Goal: Task Accomplishment & Management: Complete application form

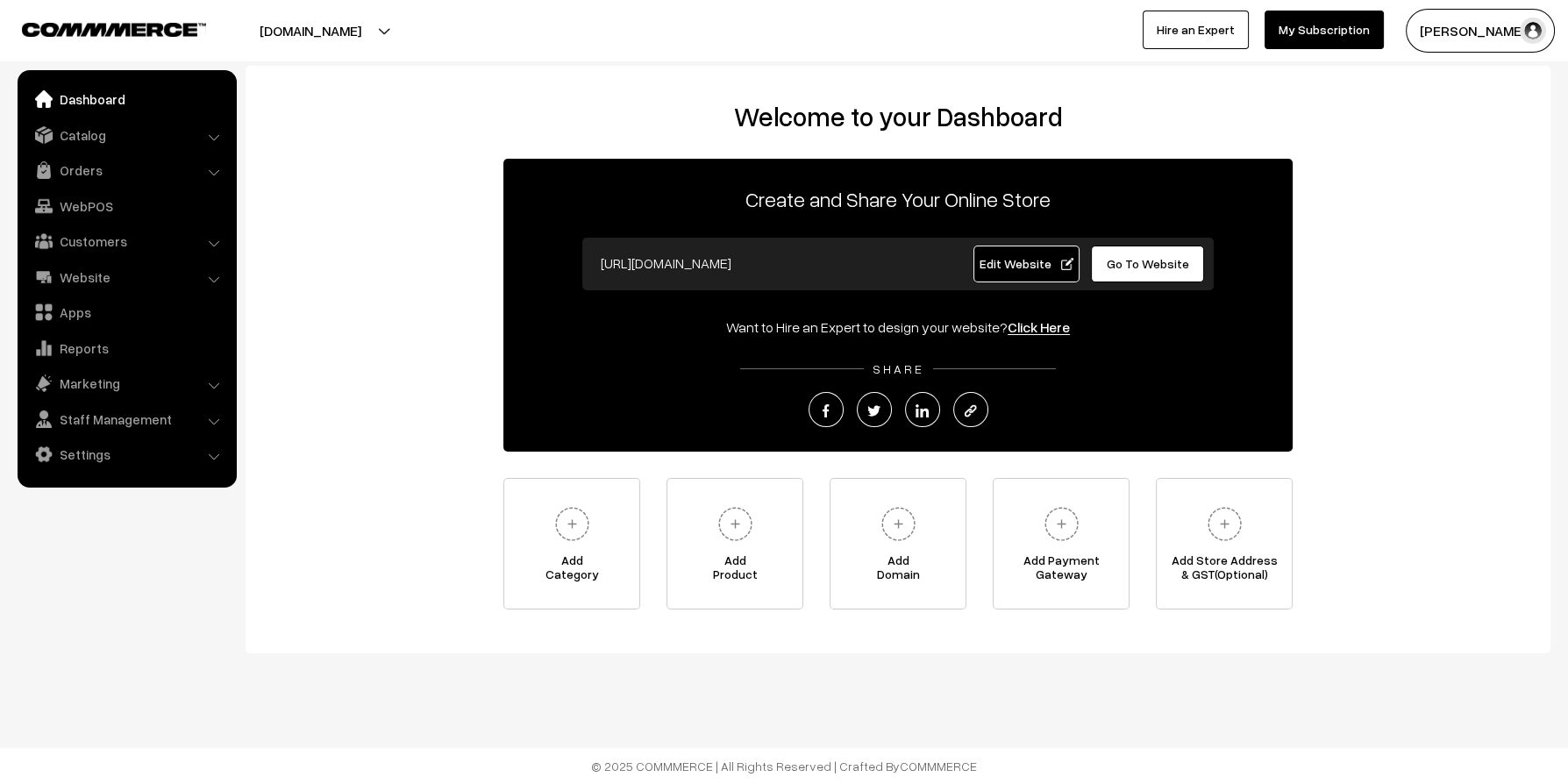
click at [93, 108] on link "Dashboard" at bounding box center [126, 99] width 209 height 32
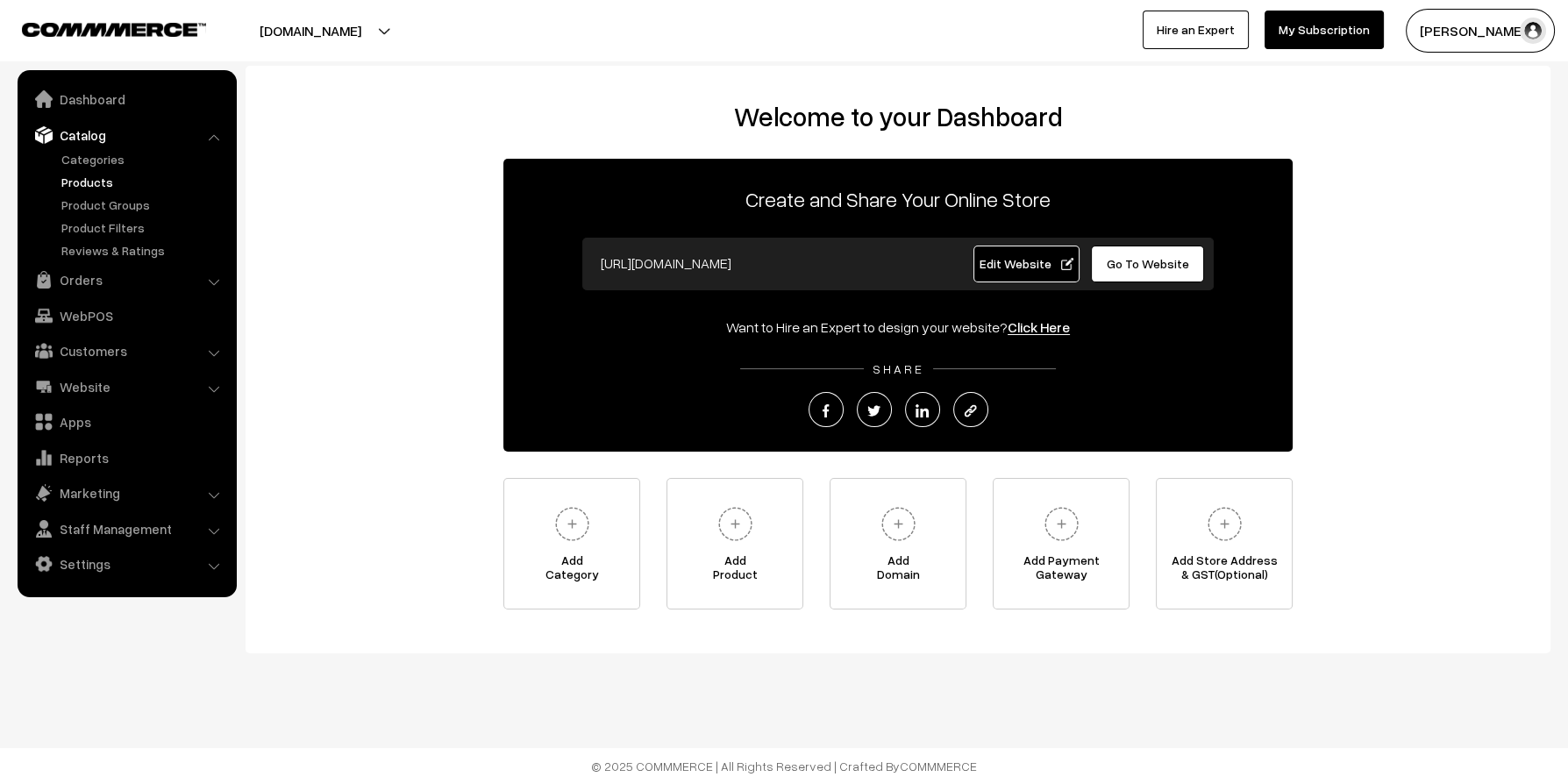
click at [83, 176] on link "Products" at bounding box center [143, 182] width 173 height 19
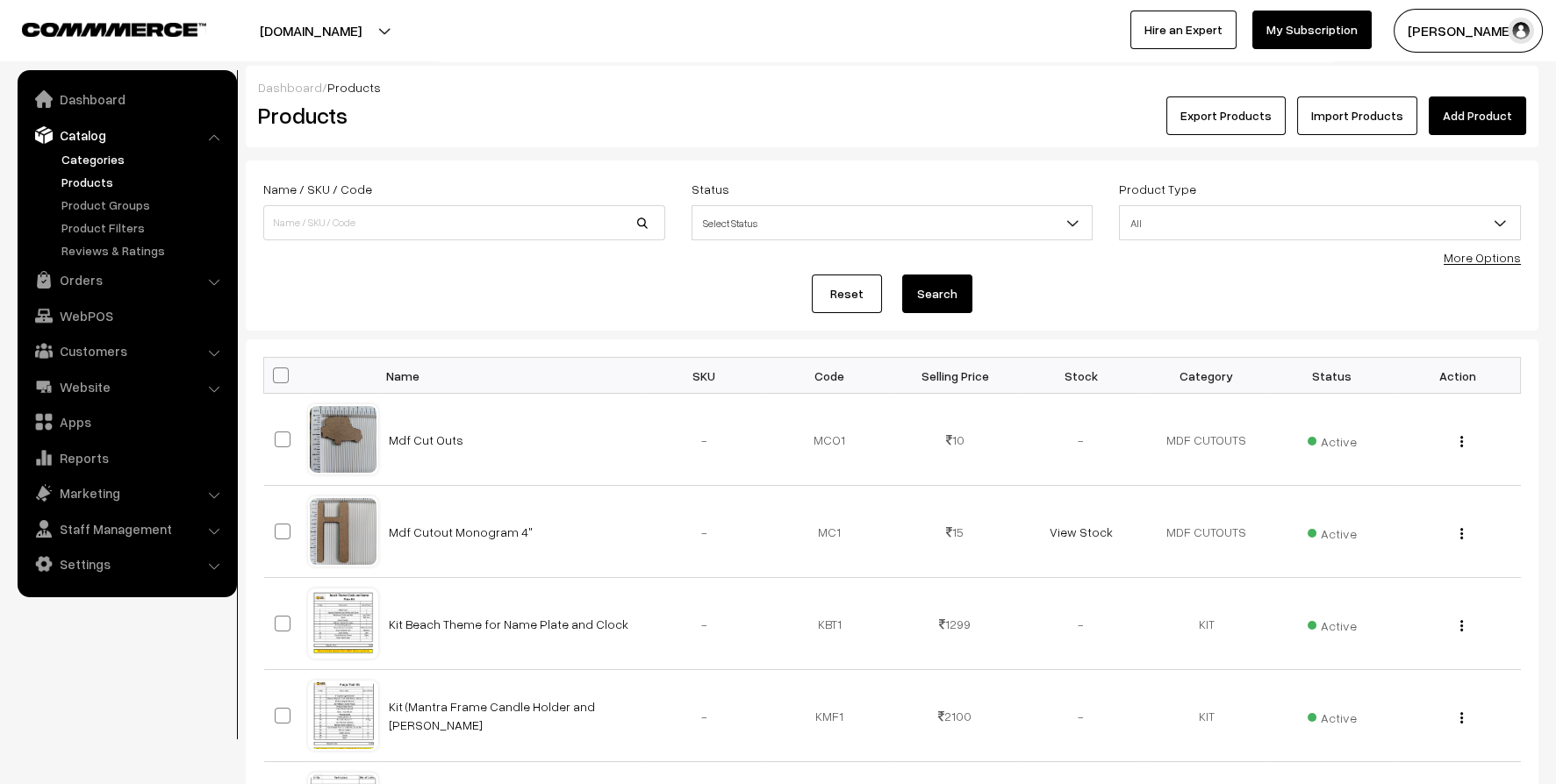
click at [101, 158] on link "Categories" at bounding box center [143, 160] width 174 height 19
click at [92, 278] on link "Orders" at bounding box center [126, 280] width 209 height 32
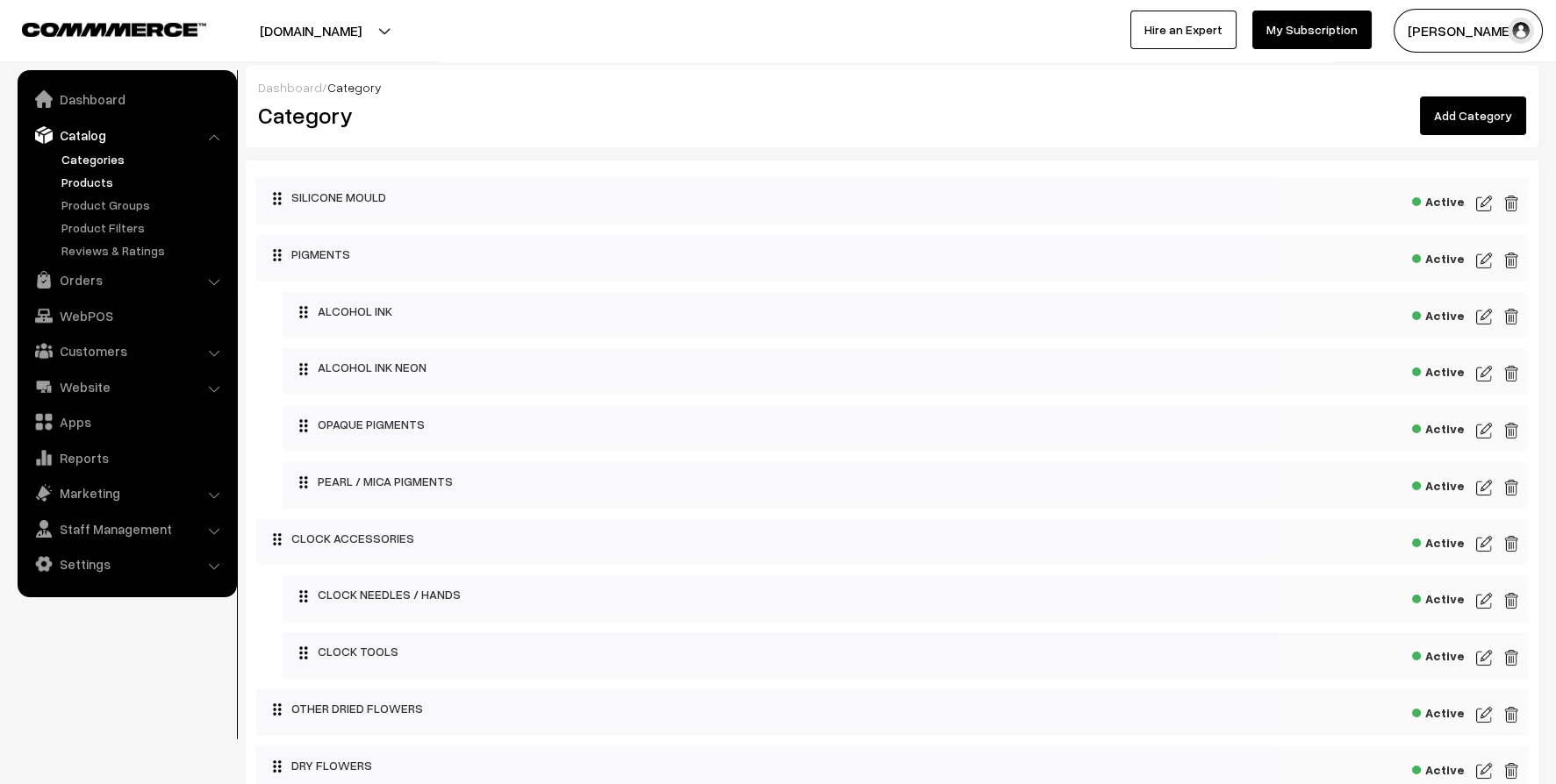
click at [71, 183] on link "Products" at bounding box center [143, 182] width 174 height 19
click at [97, 134] on link "Catalog" at bounding box center [126, 135] width 209 height 32
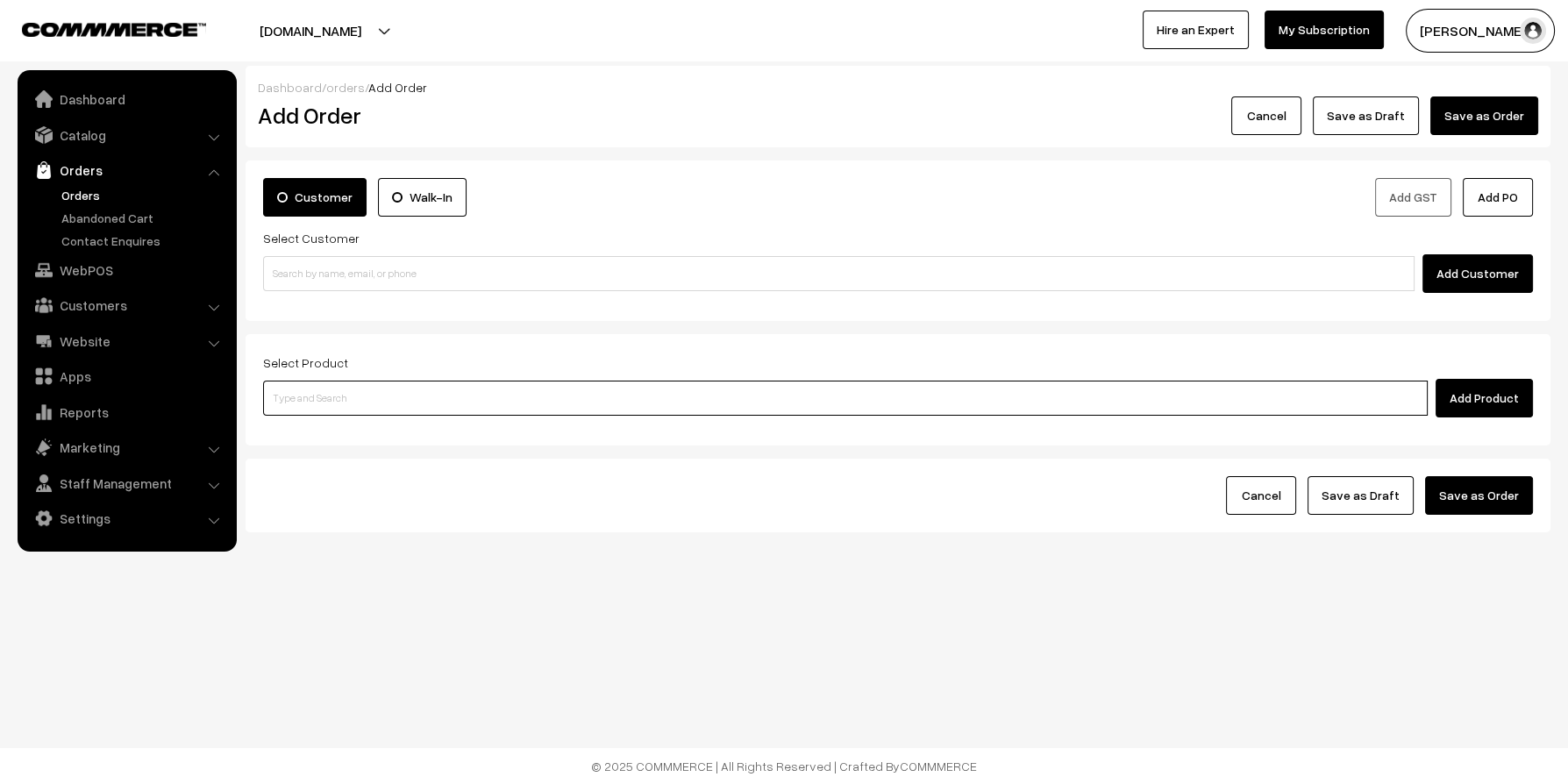
click at [377, 394] on input at bounding box center [846, 398] width 1165 height 35
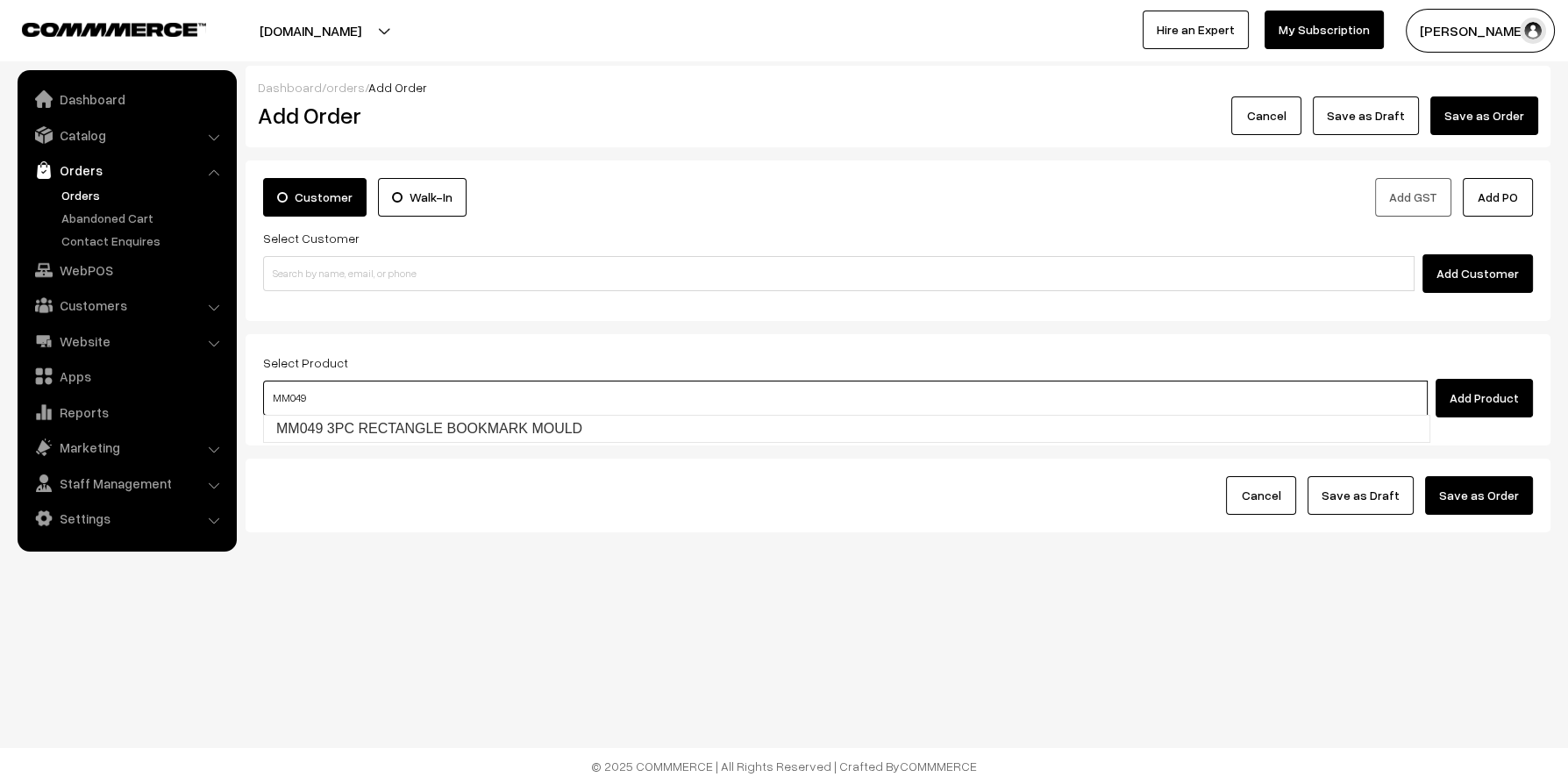
type input "MM049"
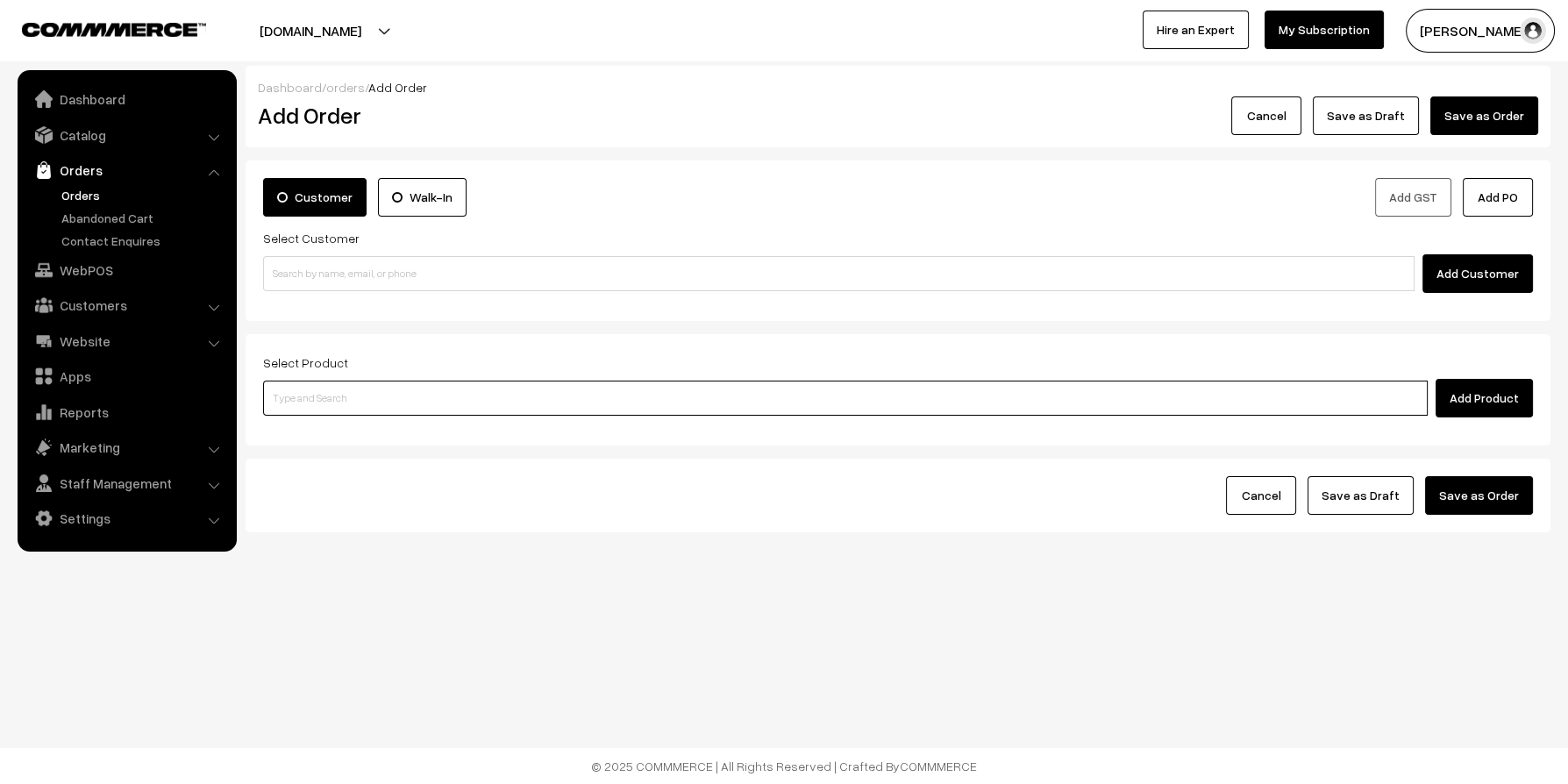
click at [600, 387] on input at bounding box center [846, 398] width 1165 height 35
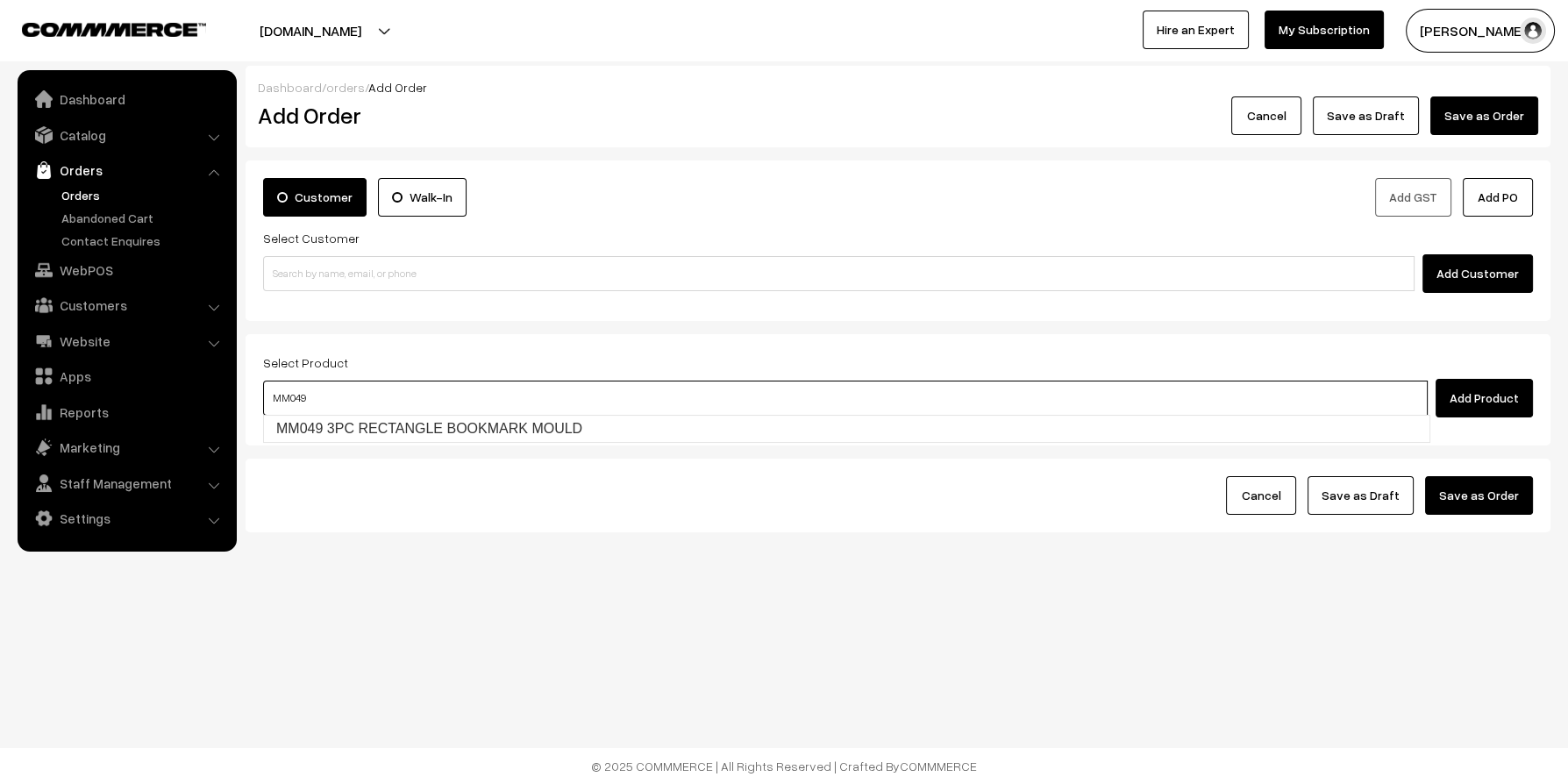
type input "MM049"
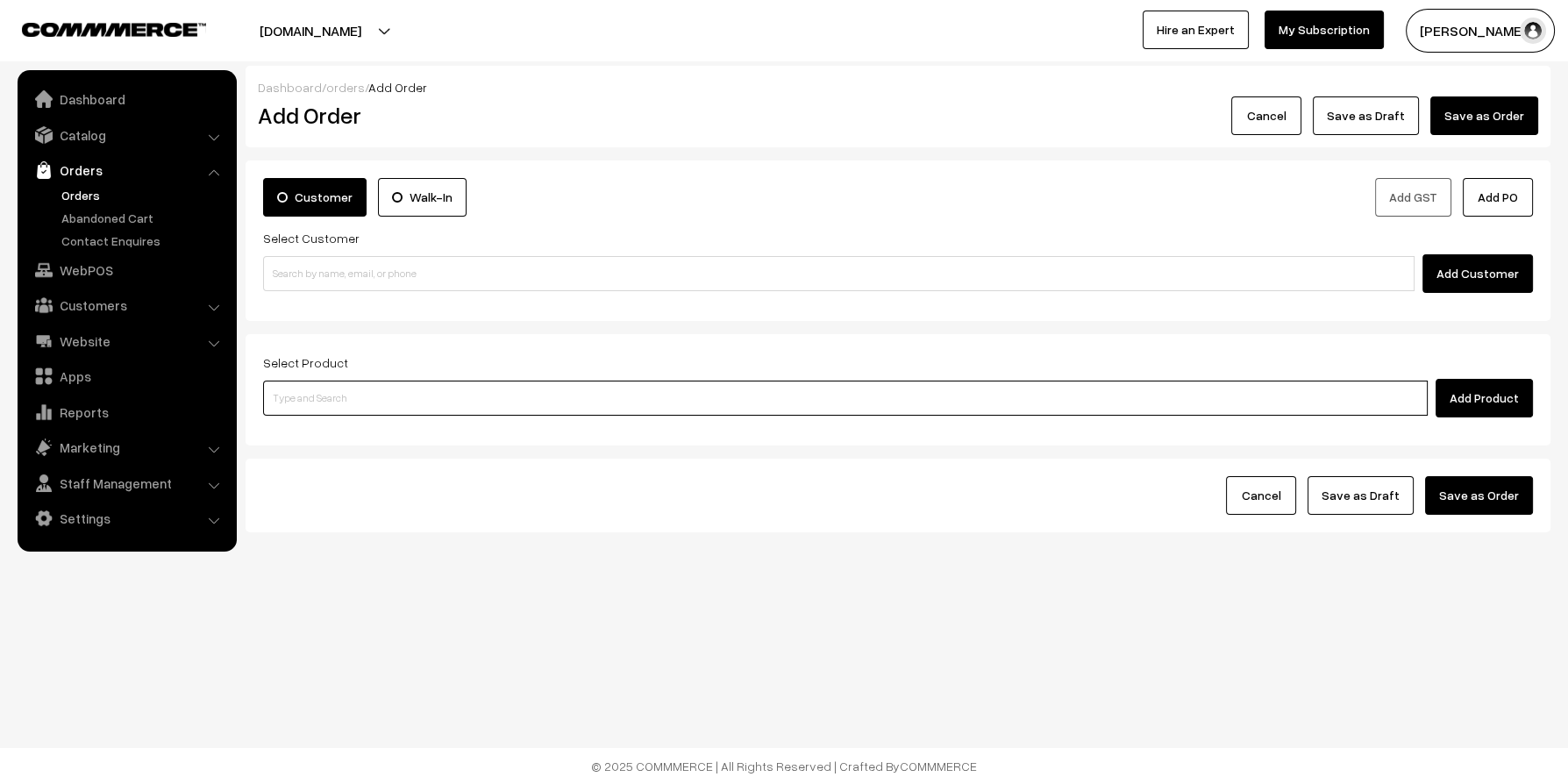
click at [355, 386] on input at bounding box center [846, 398] width 1165 height 35
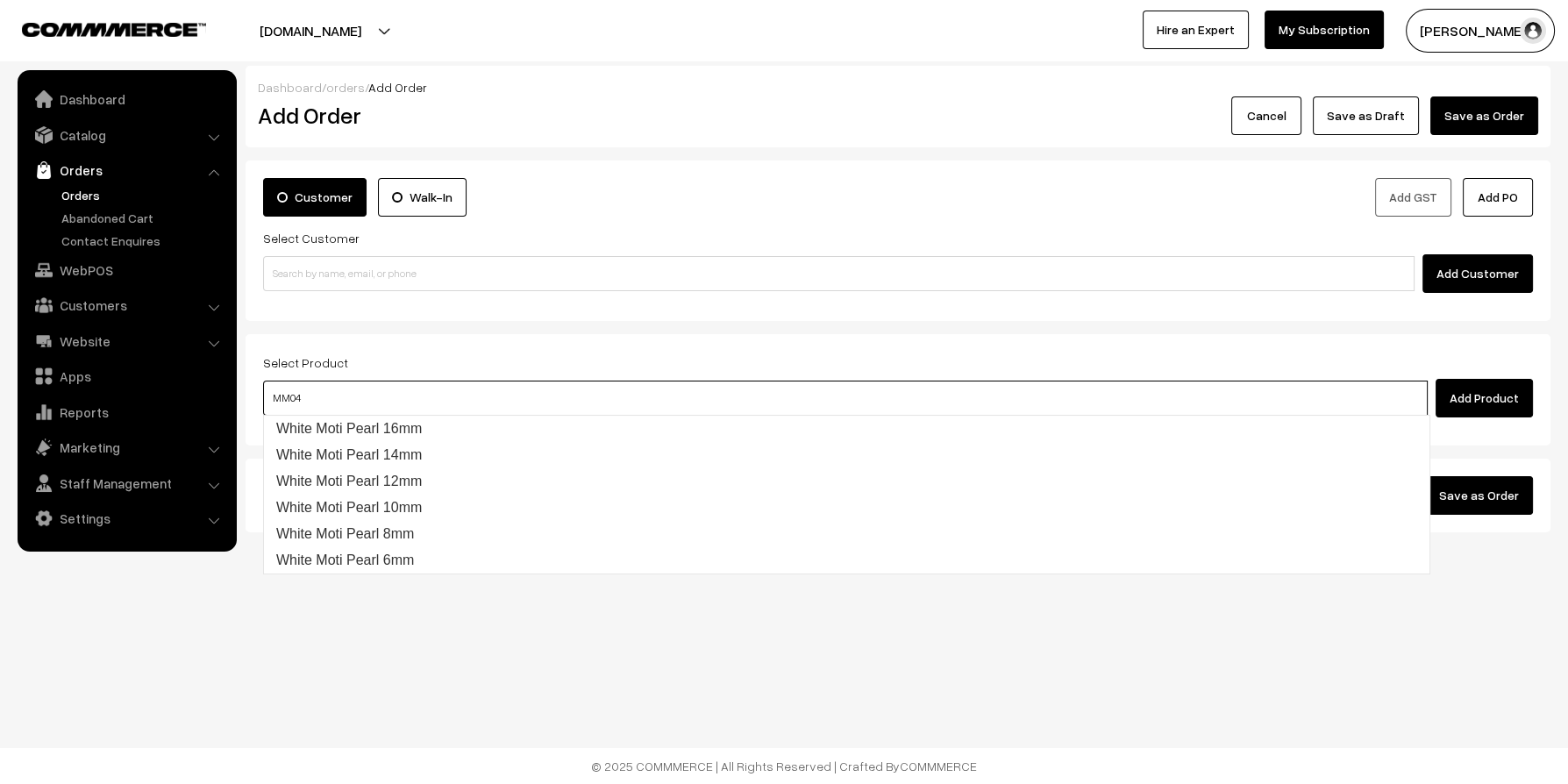
type input "MM049"
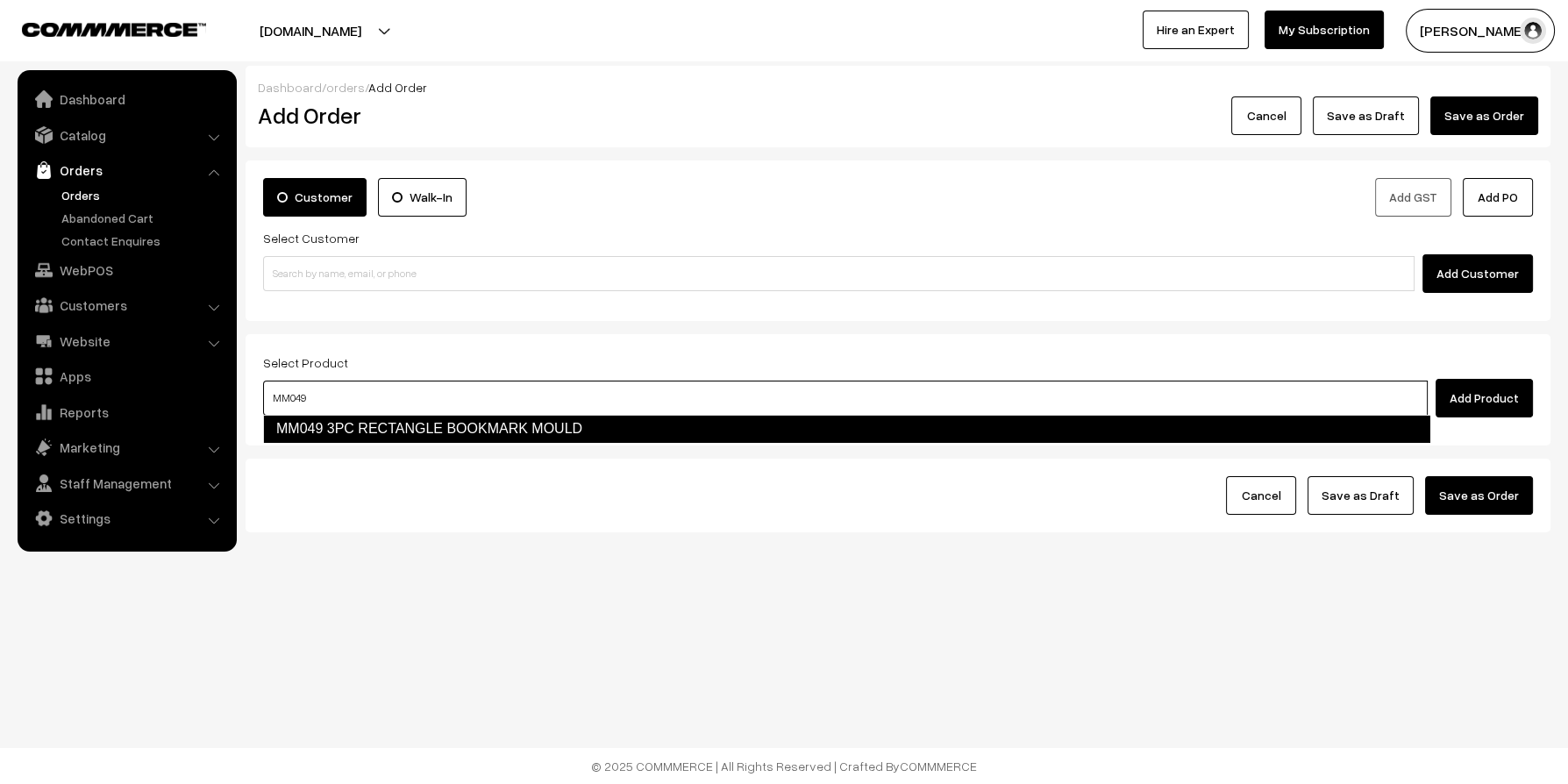
click at [363, 431] on link "MM049 3PC RECTANGLE BOOKMARK MOULD" at bounding box center [847, 429] width 1166 height 28
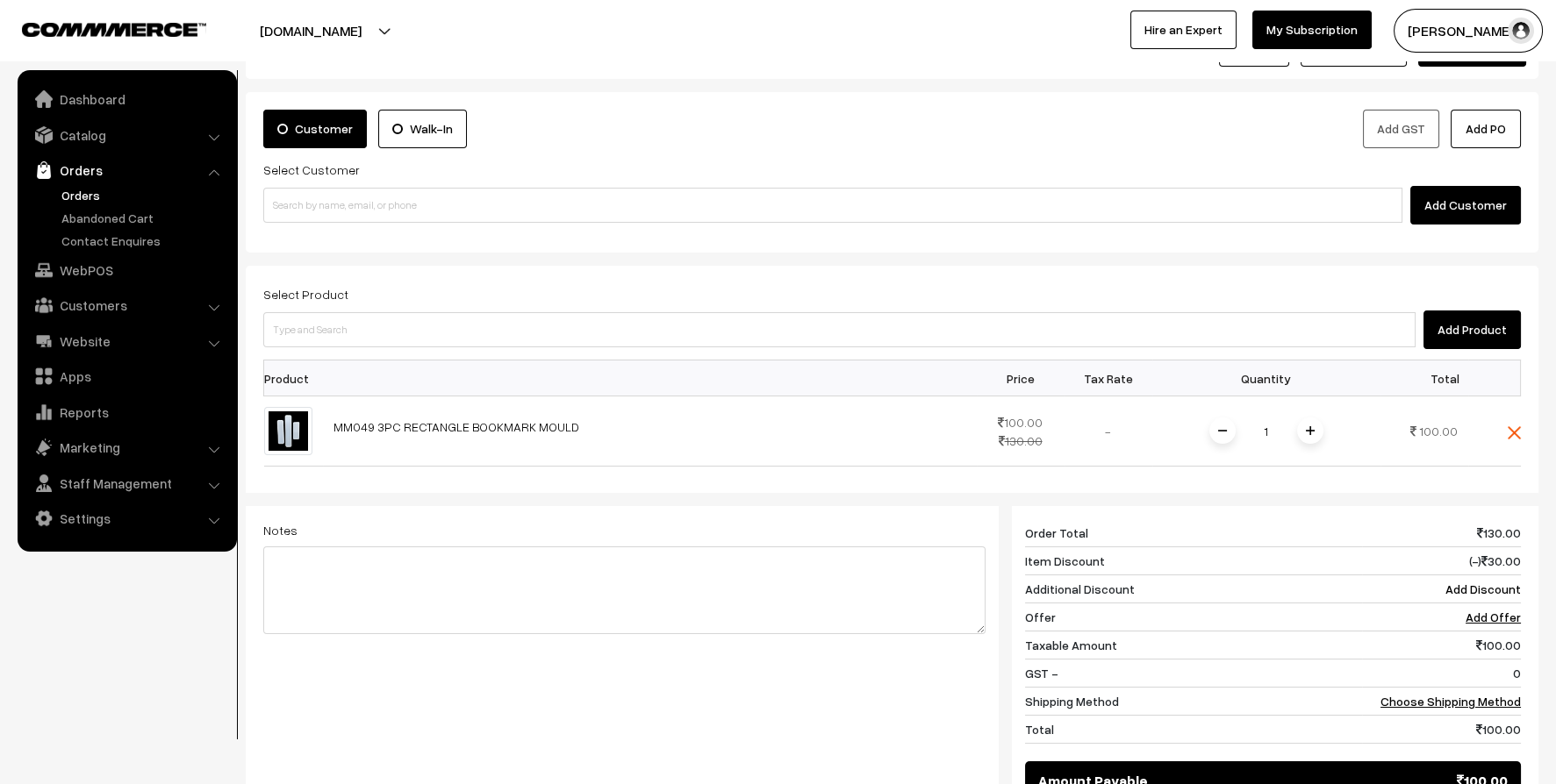
scroll to position [174, 0]
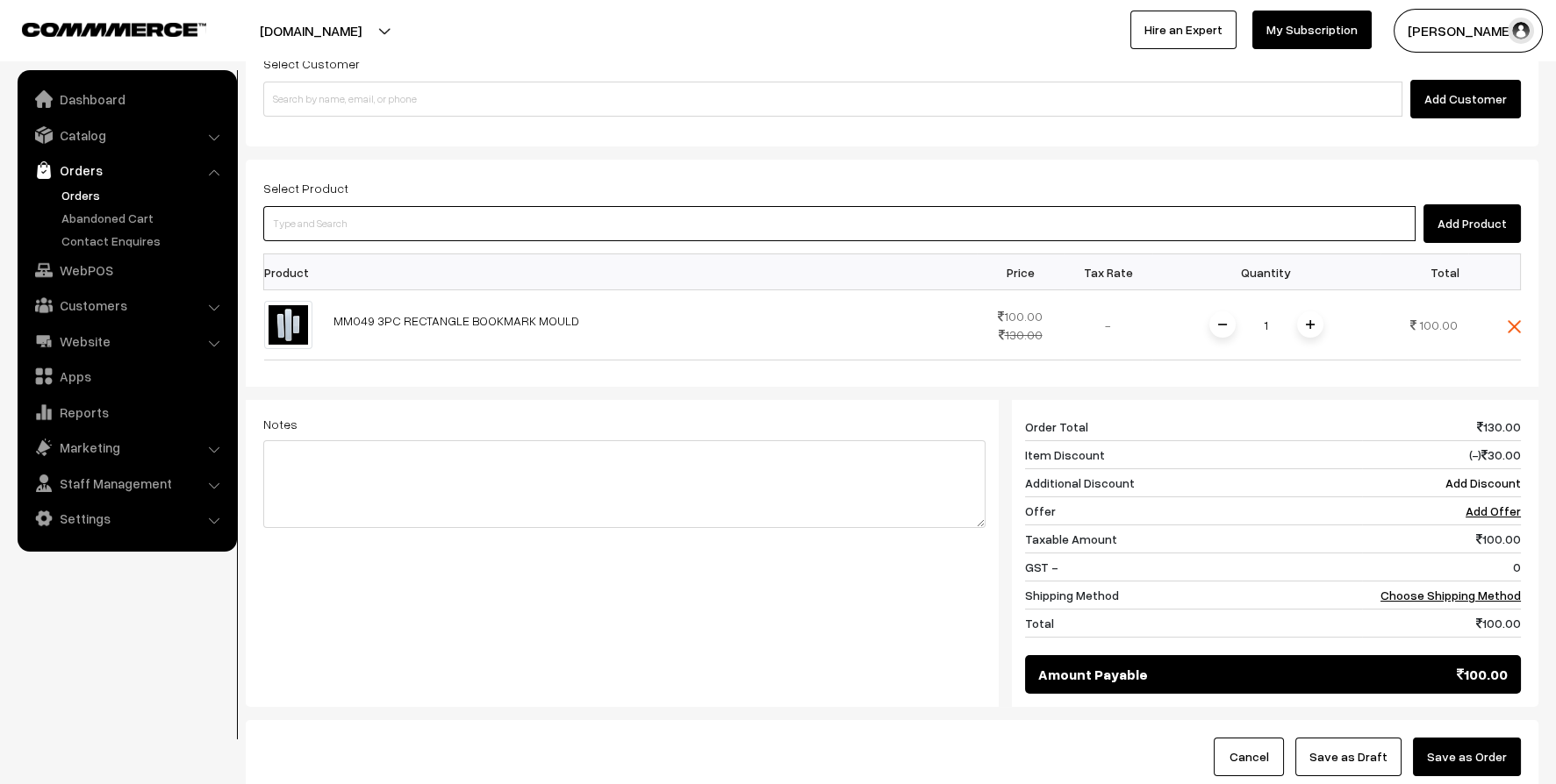
click at [397, 223] on input at bounding box center [839, 224] width 1152 height 35
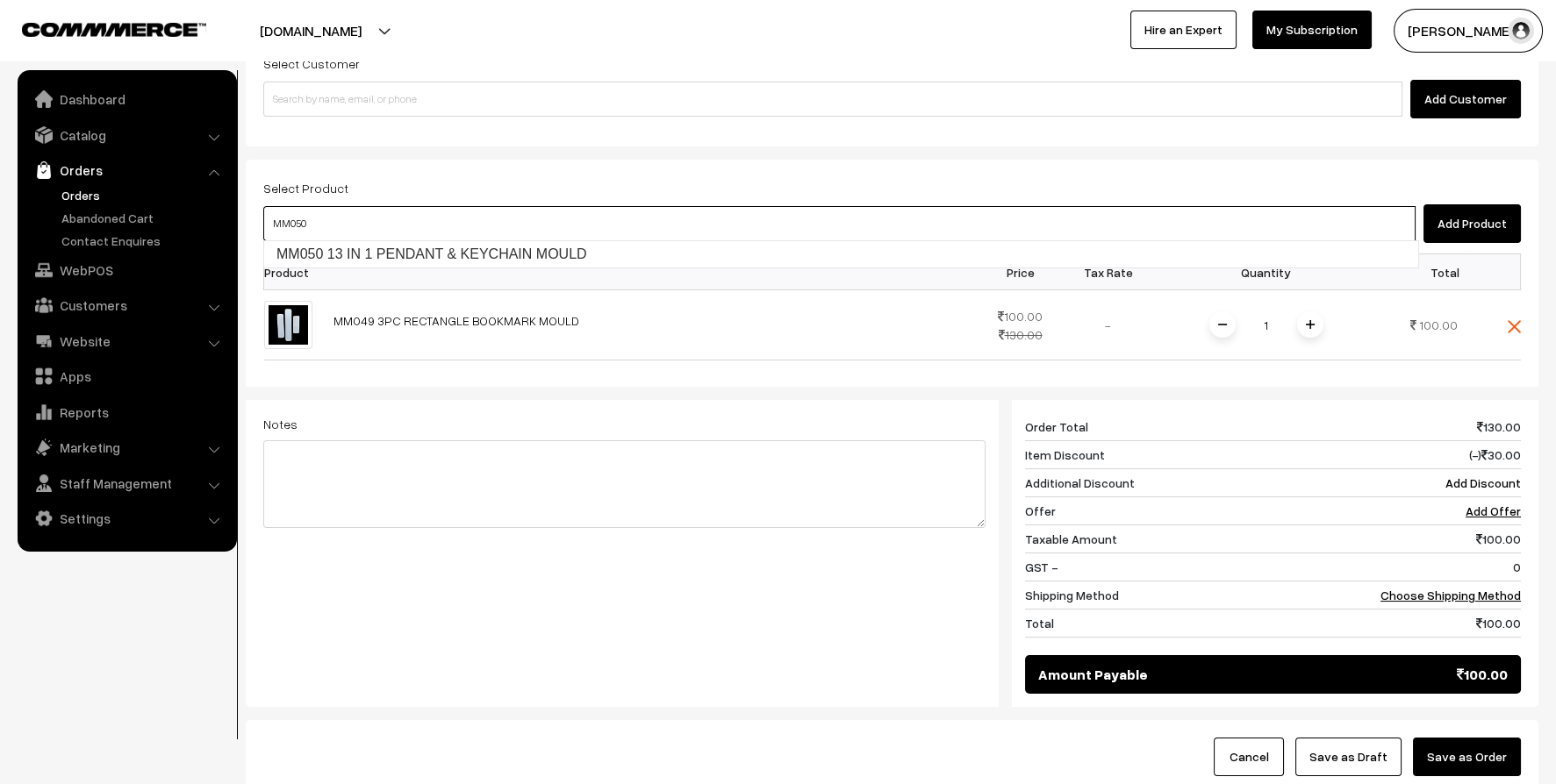
type input "MM050"
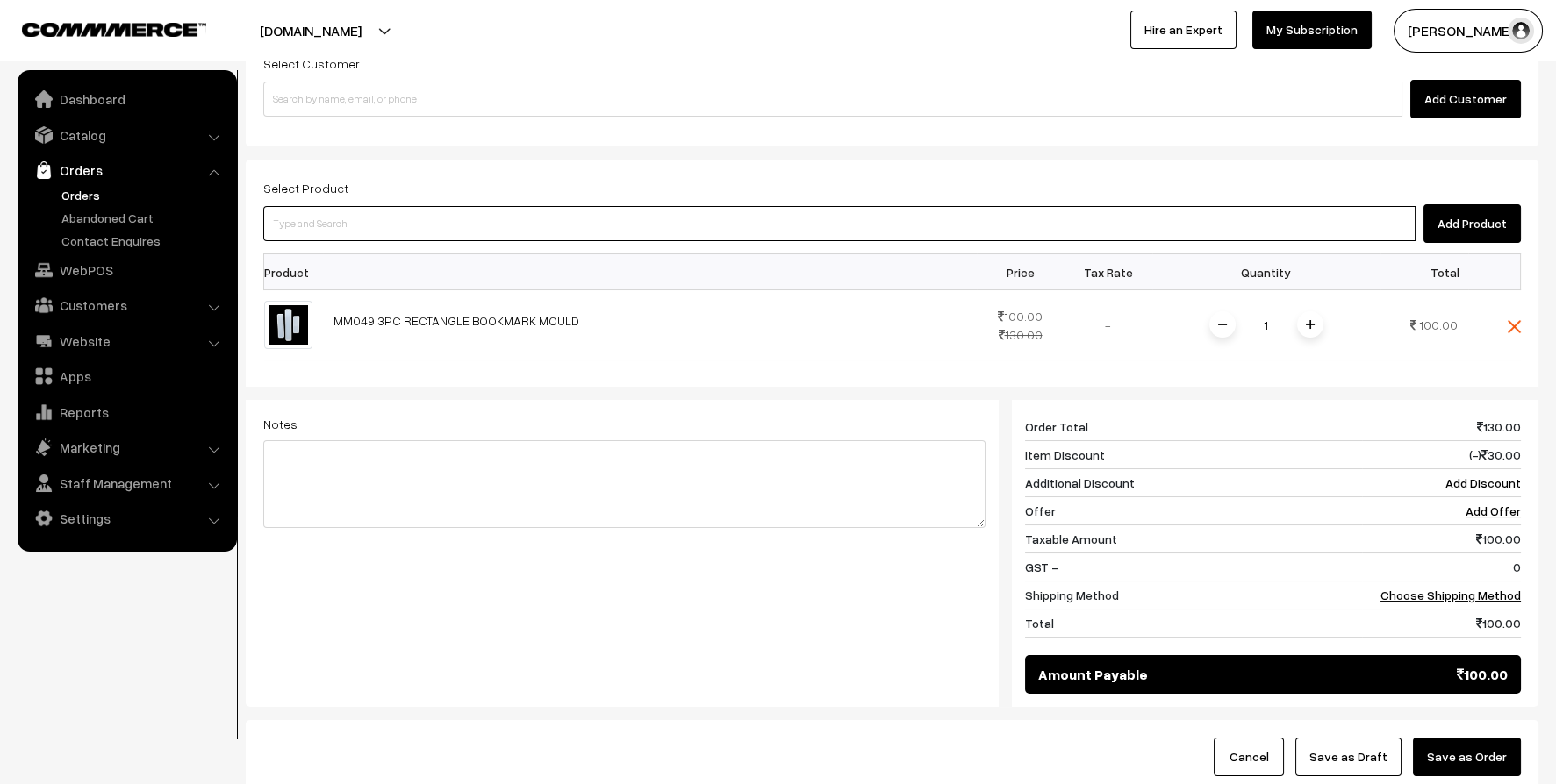
click at [985, 226] on input at bounding box center [839, 224] width 1152 height 35
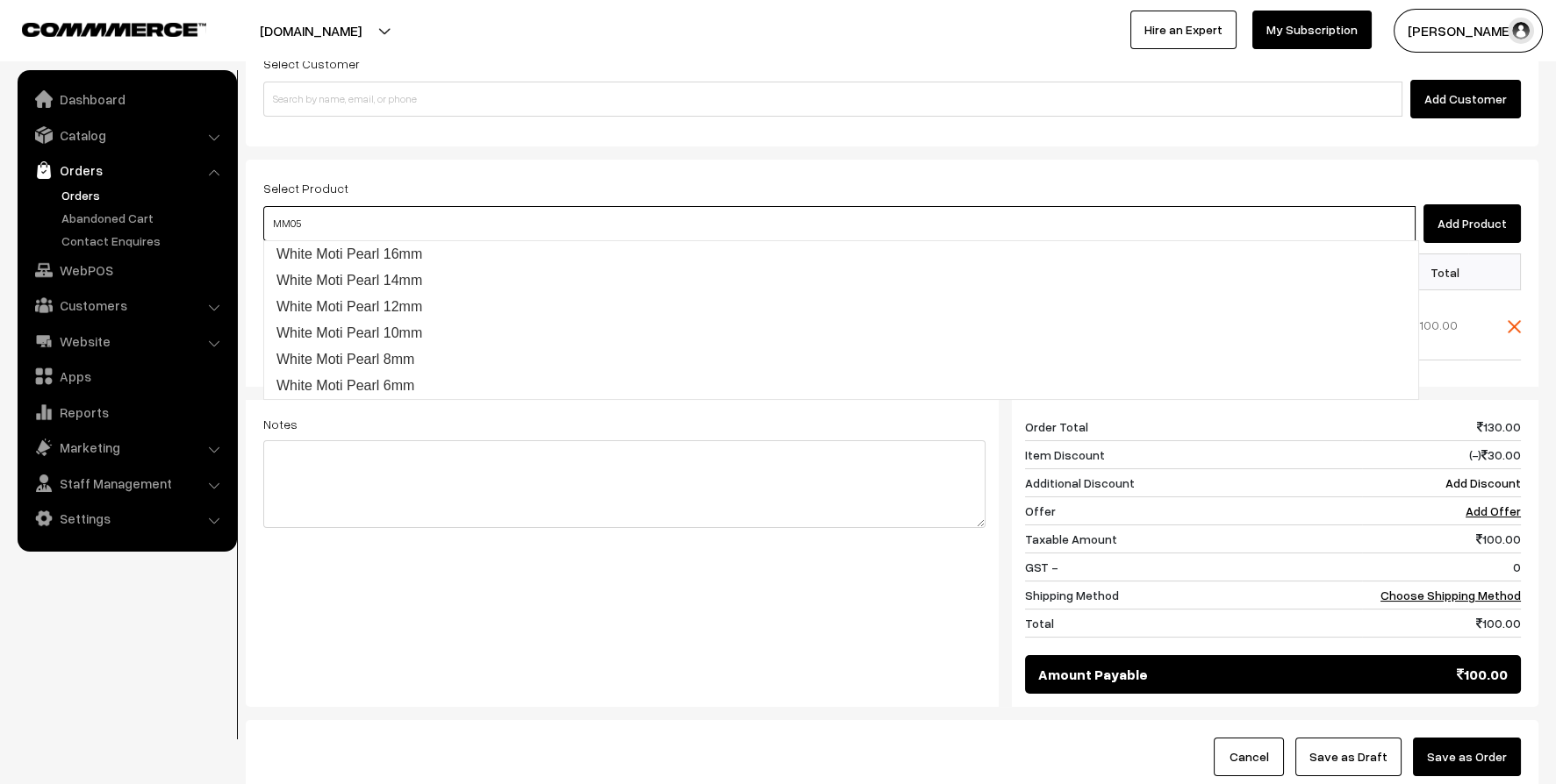
type input "MM050"
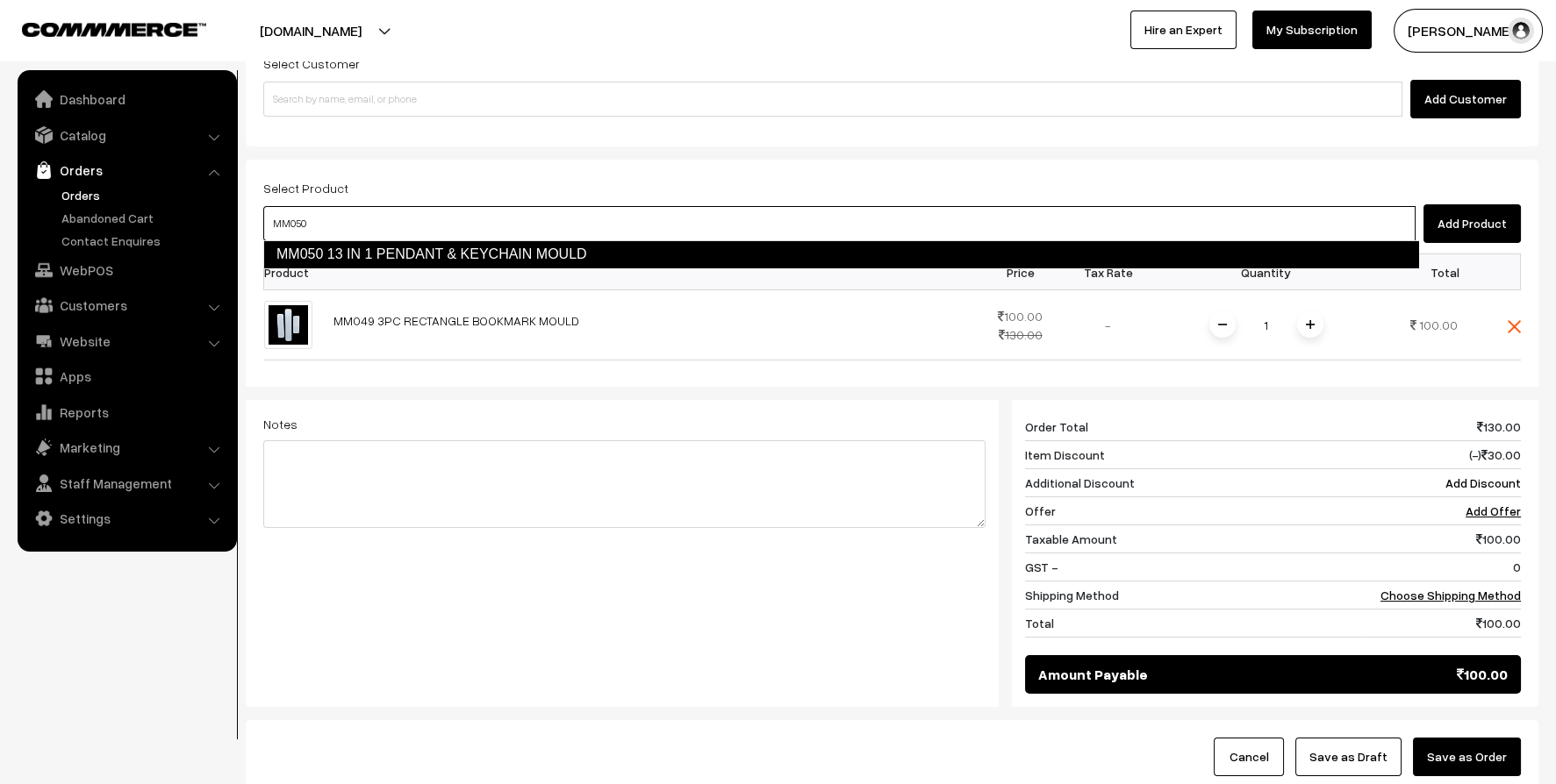
click at [337, 245] on link "MM050 13 IN 1 PENDANT & KEYCHAIN MOULD" at bounding box center [841, 254] width 1156 height 28
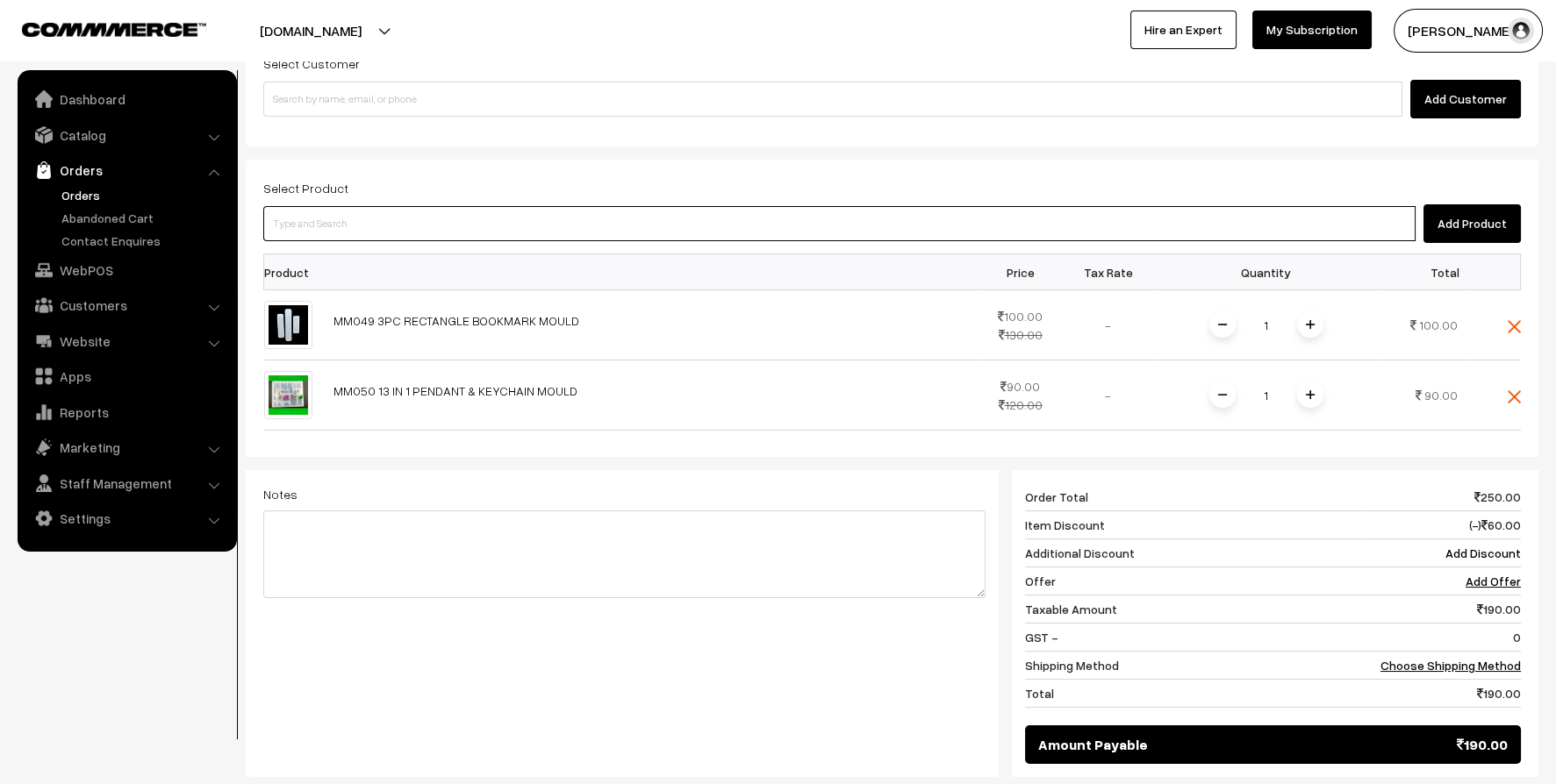
click at [353, 228] on input at bounding box center [839, 224] width 1152 height 35
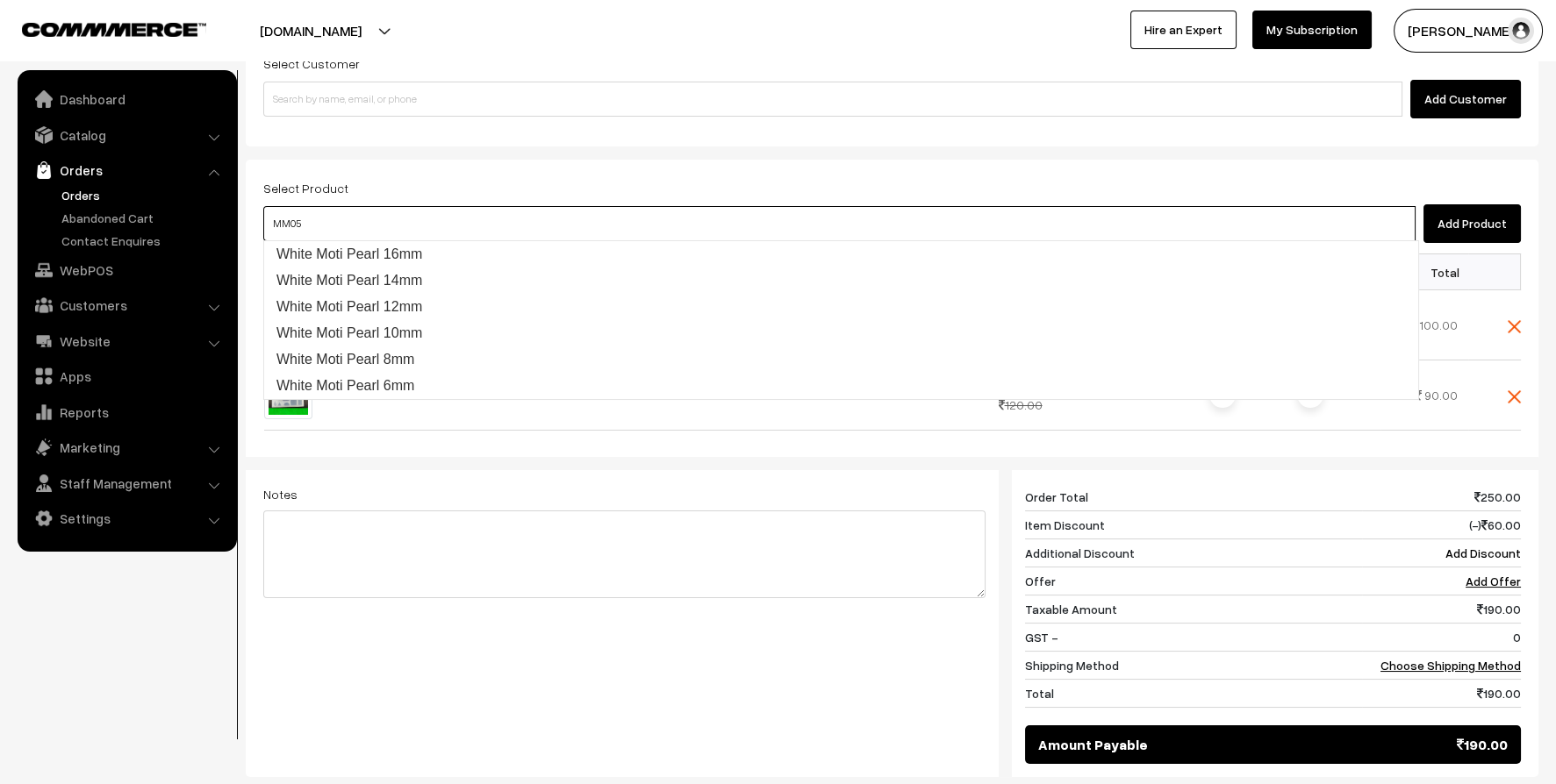
type input "MM051"
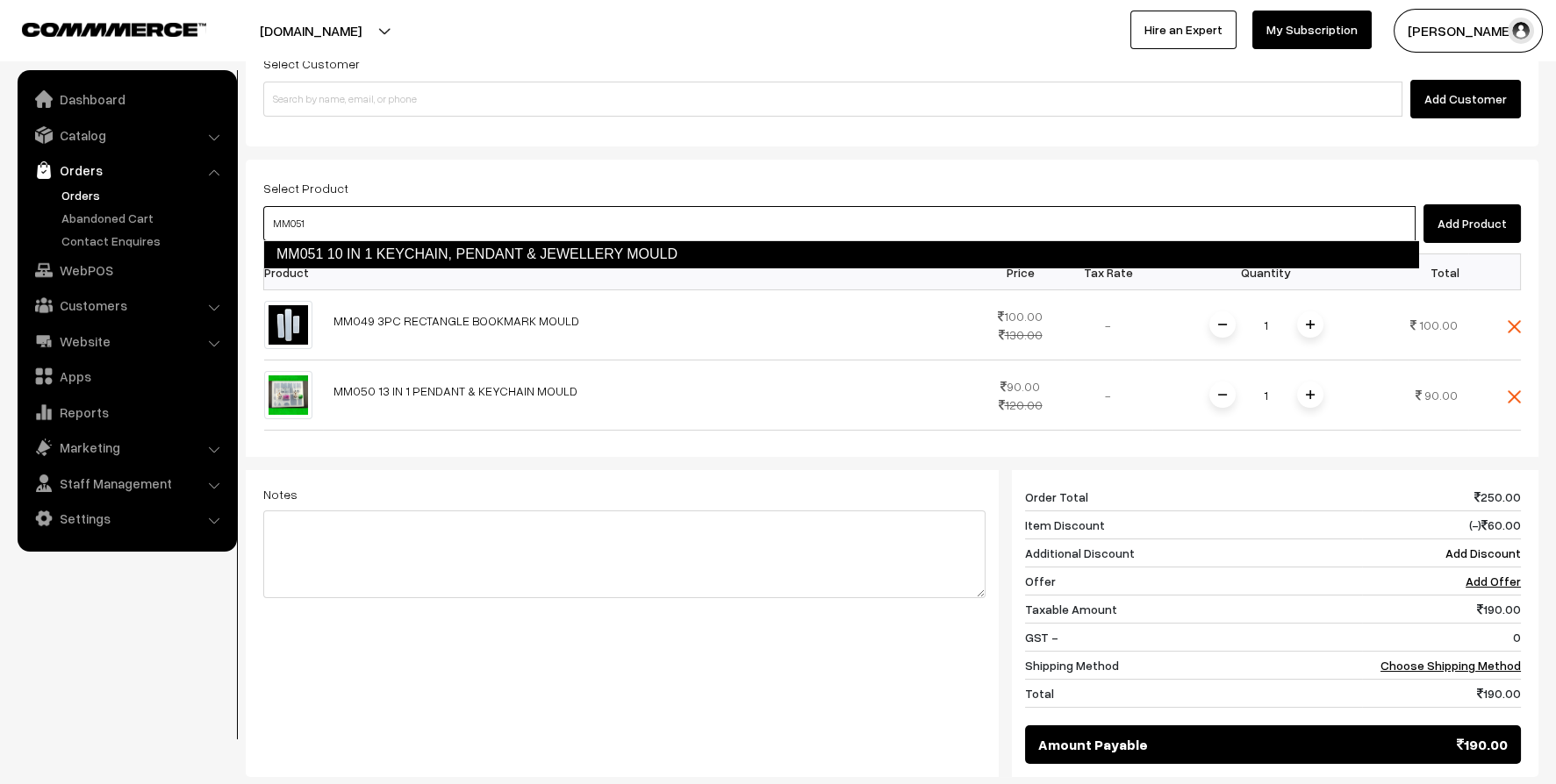
click at [371, 251] on link "MM051 10 IN 1 KEYCHAIN, PENDANT & JEWELLERY MOULD" at bounding box center [841, 254] width 1156 height 28
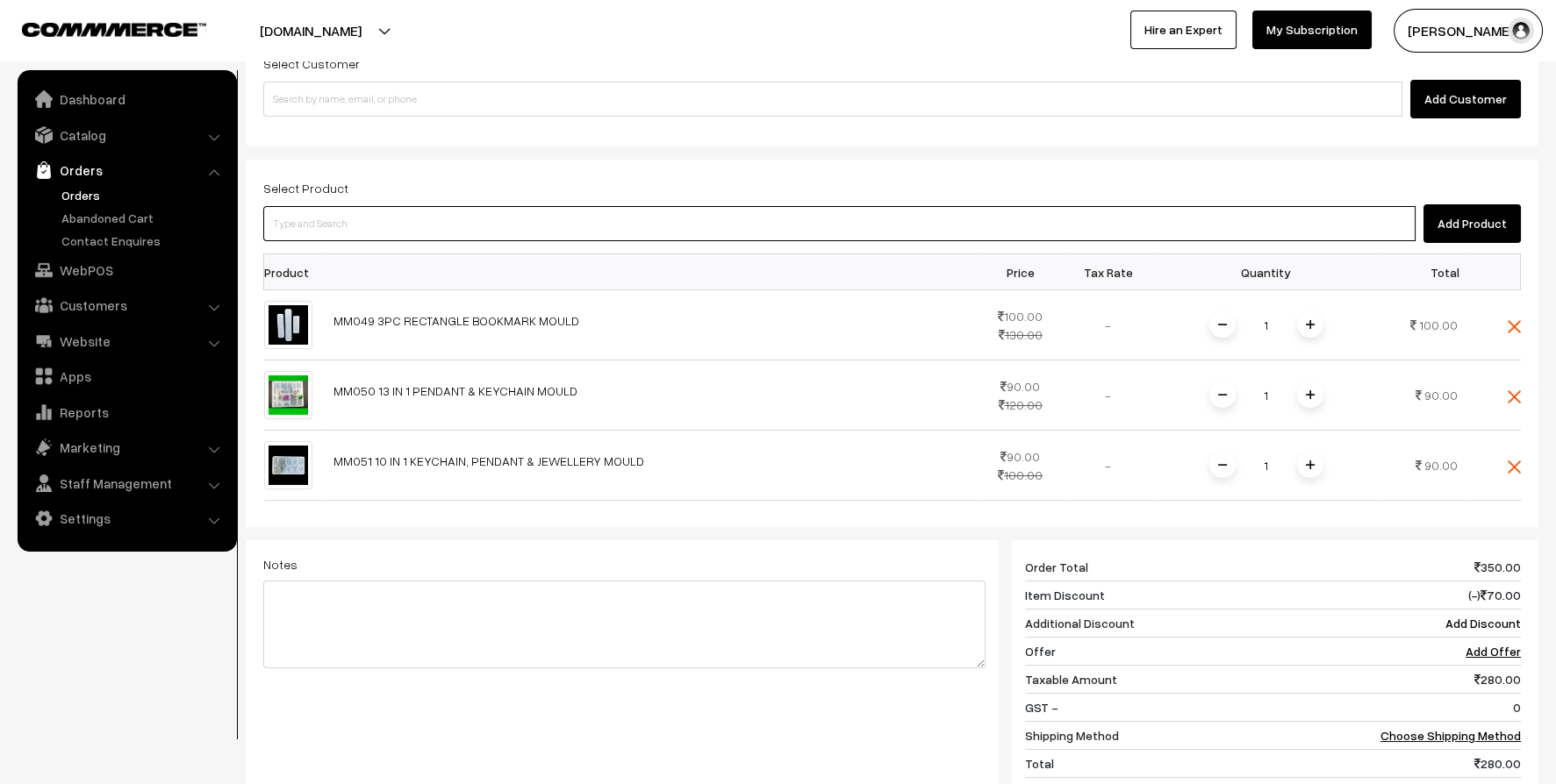
click at [397, 231] on input at bounding box center [839, 224] width 1152 height 35
type input "MM052"
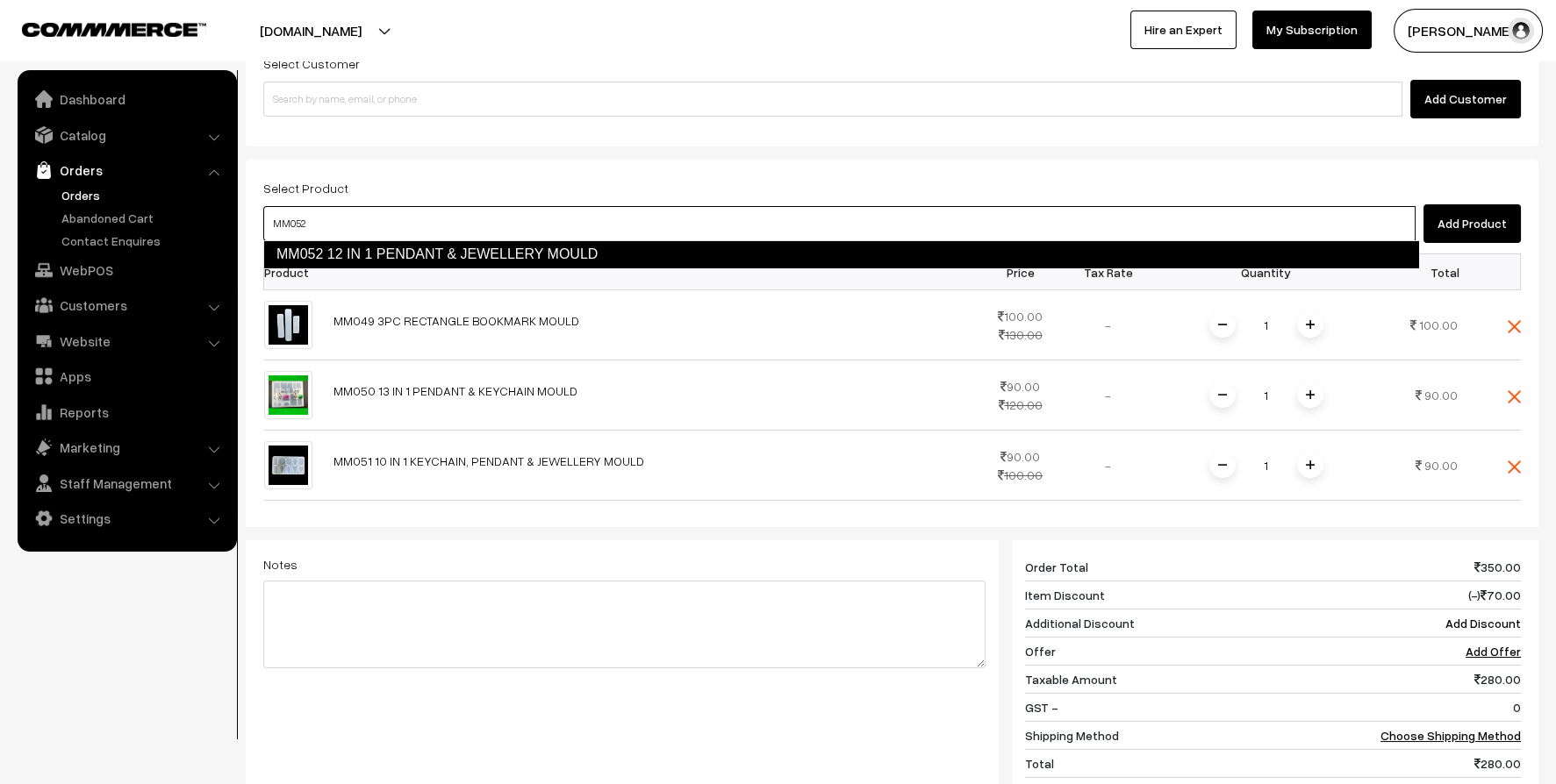
click at [376, 253] on link "MM052 12 IN 1 PENDANT & JEWELLERY MOULD" at bounding box center [841, 254] width 1156 height 28
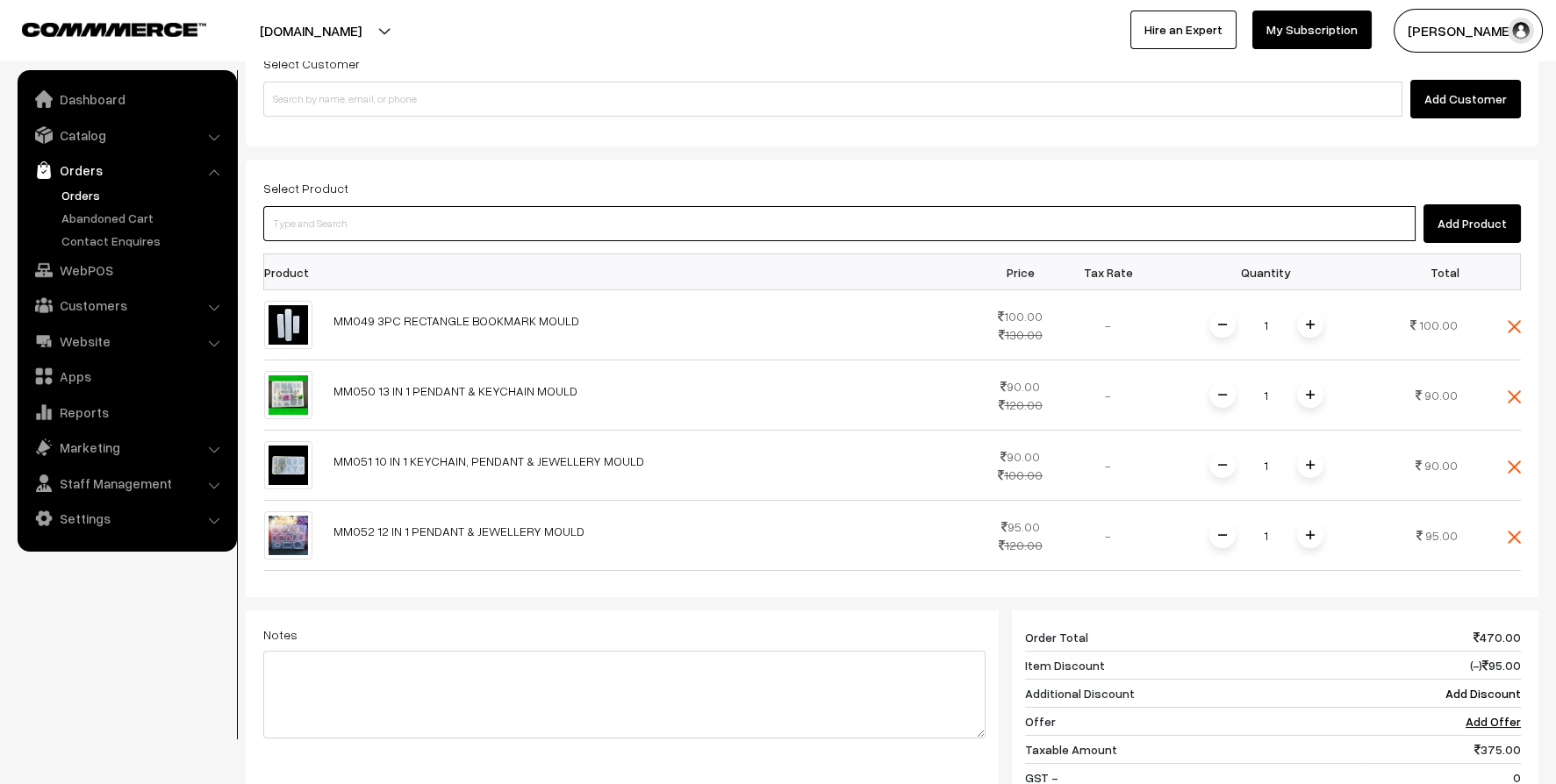
click at [399, 217] on input at bounding box center [839, 224] width 1152 height 35
type input "MM053"
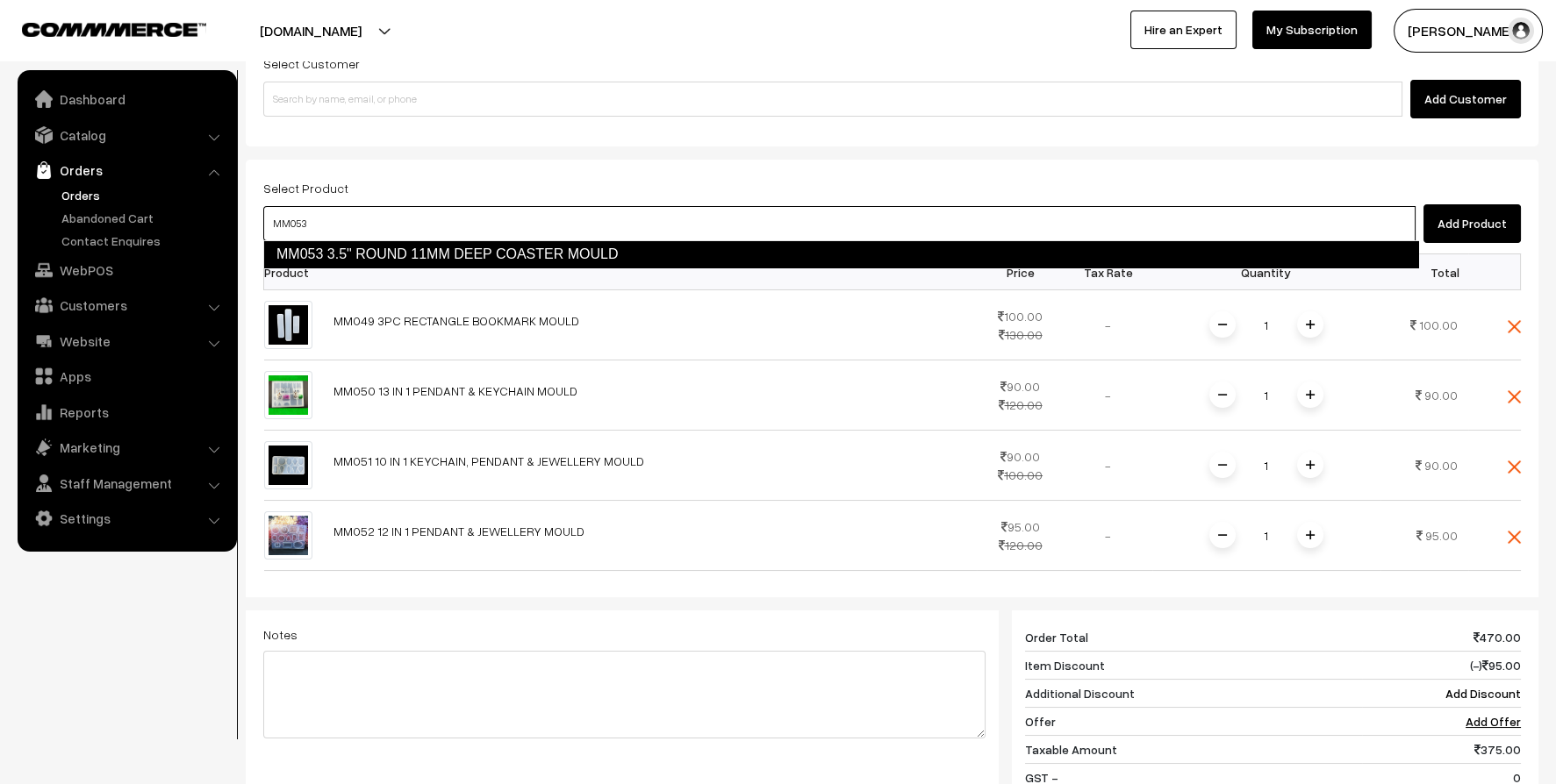
click at [396, 262] on link "MM053 3.5" ROUND 11MM DEEP COASTER MOULD" at bounding box center [841, 254] width 1156 height 28
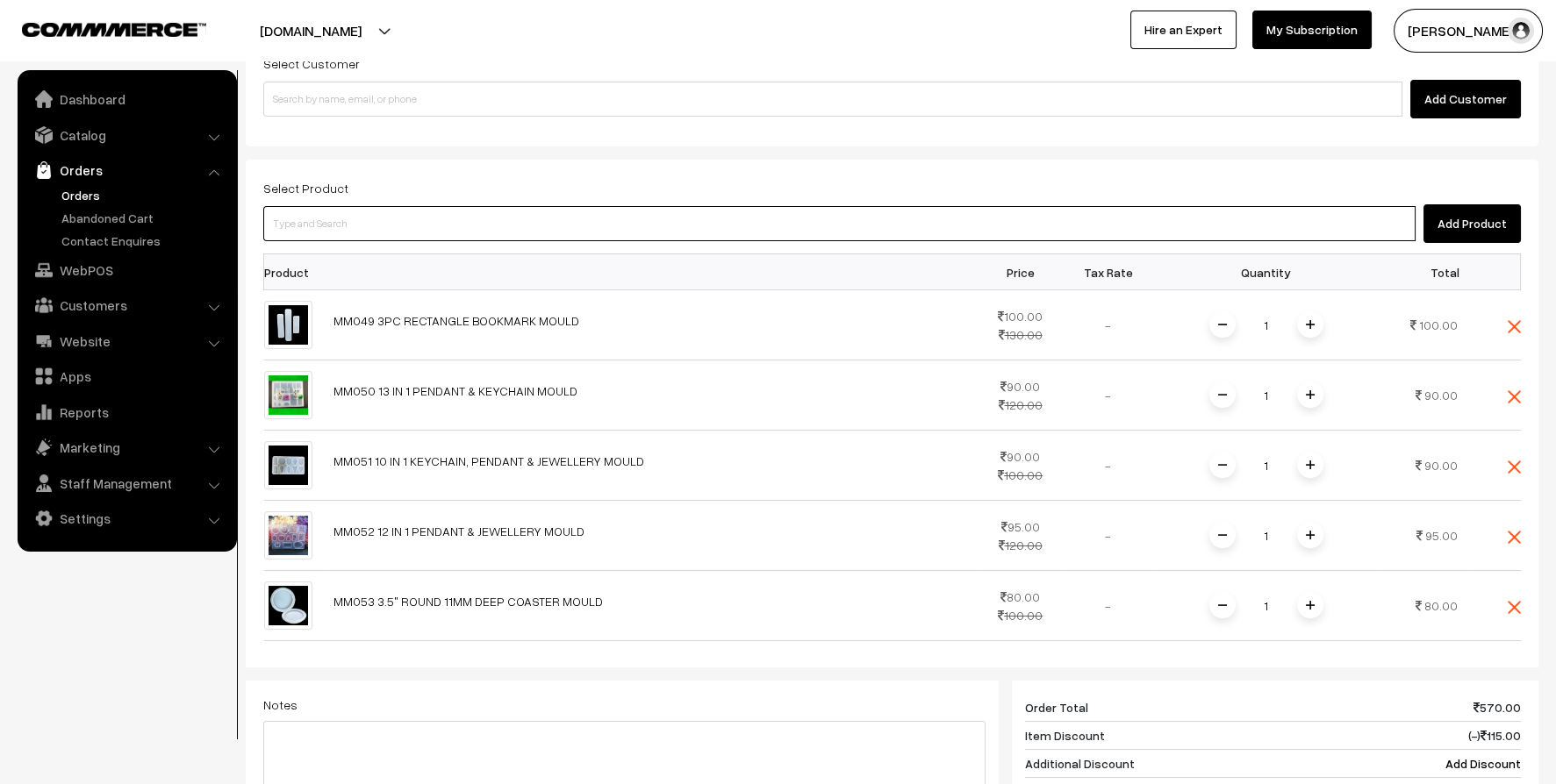
click at [404, 220] on input at bounding box center [839, 224] width 1152 height 35
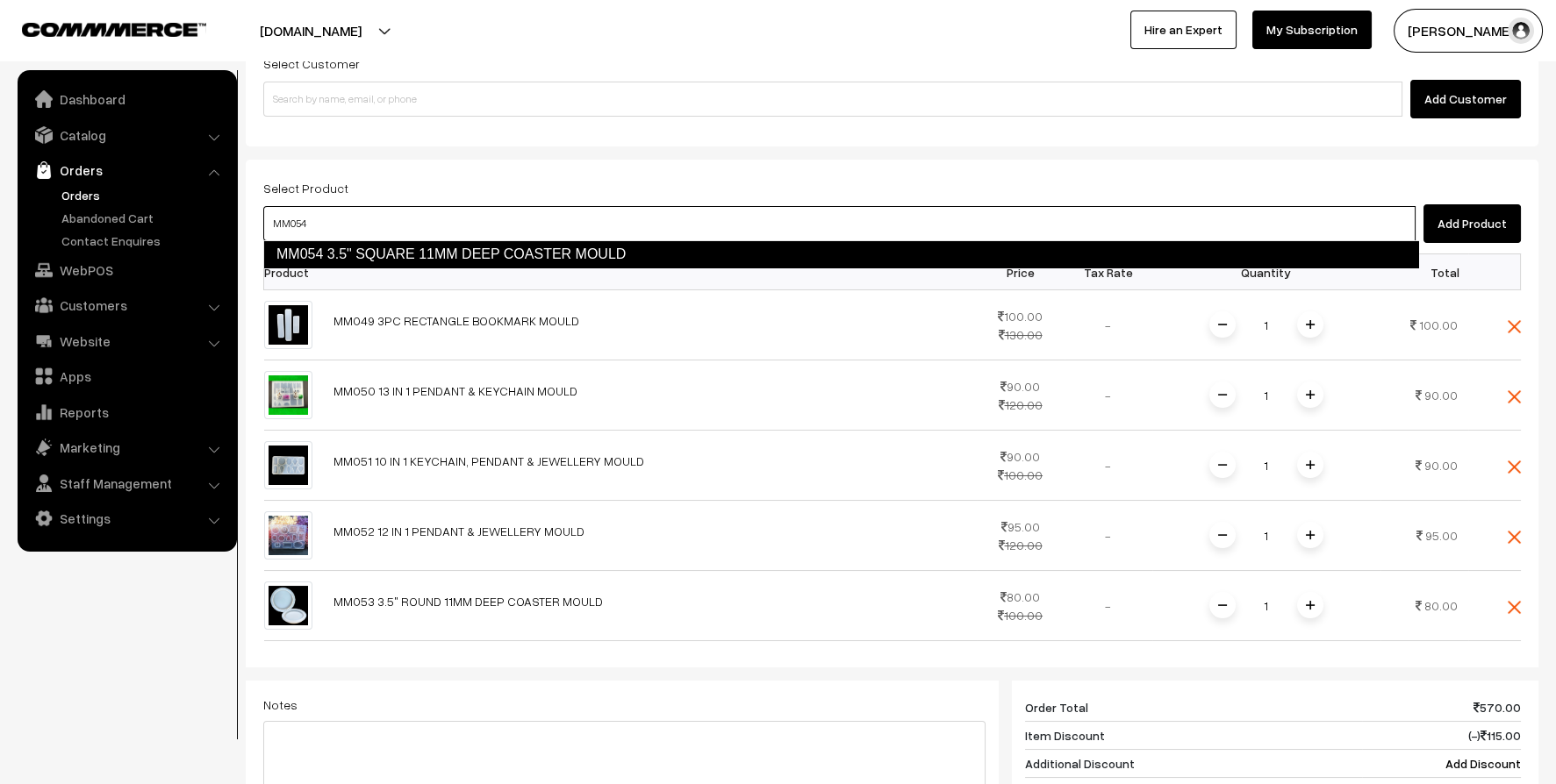
type input "MM054"
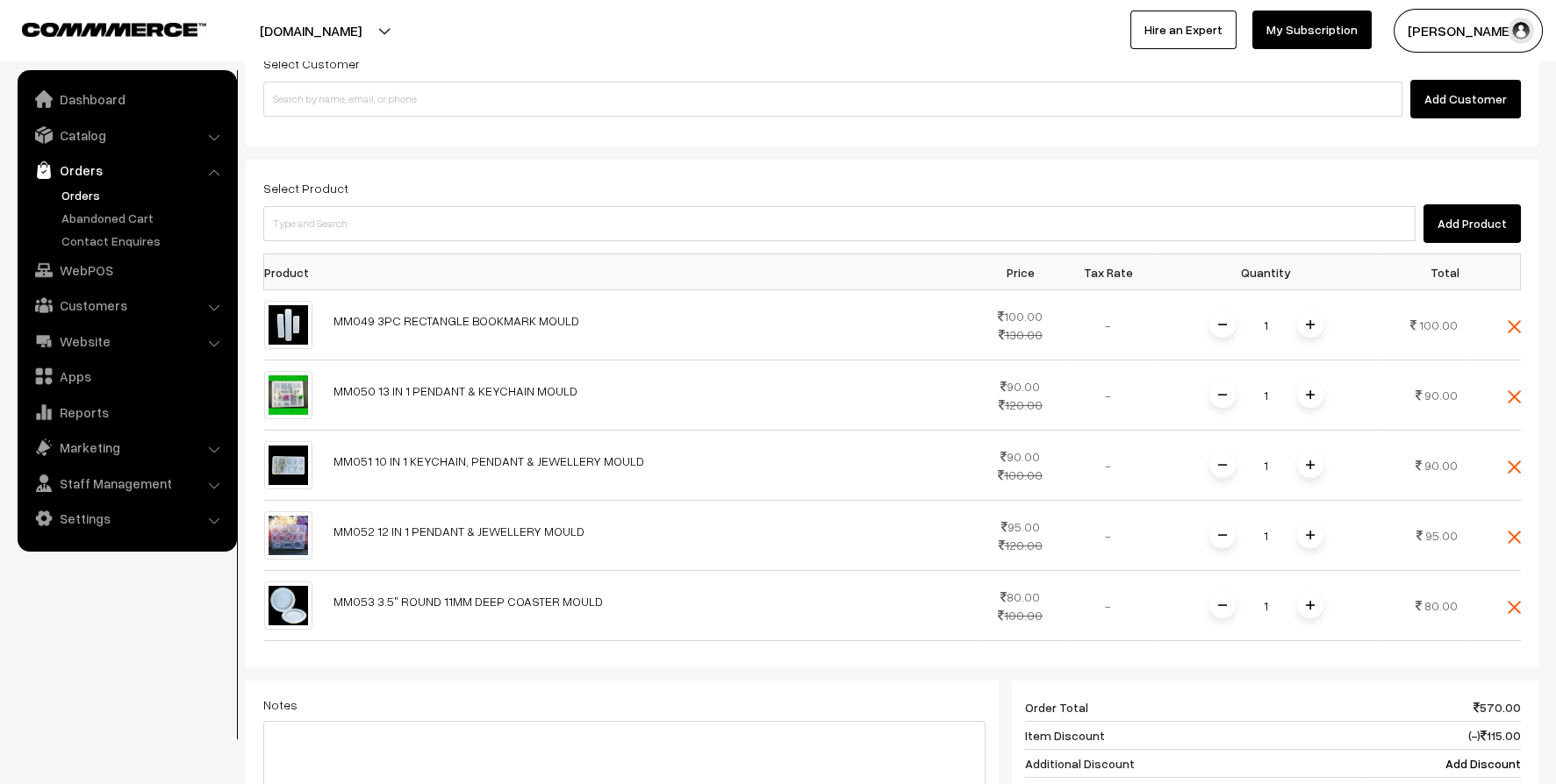
click at [414, 268] on th at bounding box center [650, 272] width 654 height 36
click at [443, 215] on input at bounding box center [839, 224] width 1152 height 35
type input "MM054"
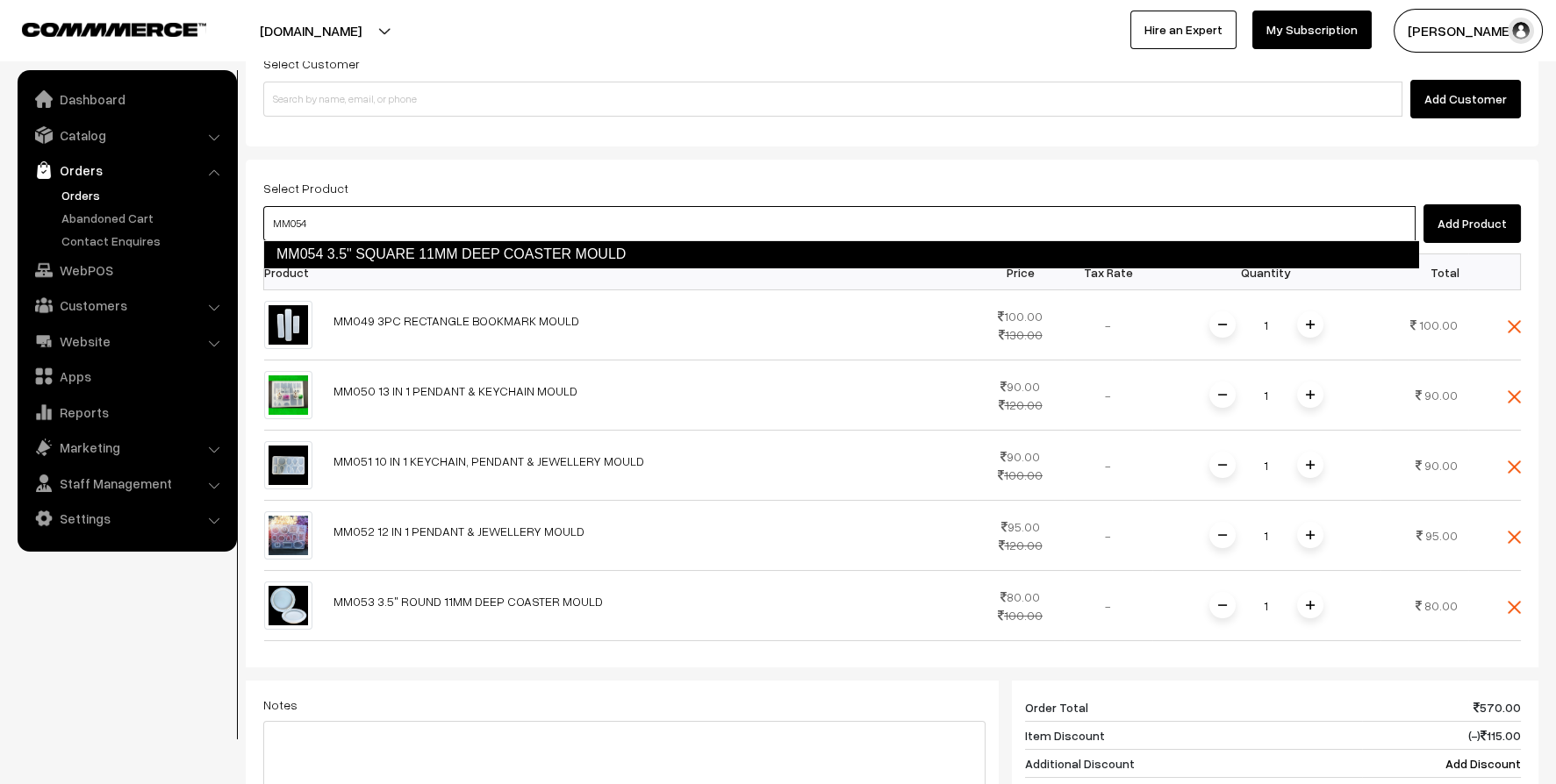
click at [452, 249] on link "MM054 3.5" SQUARE 11MM DEEP COASTER MOULD" at bounding box center [841, 254] width 1156 height 28
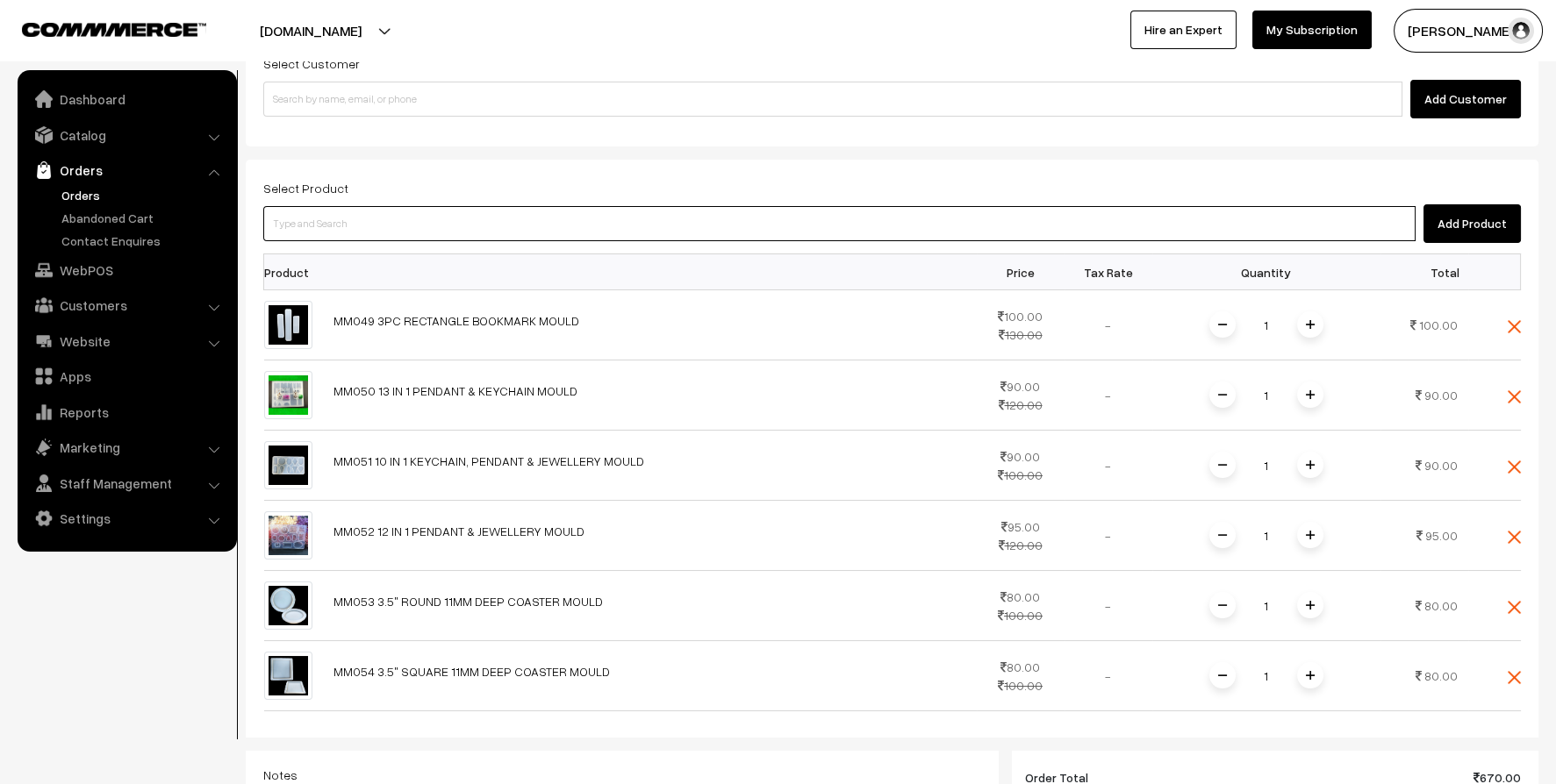
click at [460, 234] on input at bounding box center [839, 224] width 1152 height 35
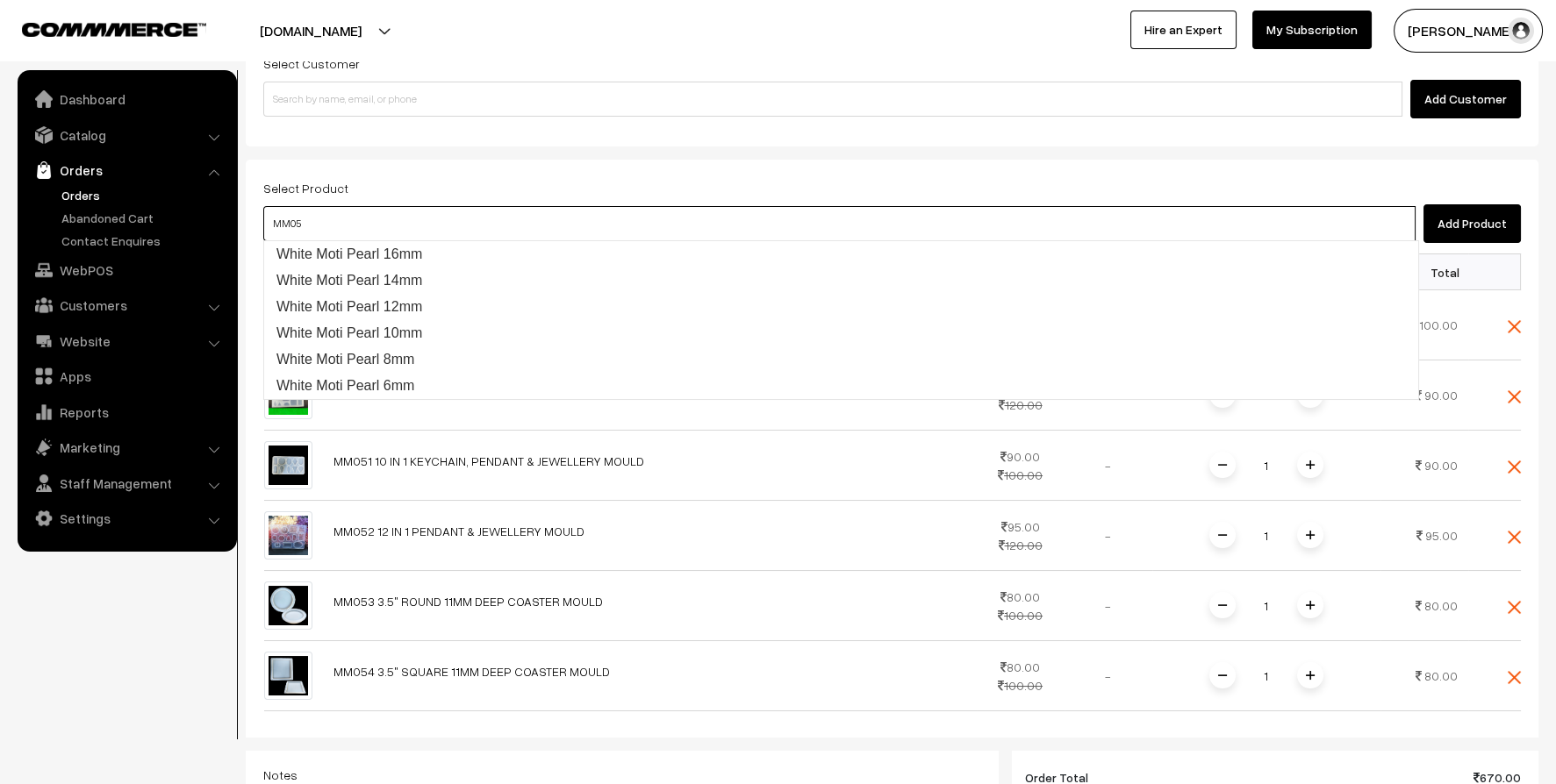
type input "MM055"
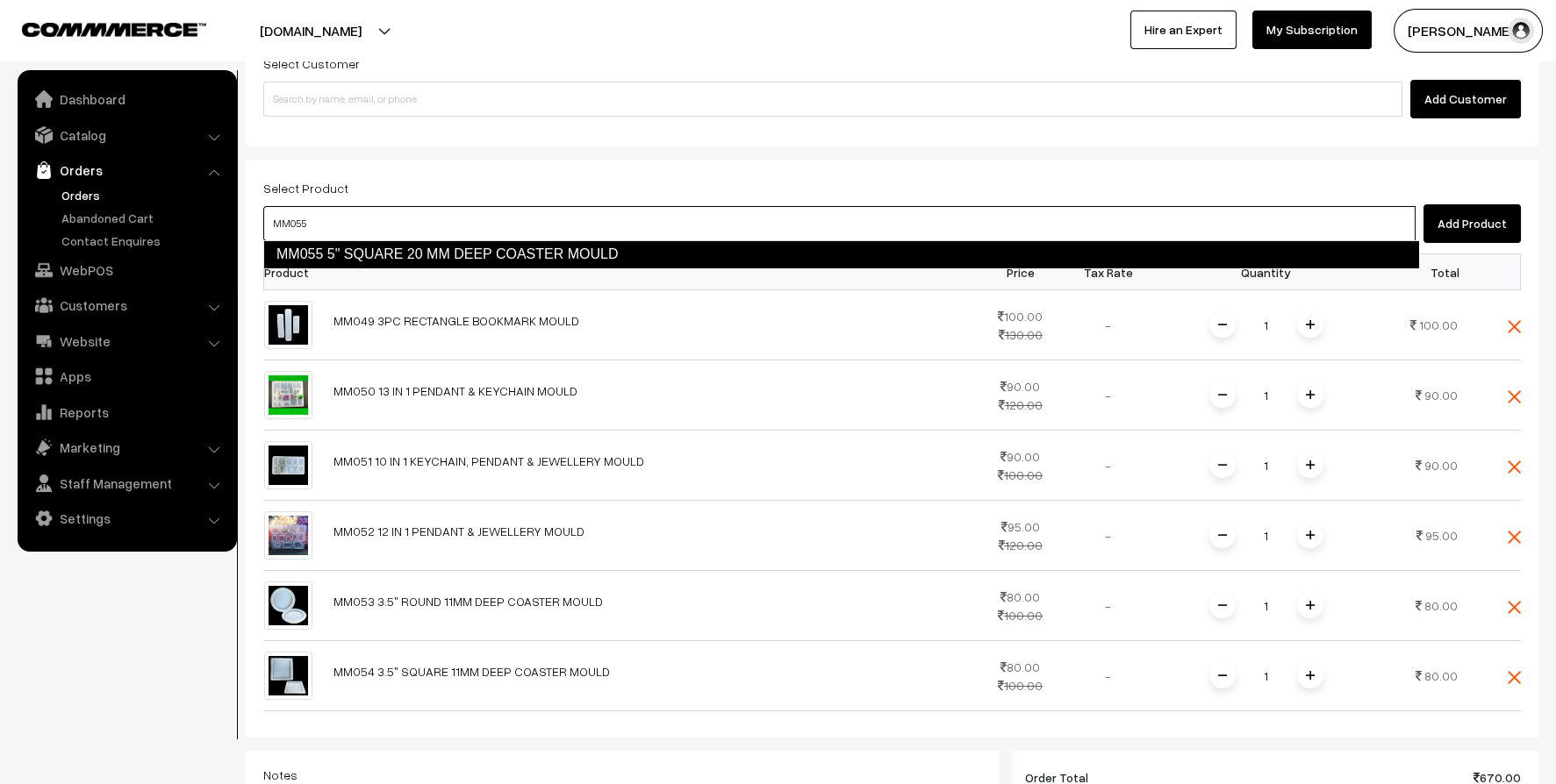
click at [460, 251] on link "MM055 5" SQUARE 20 MM DEEP COASTER MOULD" at bounding box center [841, 254] width 1156 height 28
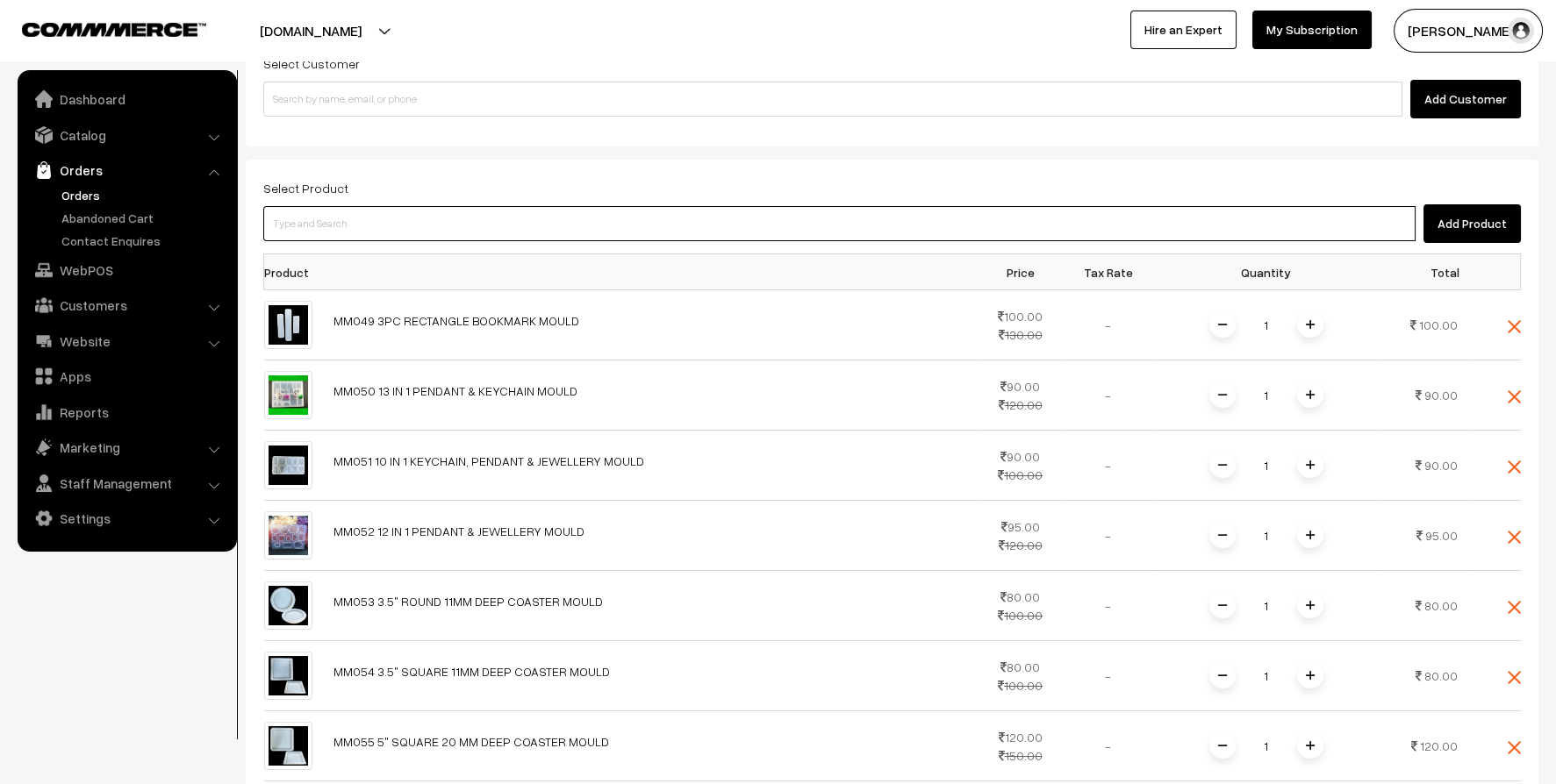
click at [497, 218] on input at bounding box center [839, 224] width 1152 height 35
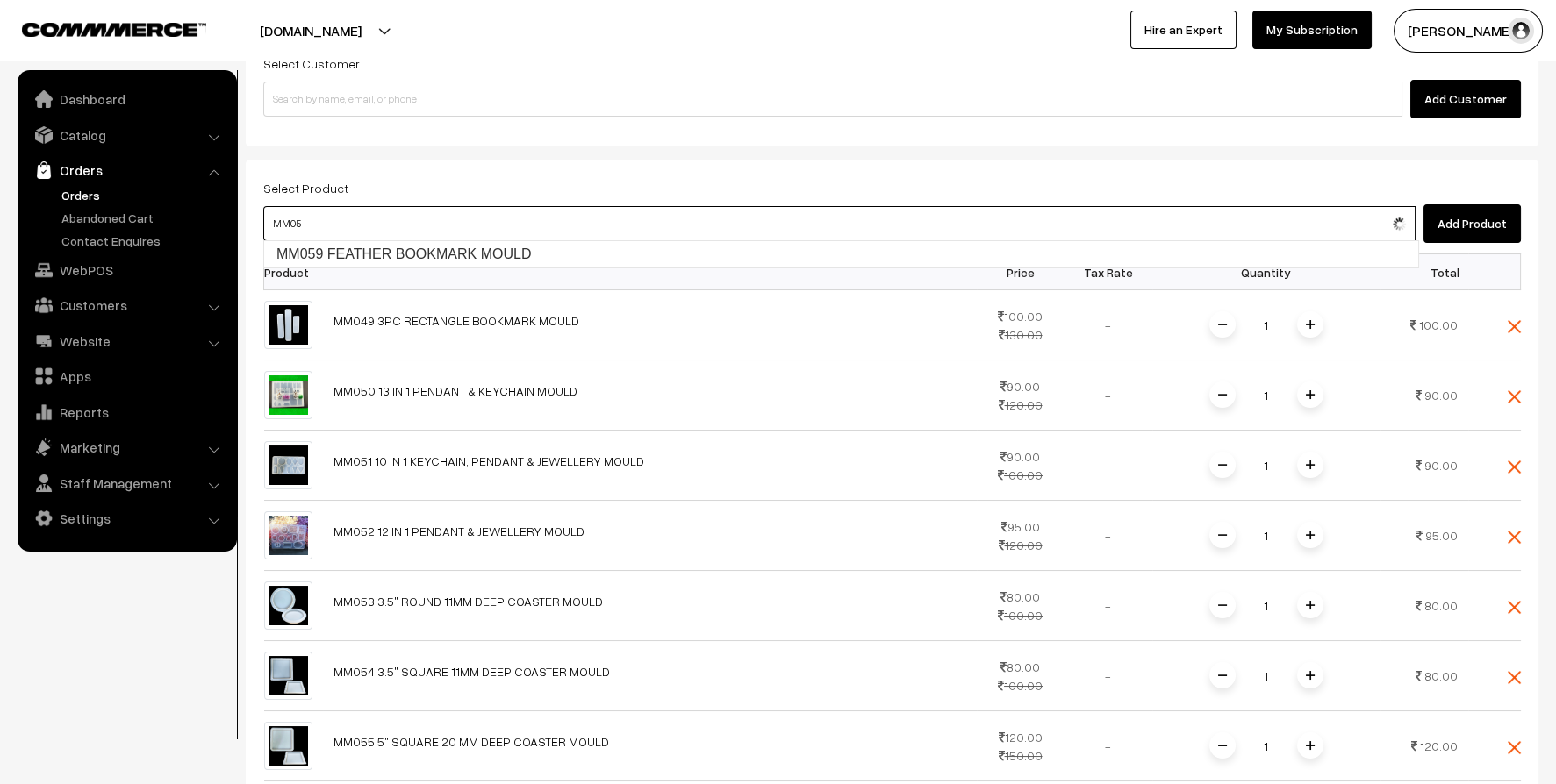
type input "MM056"
click at [490, 266] on ul "MM056 3" X 5" RECTANGLE 11MM DEEP COASTER MOULD" at bounding box center [841, 254] width 1156 height 28
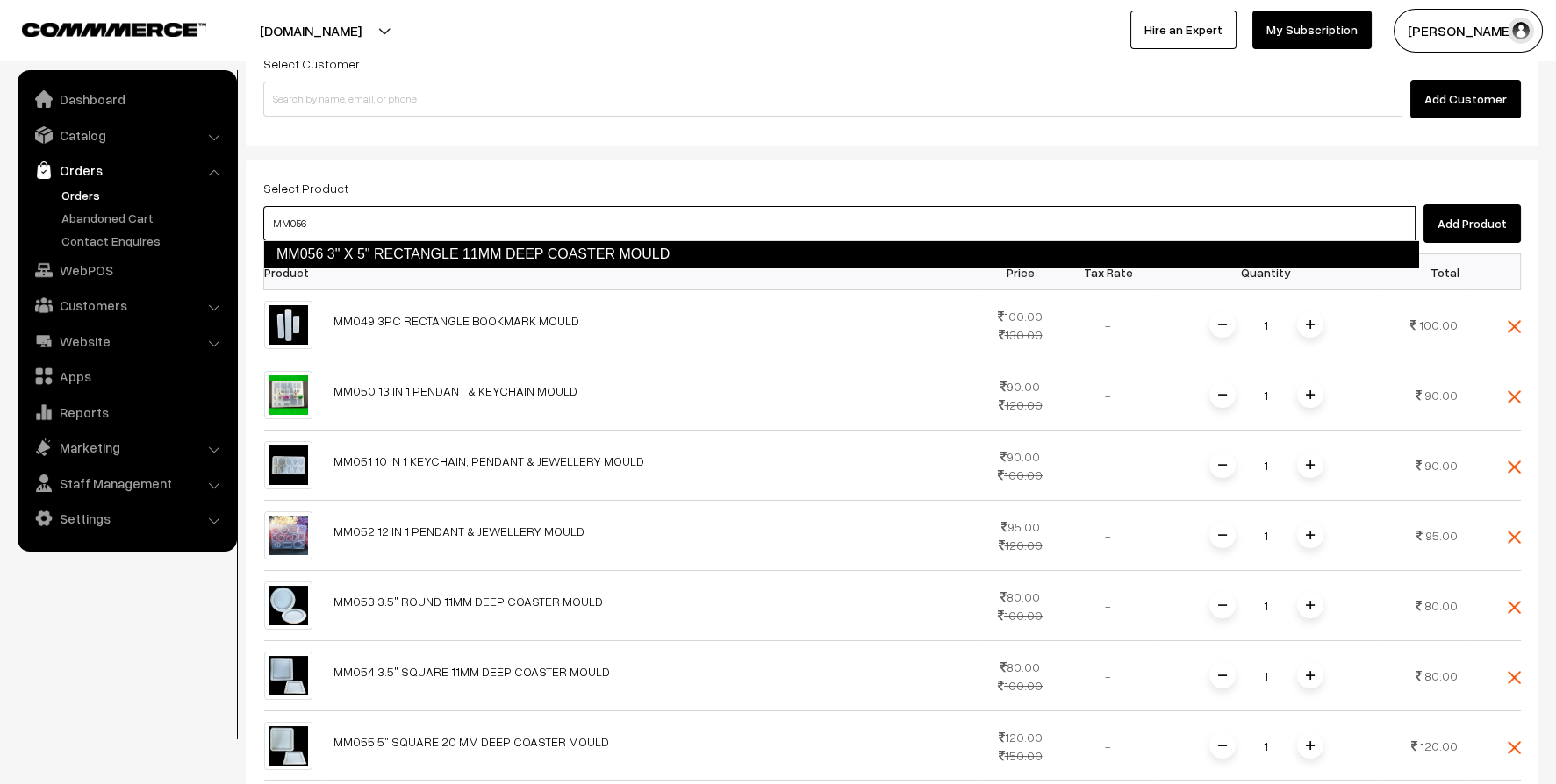
click at [499, 242] on link "MM056 3" X 5" RECTANGLE 11MM DEEP COASTER MOULD" at bounding box center [841, 254] width 1156 height 28
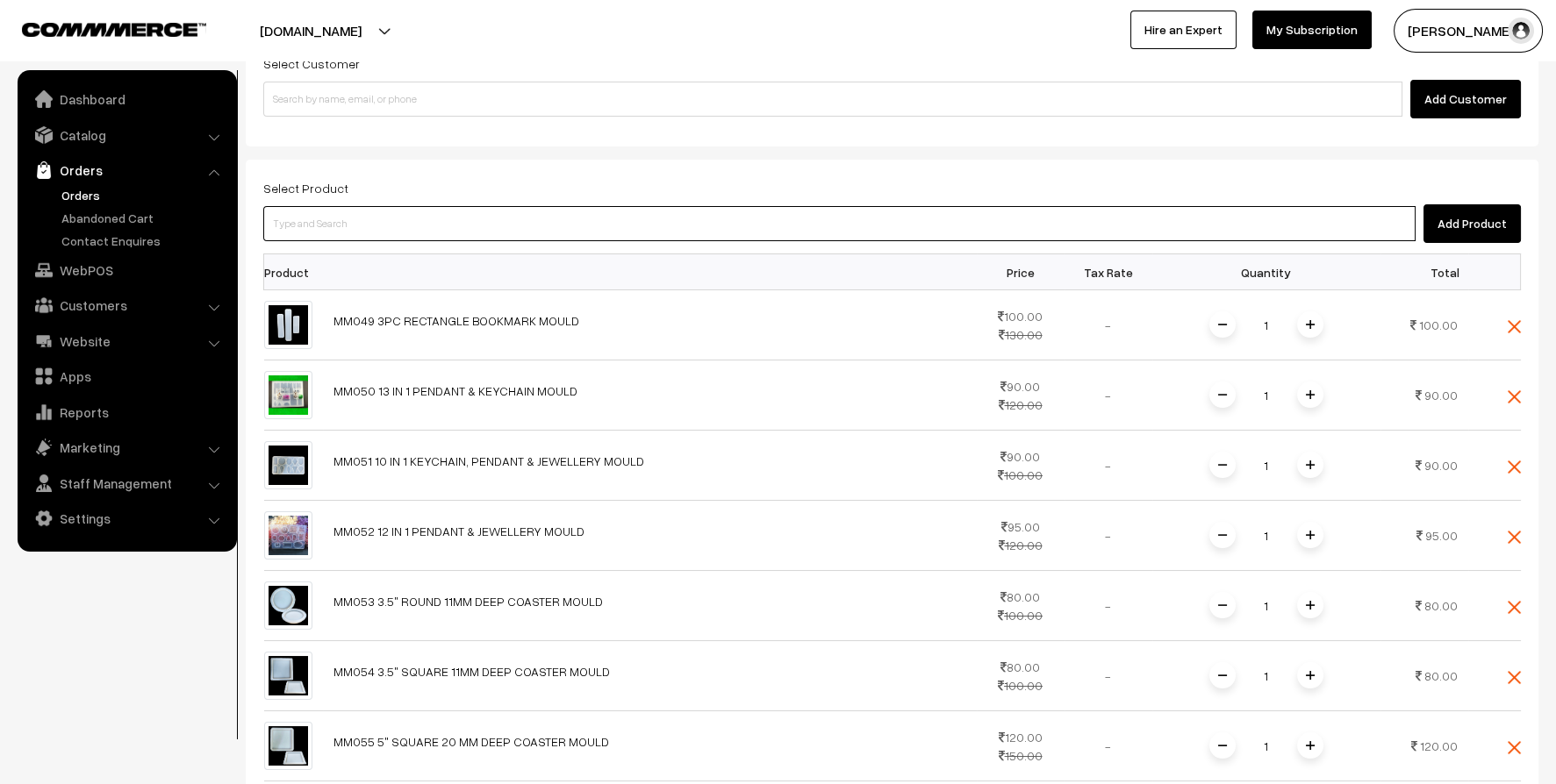
click at [486, 225] on input at bounding box center [839, 224] width 1152 height 35
type input "MM057"
click at [569, 229] on input at bounding box center [839, 224] width 1152 height 35
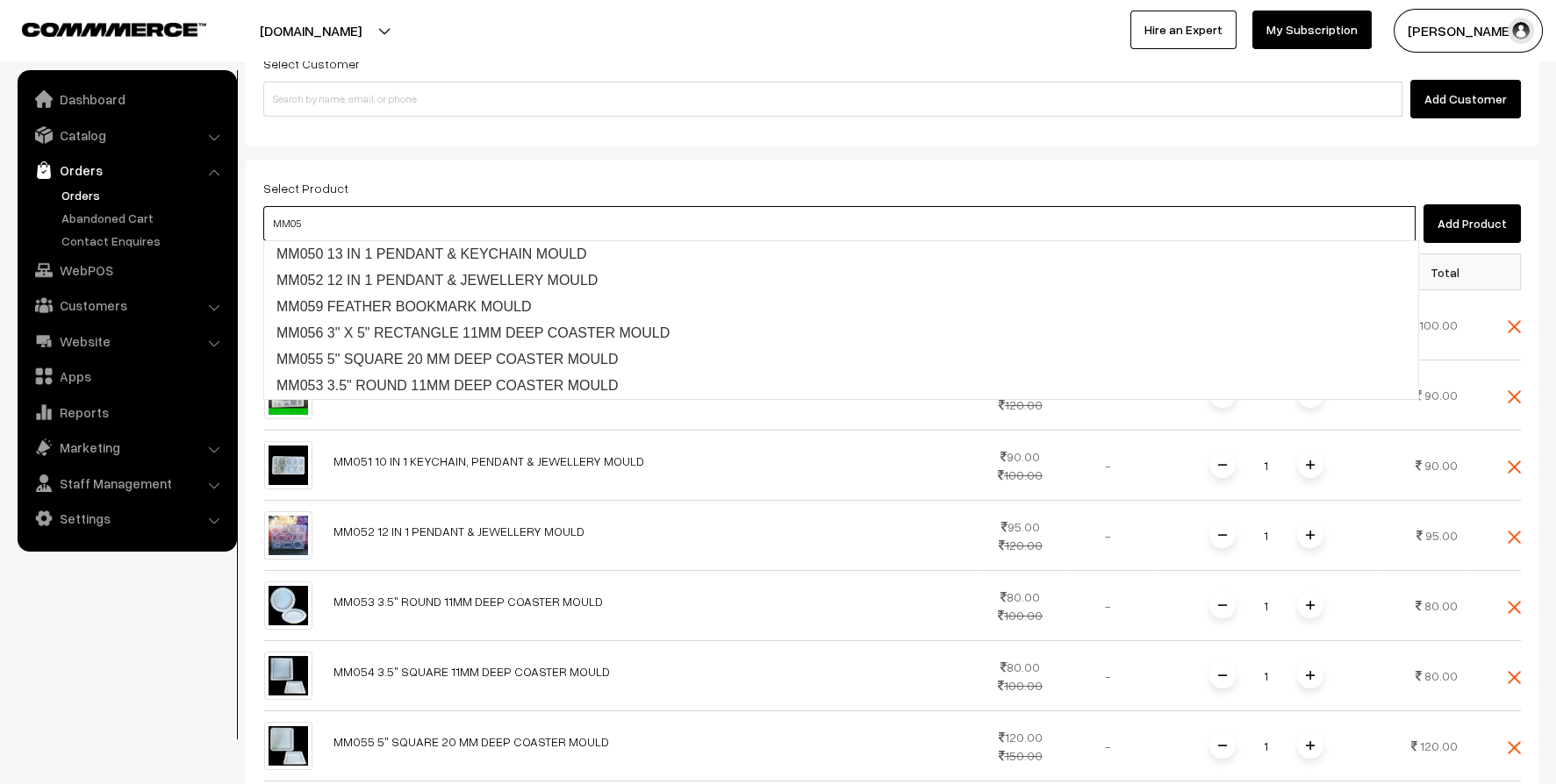
type input "MM059"
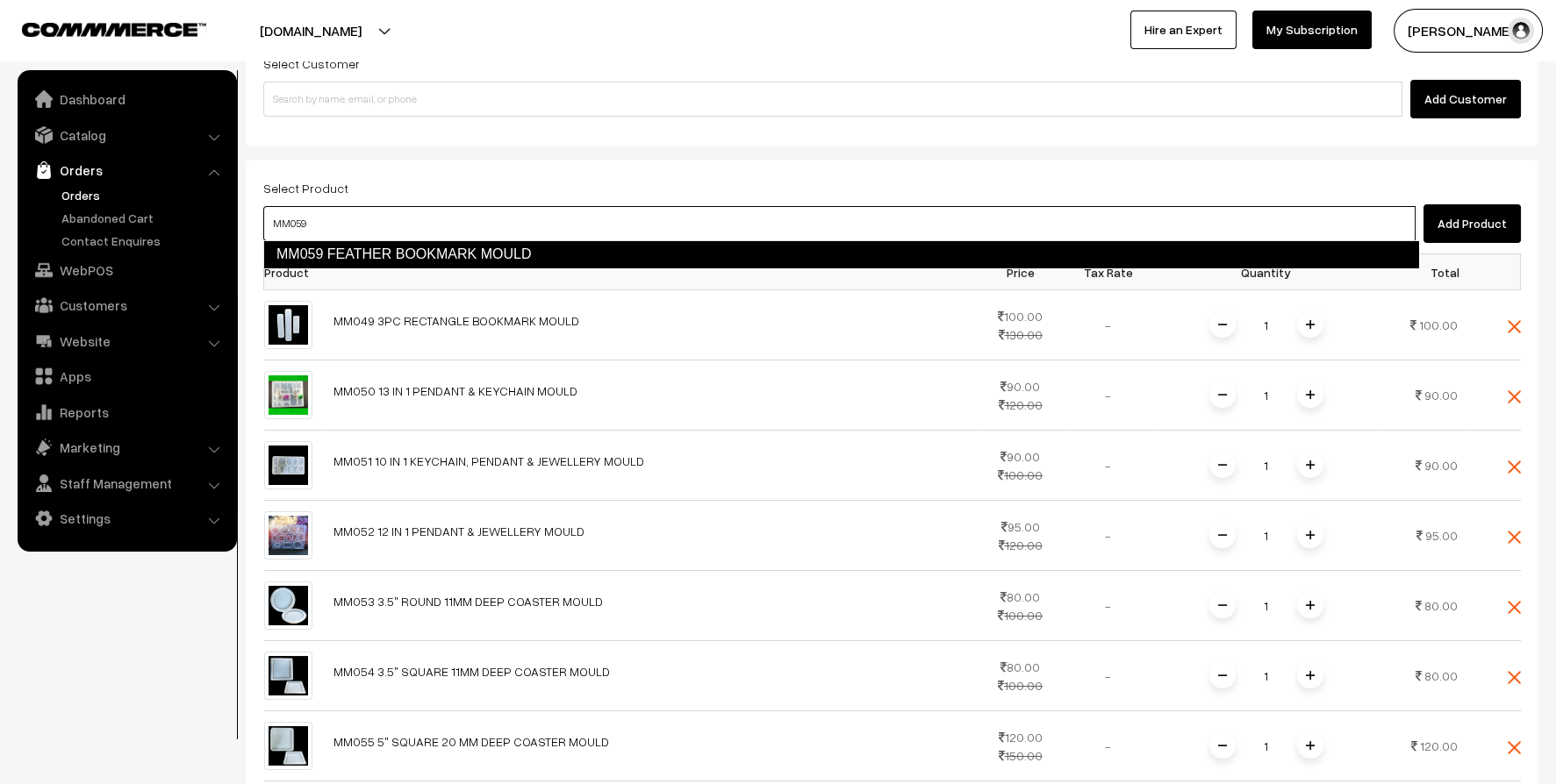
click at [382, 261] on link "MM059 FEATHER BOOKMARK MOULD" at bounding box center [841, 254] width 1156 height 28
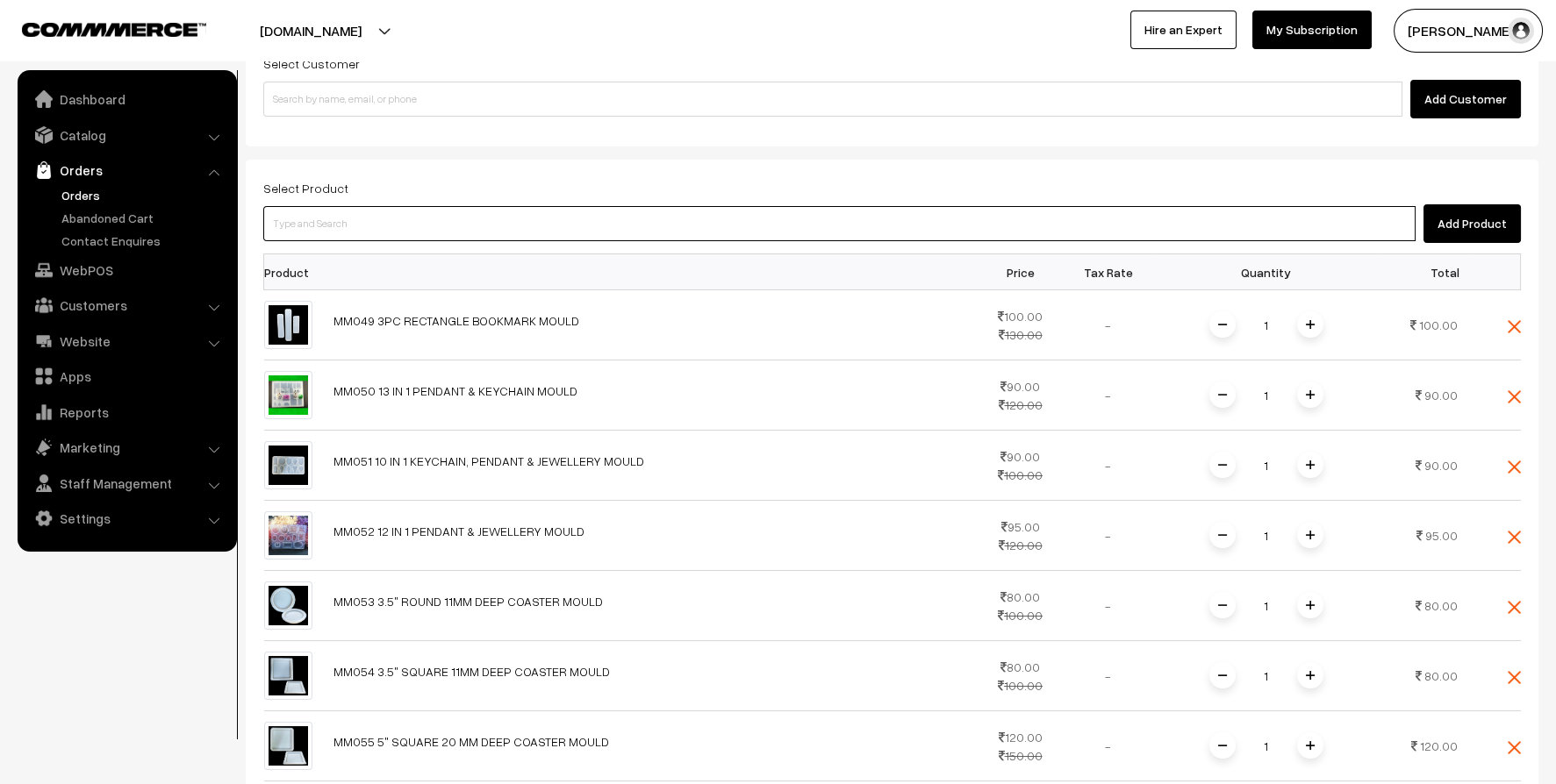
click at [397, 227] on input at bounding box center [839, 224] width 1152 height 35
click at [563, 198] on div "Select Product Add Product" at bounding box center [892, 210] width 1258 height 66
click at [551, 229] on input at bounding box center [839, 224] width 1152 height 35
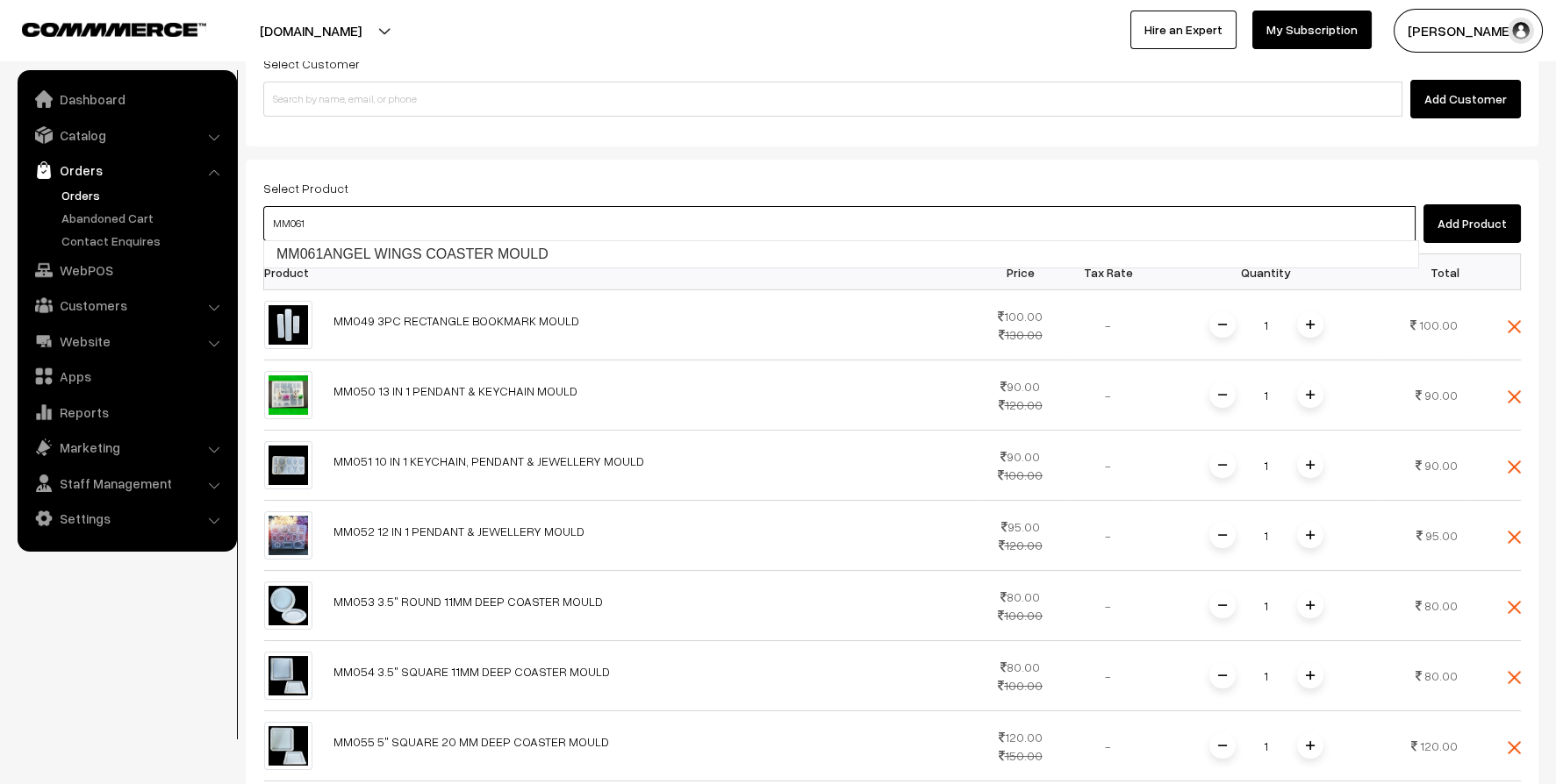
type input "MM061"
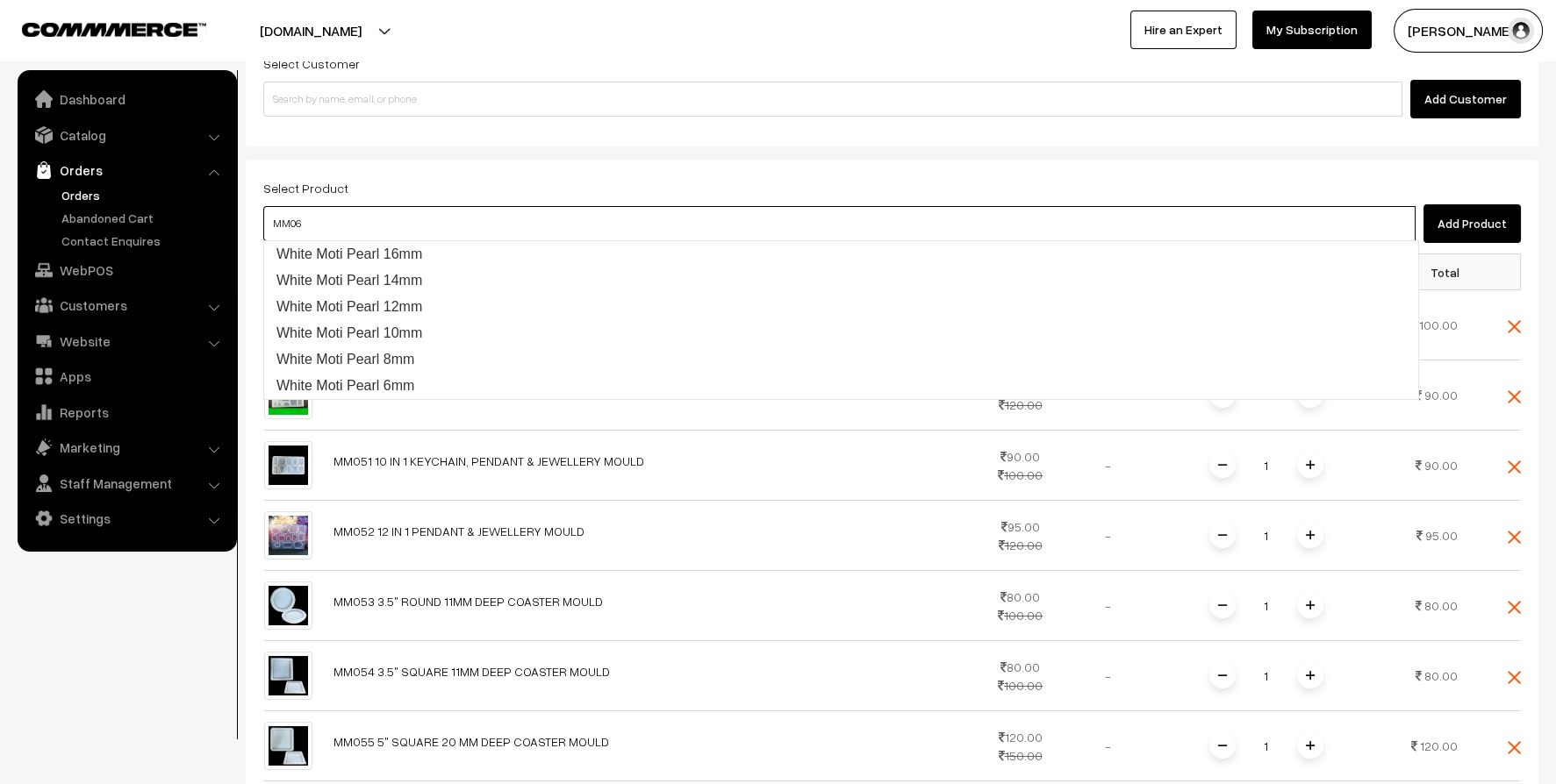
type input "MM061"
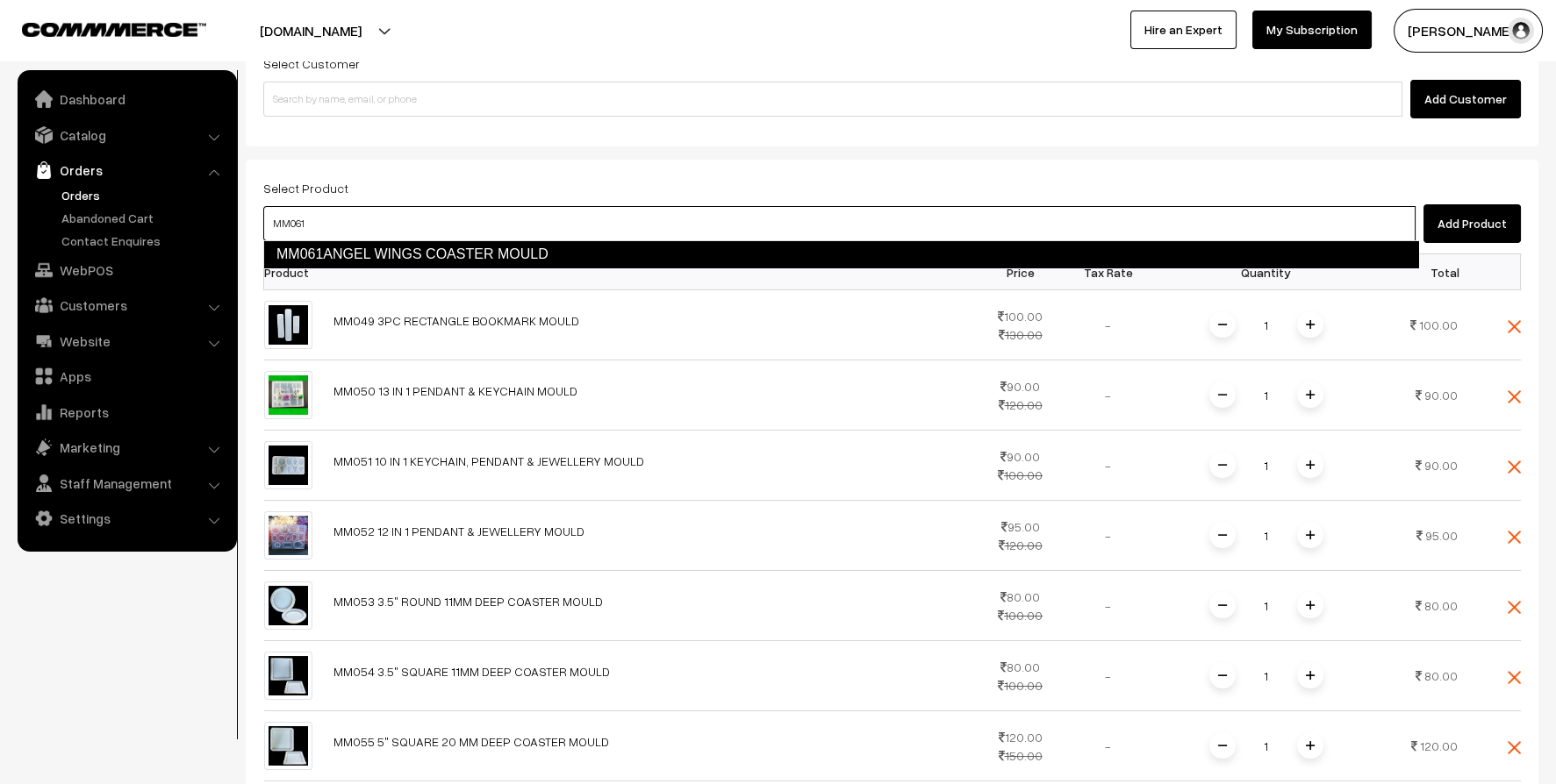
click at [499, 245] on link "MM061ANGEL WINGS COASTER MOULD" at bounding box center [841, 254] width 1156 height 28
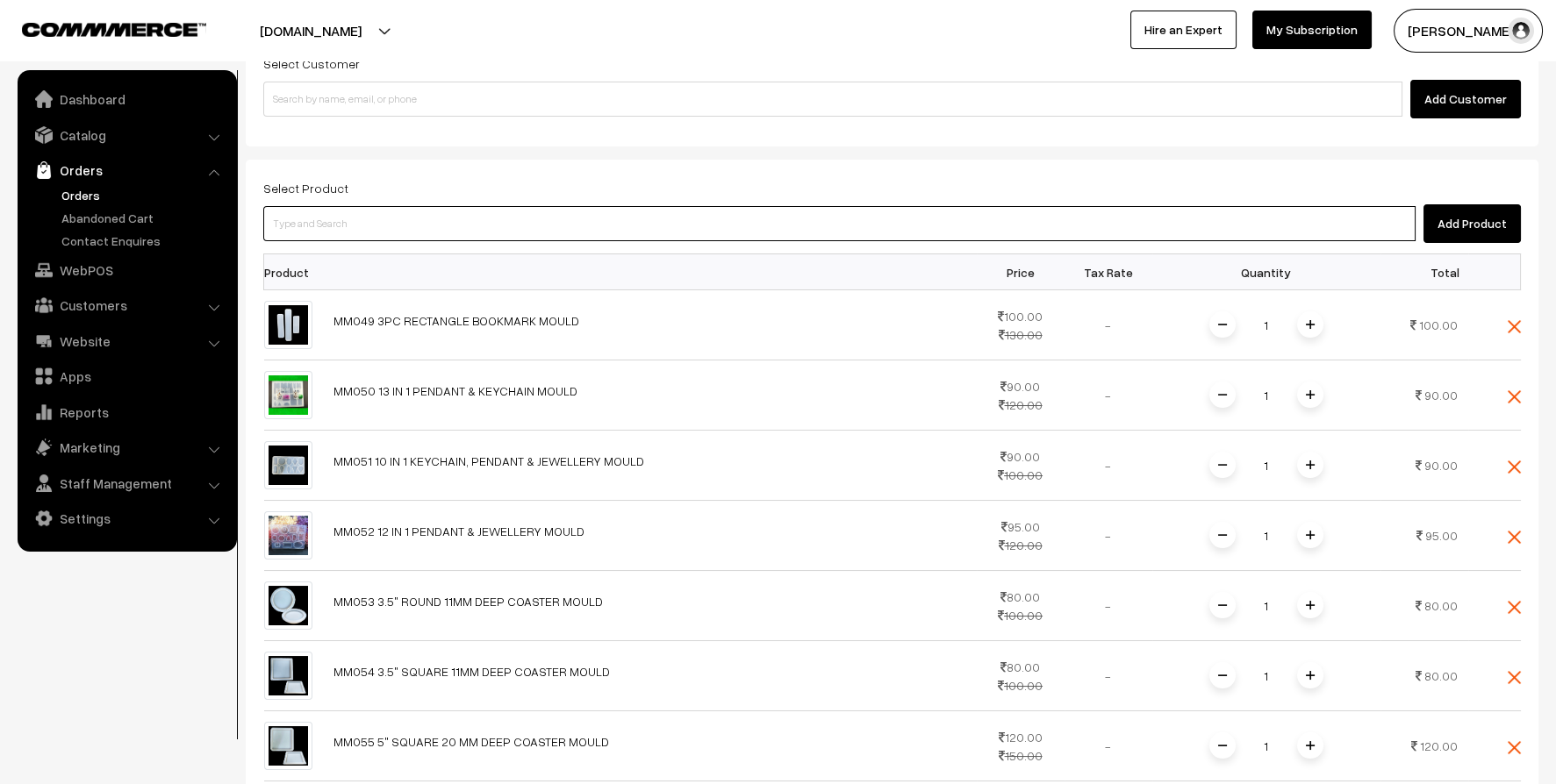
click at [500, 232] on input at bounding box center [839, 224] width 1152 height 35
type input "MM062"
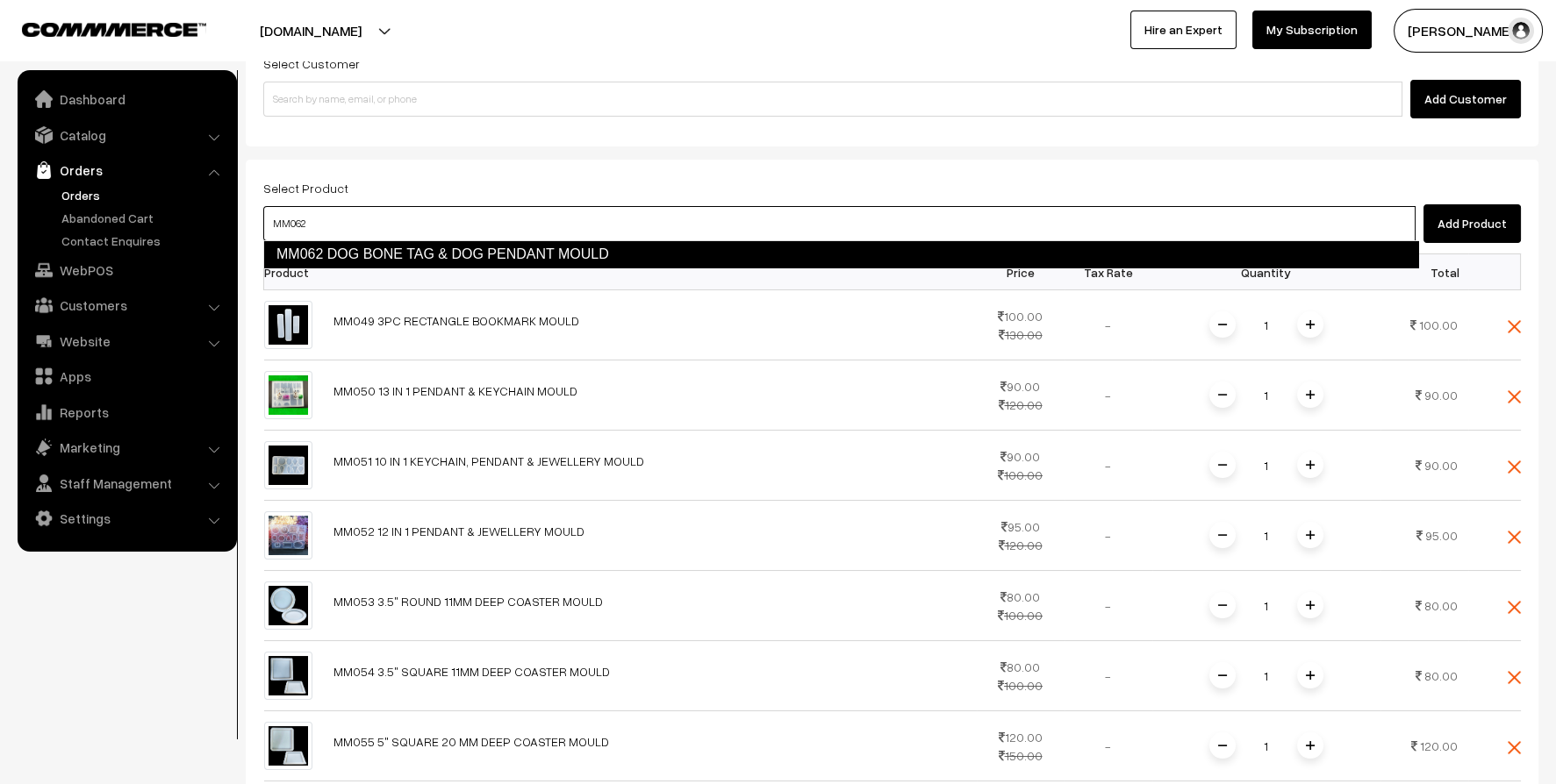
click at [509, 254] on link "MM062 DOG BONE TAG & DOG PENDANT MOULD" at bounding box center [841, 254] width 1156 height 28
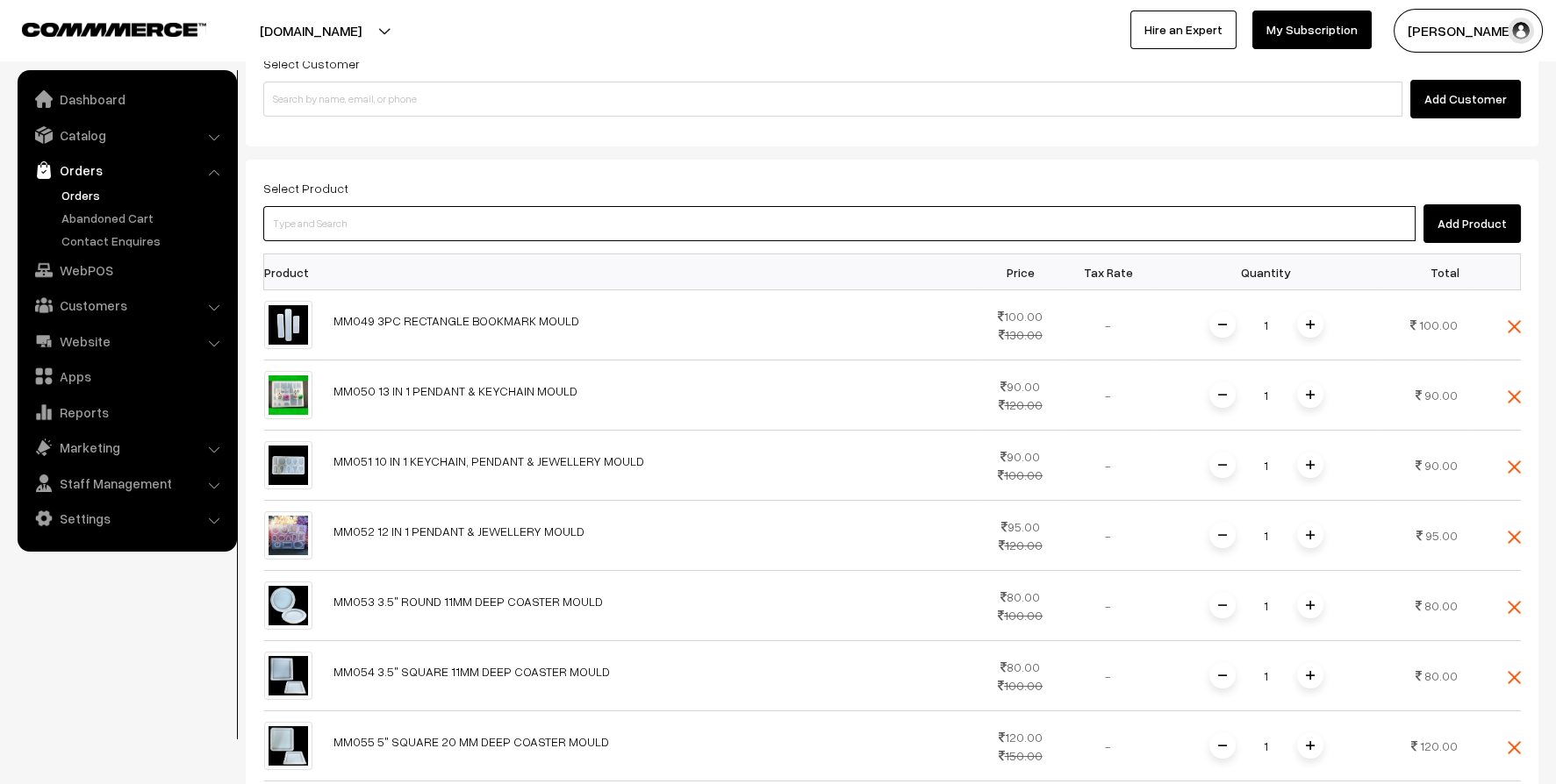
click at [506, 226] on input at bounding box center [839, 224] width 1152 height 35
type input "MM063"
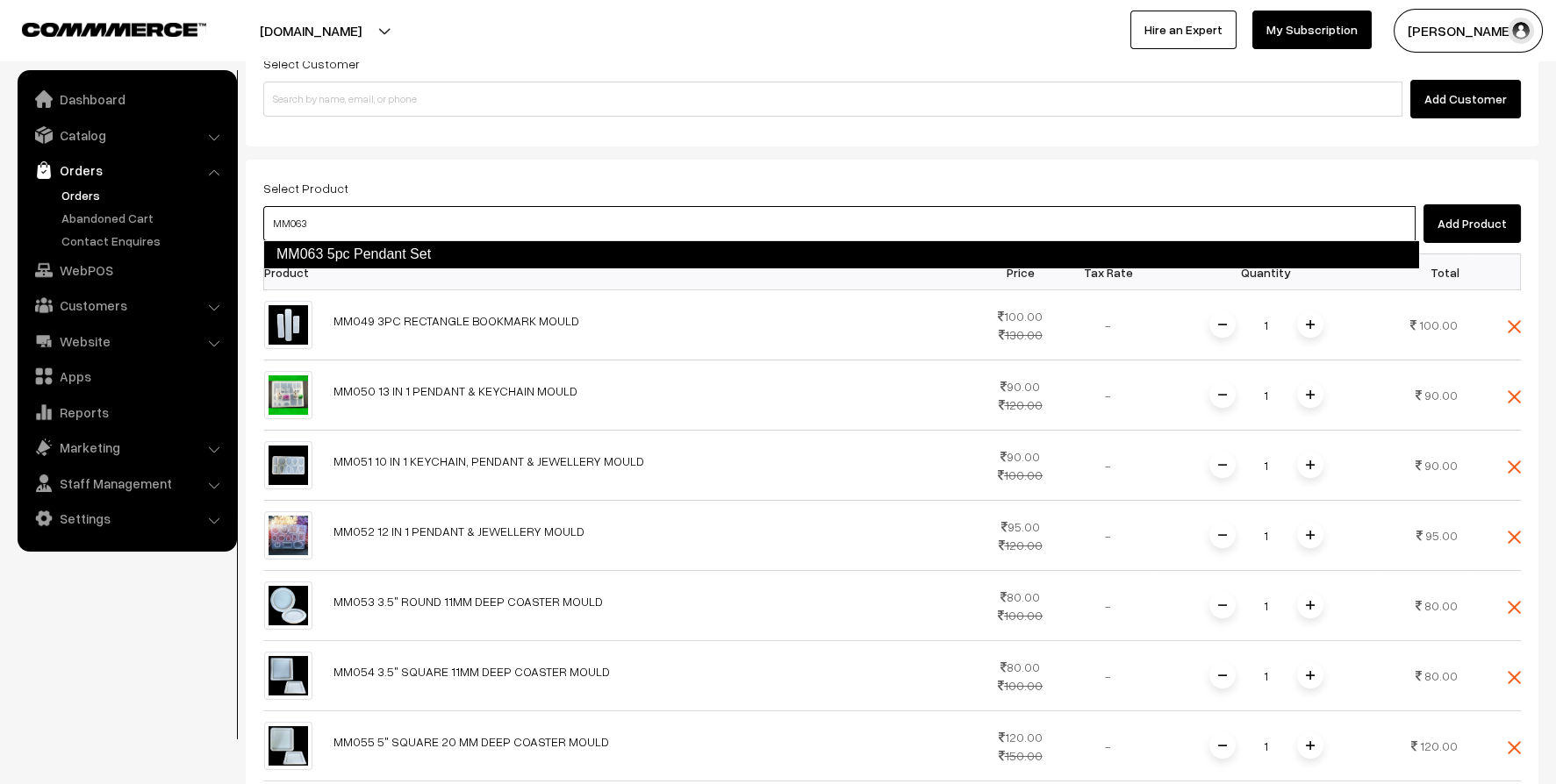
click at [513, 245] on link "MM063 5pc Pendant Set" at bounding box center [841, 254] width 1156 height 28
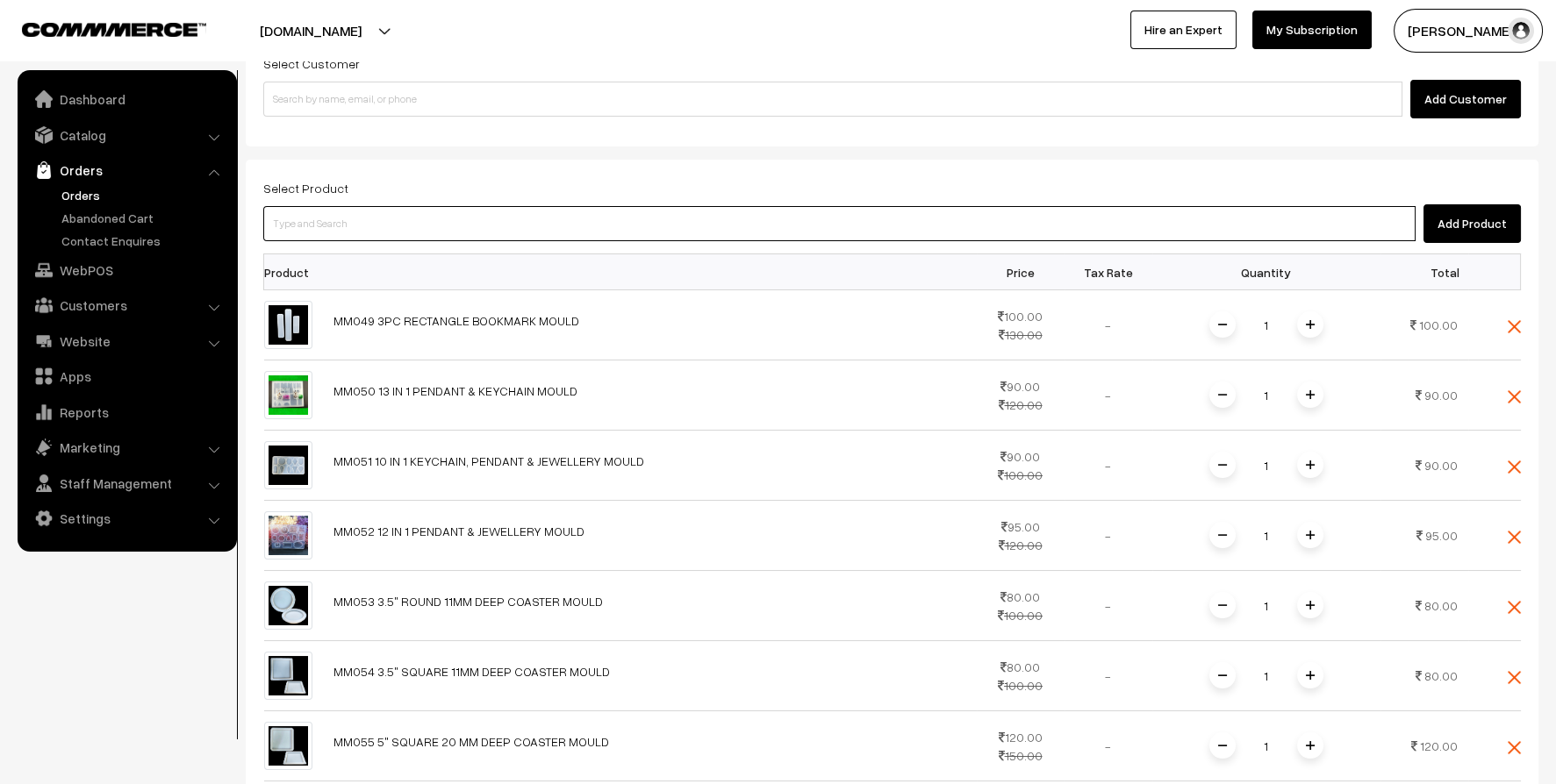
click at [527, 225] on input at bounding box center [839, 224] width 1152 height 35
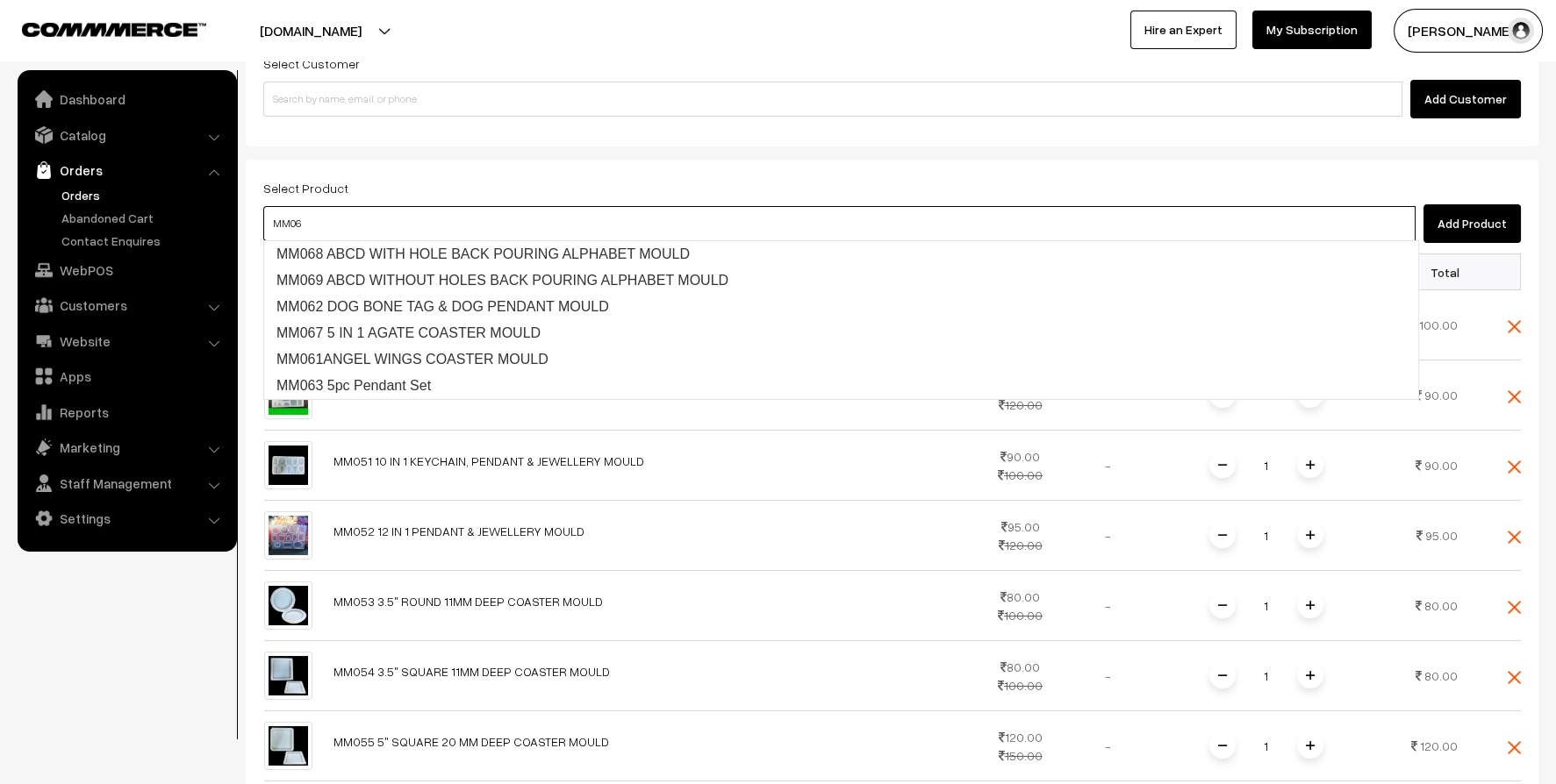
type input "MM067"
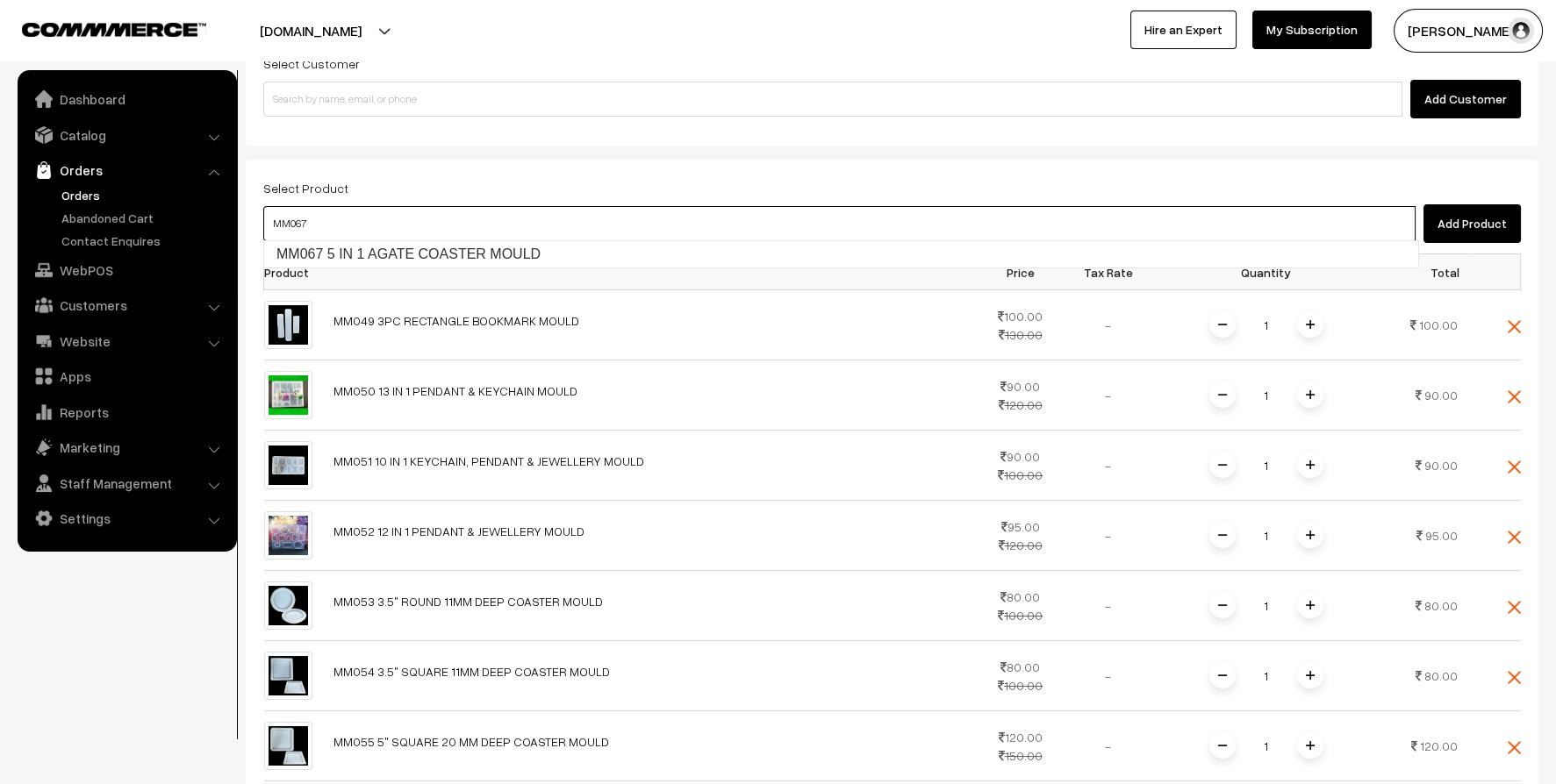
click at [504, 248] on link "MM067 5 IN 1 AGATE COASTER MOULD" at bounding box center [841, 254] width 1154 height 26
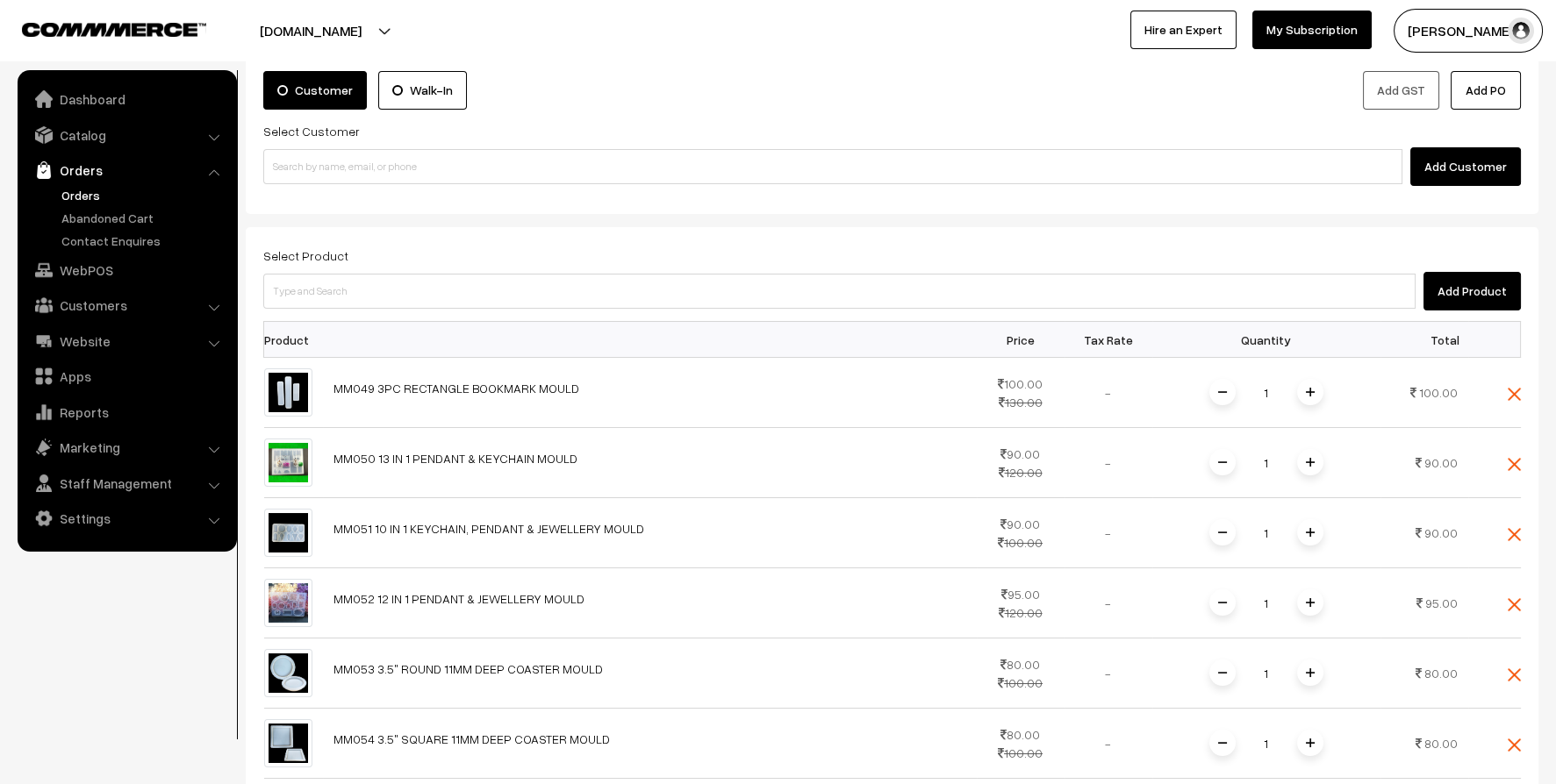
scroll to position [0, 0]
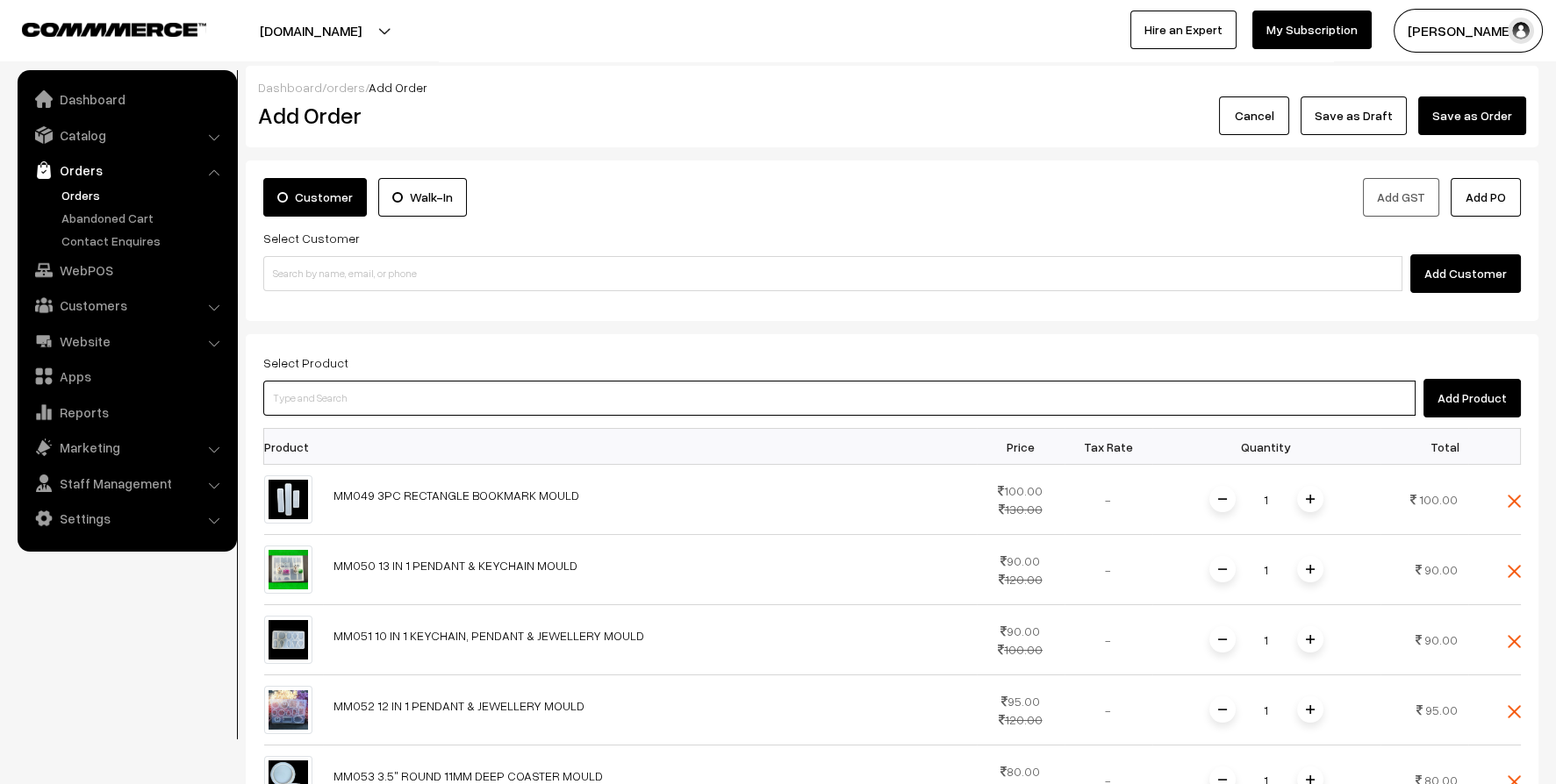
click at [289, 407] on input at bounding box center [839, 398] width 1152 height 35
type input "m"
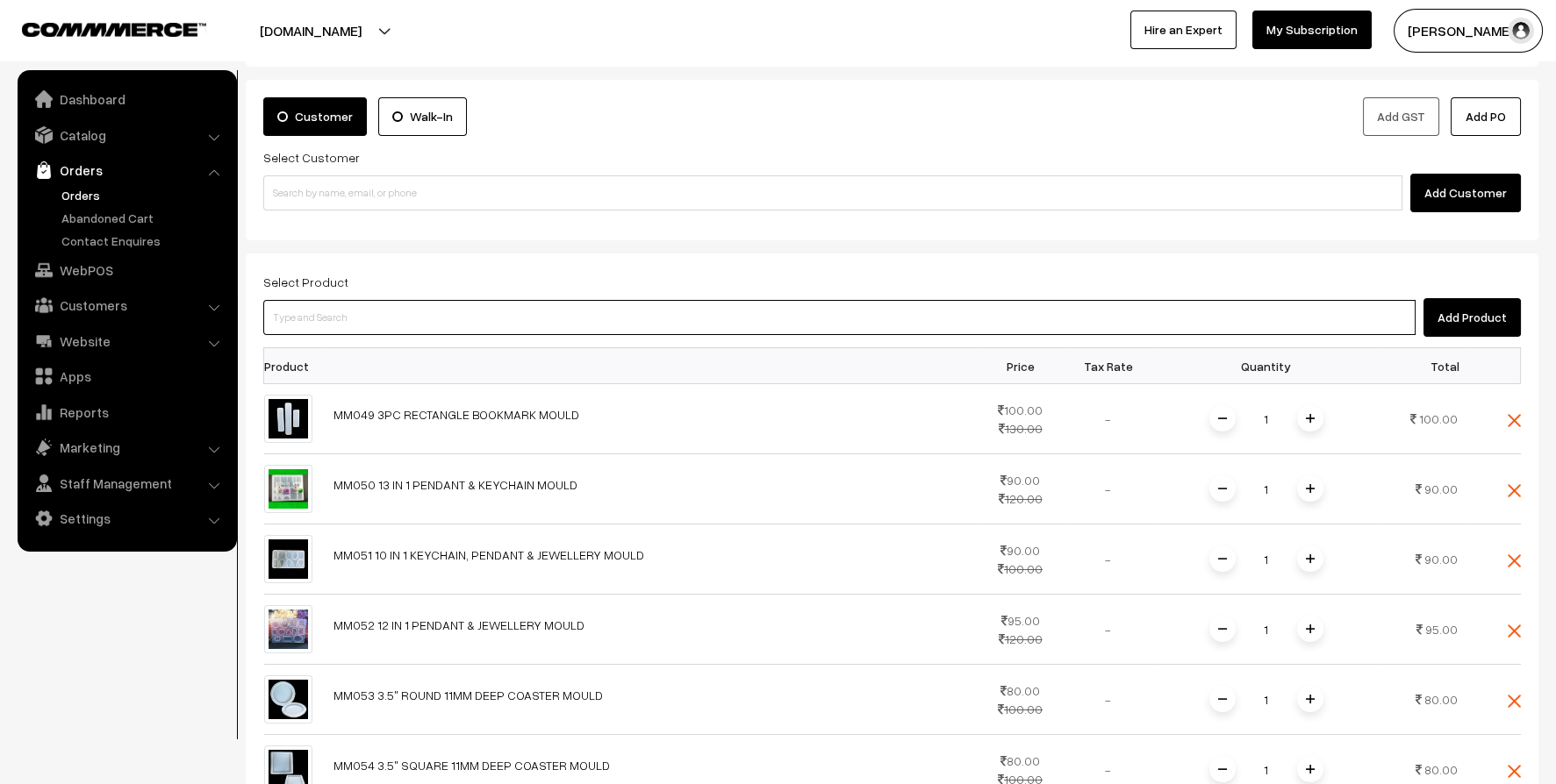
scroll to position [174, 0]
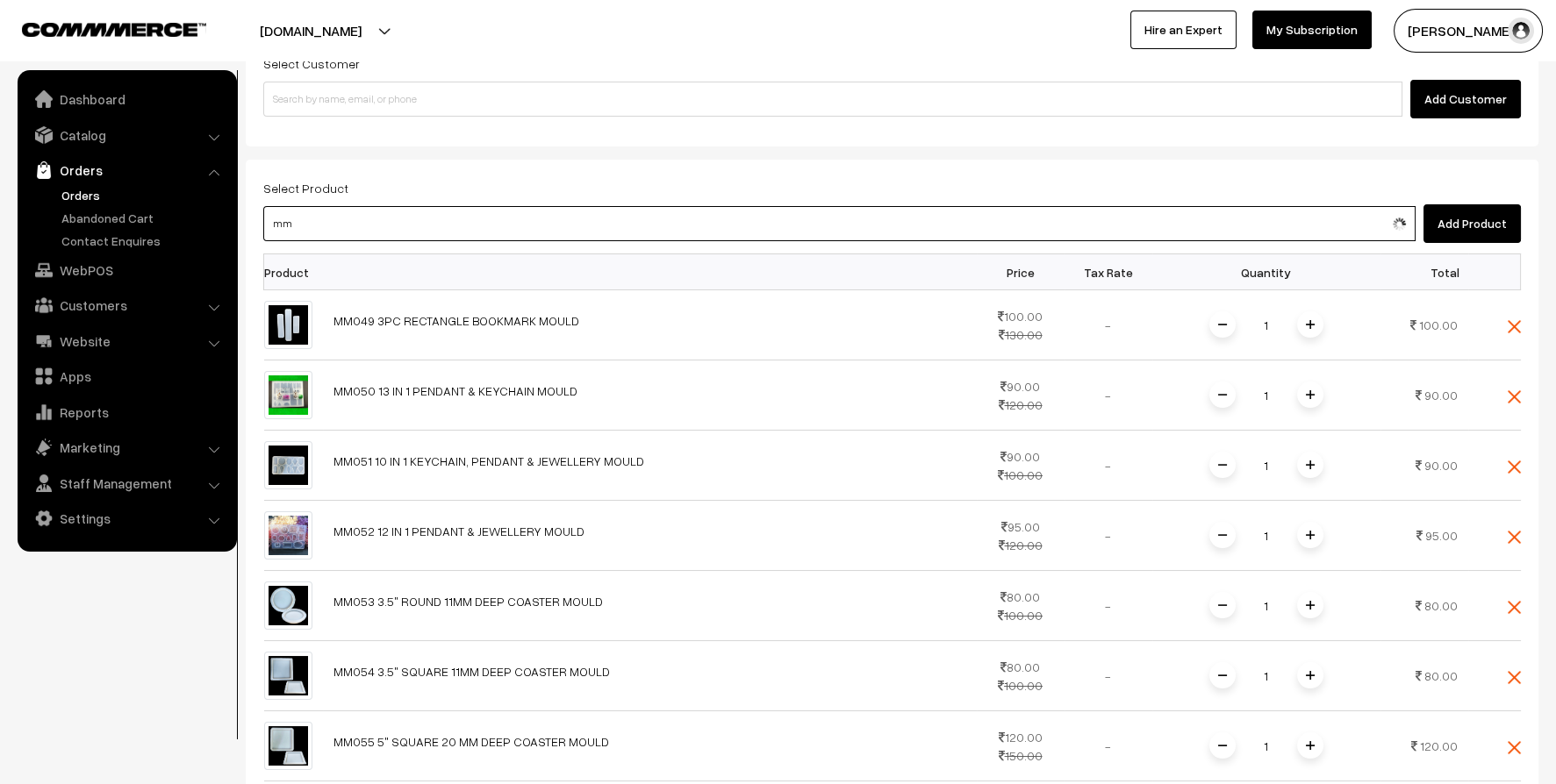
type input "m"
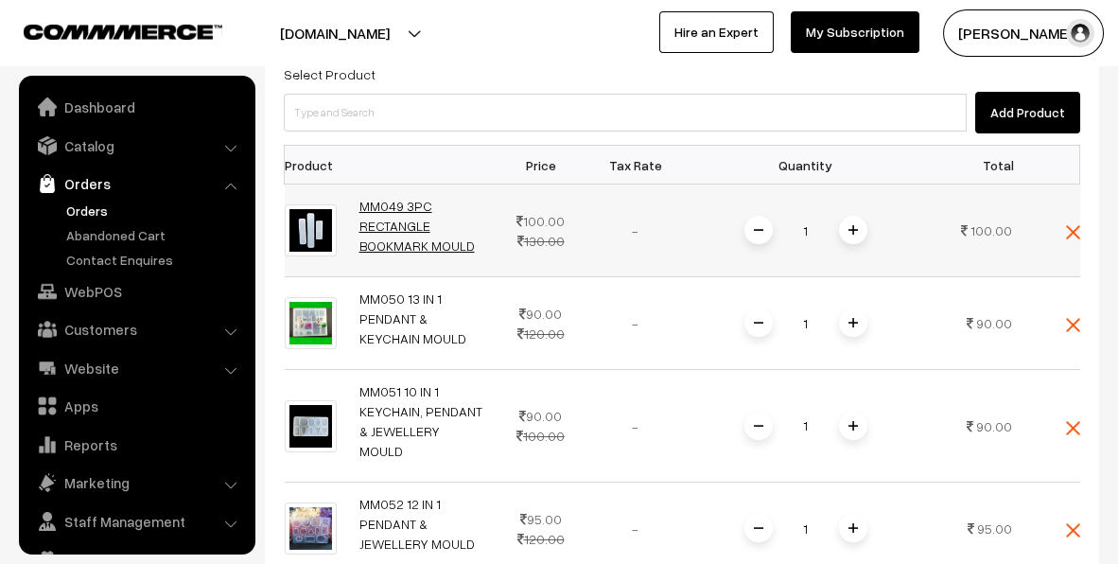
scroll to position [315, 0]
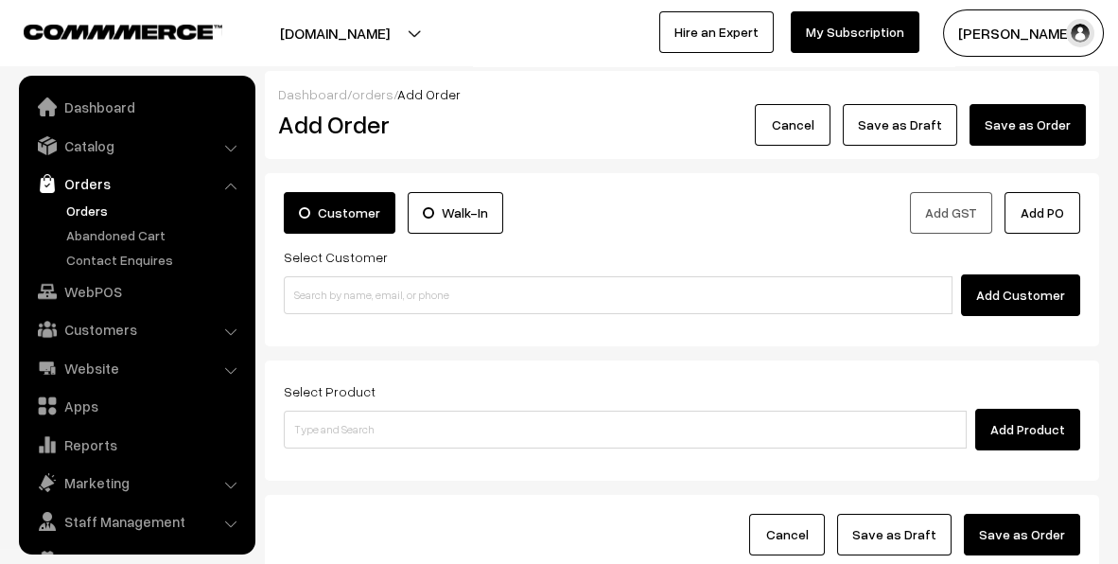
scroll to position [39, 0]
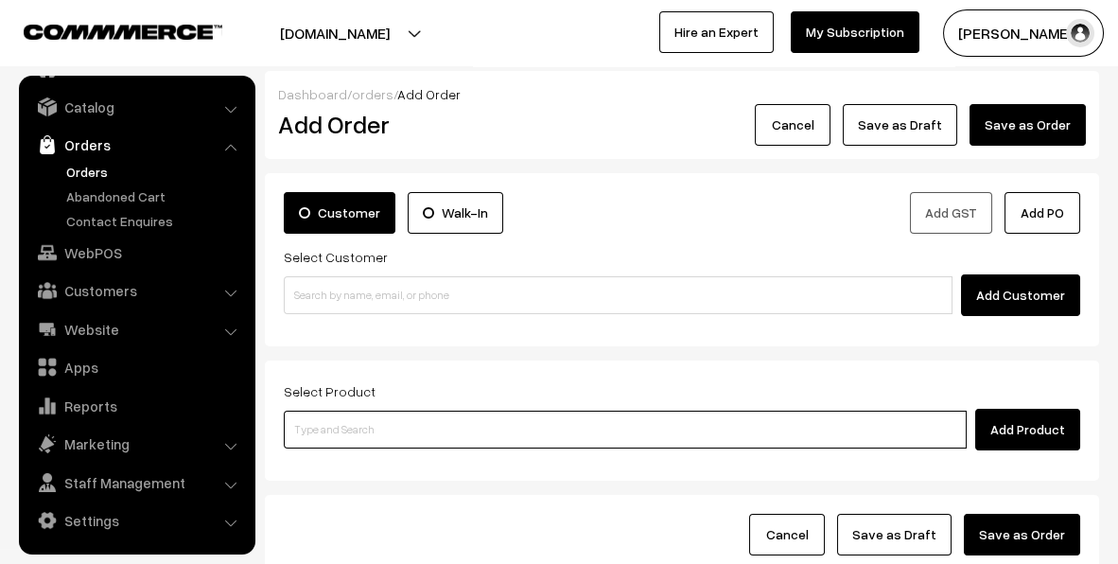
click at [341, 423] on input at bounding box center [625, 429] width 683 height 38
type input "mm069"
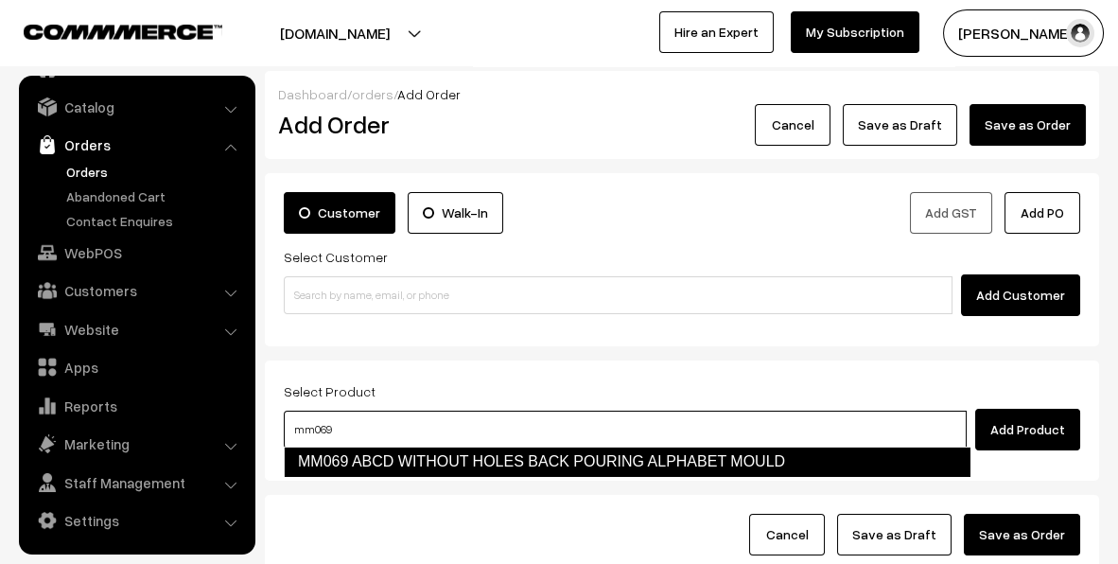
click at [390, 460] on link "MM069 ABCD WITHOUT HOLES BACK POURING ALPHABET MOULD" at bounding box center [627, 461] width 686 height 30
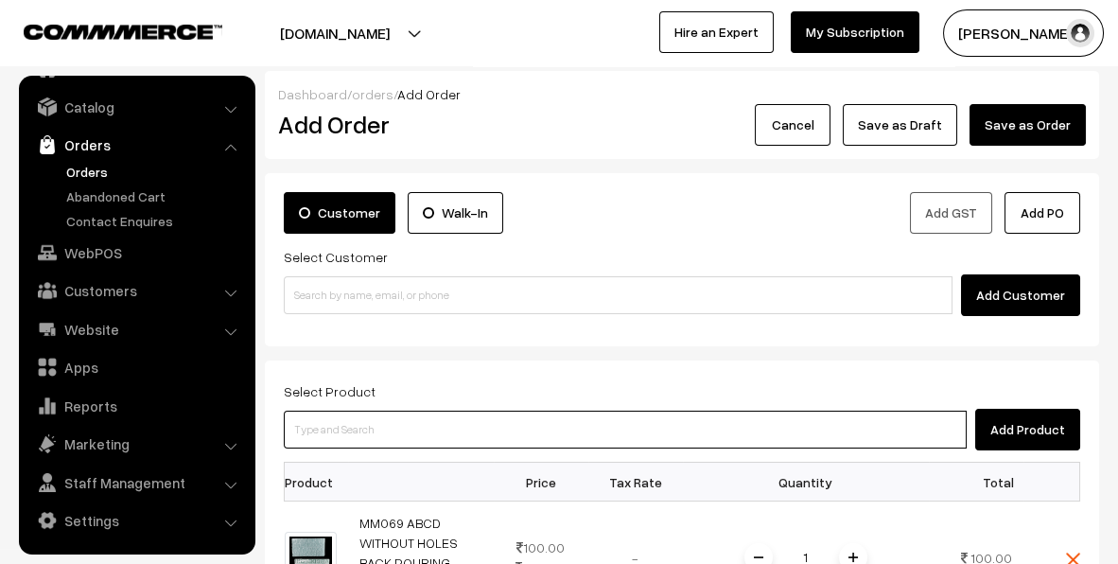
click at [378, 423] on input at bounding box center [625, 429] width 683 height 38
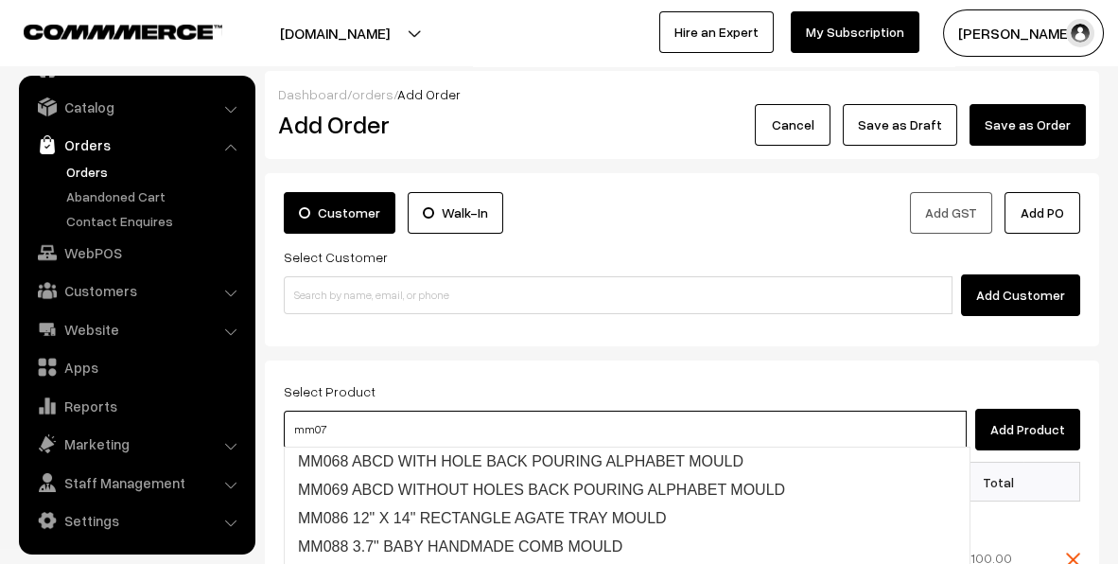
type input "mm070"
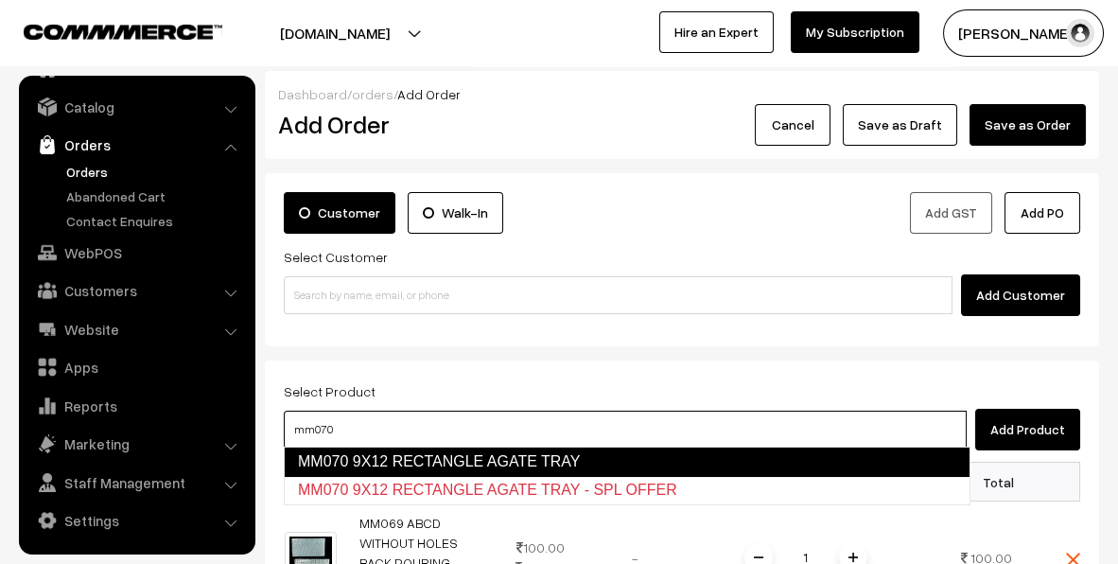
click at [446, 463] on link "MM070 9X12 RECTANGLE AGATE TRAY" at bounding box center [627, 461] width 686 height 30
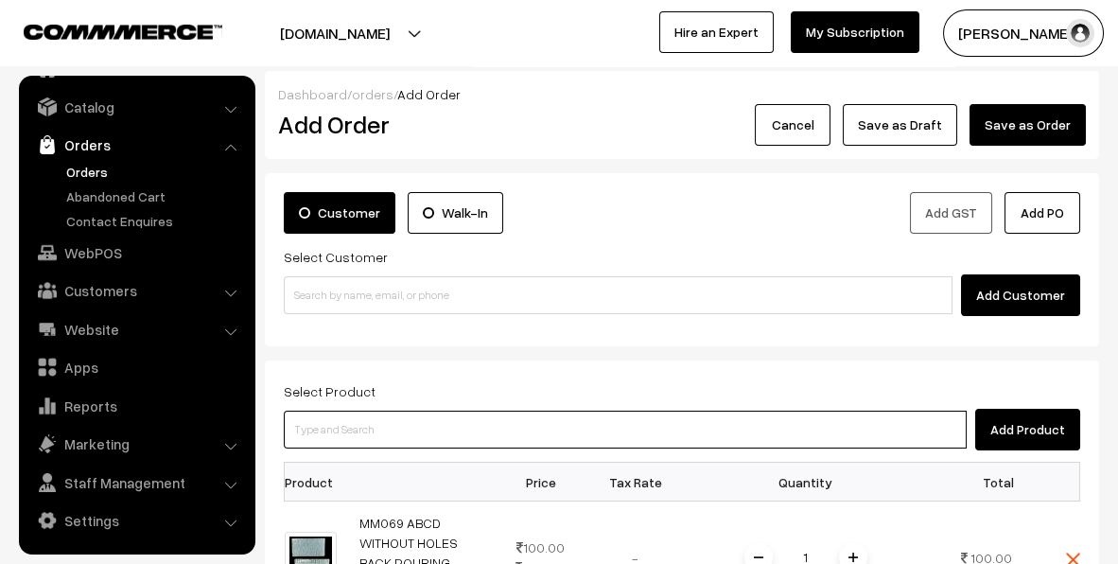
click at [446, 435] on input at bounding box center [625, 429] width 683 height 38
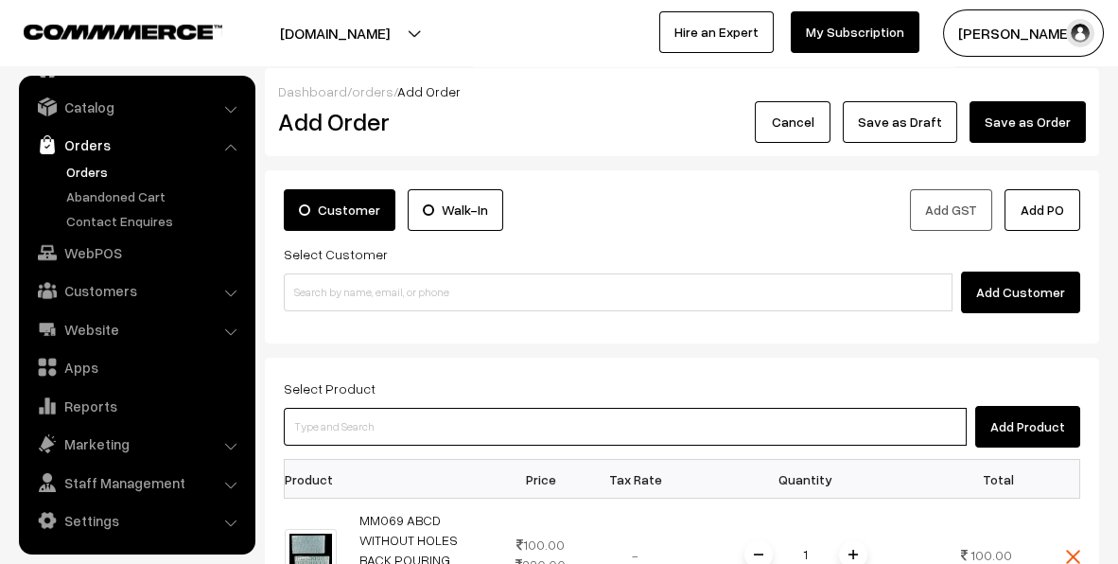
scroll to position [0, 0]
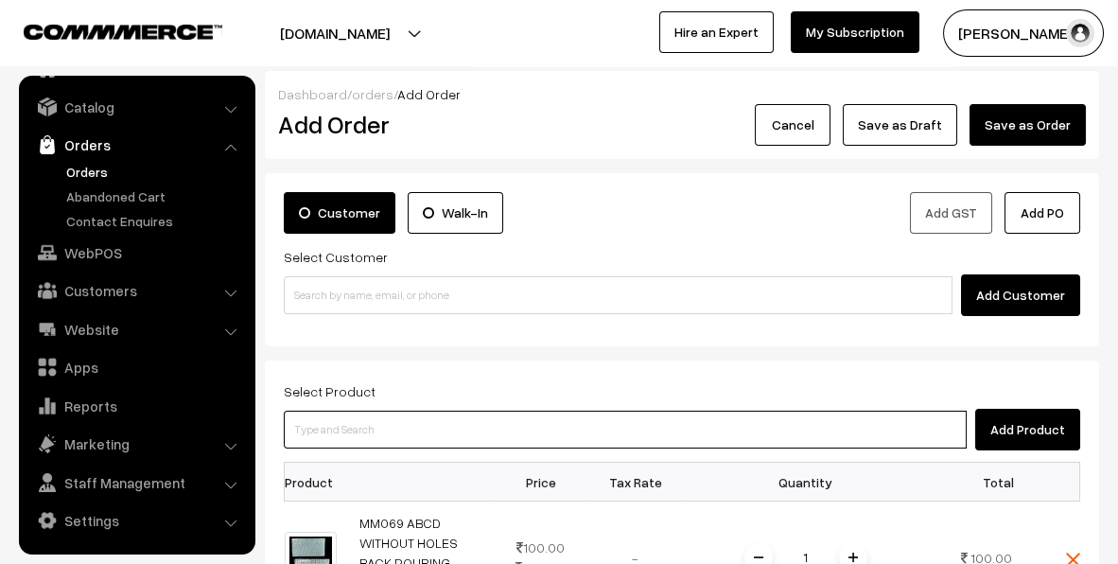
click at [447, 435] on input at bounding box center [625, 429] width 683 height 38
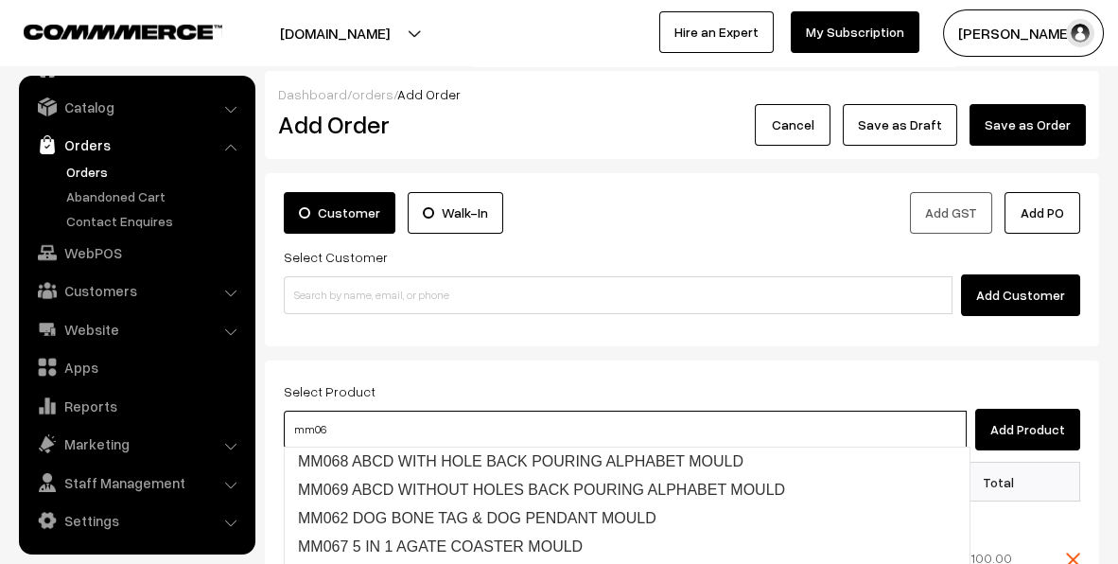
type input "mm068"
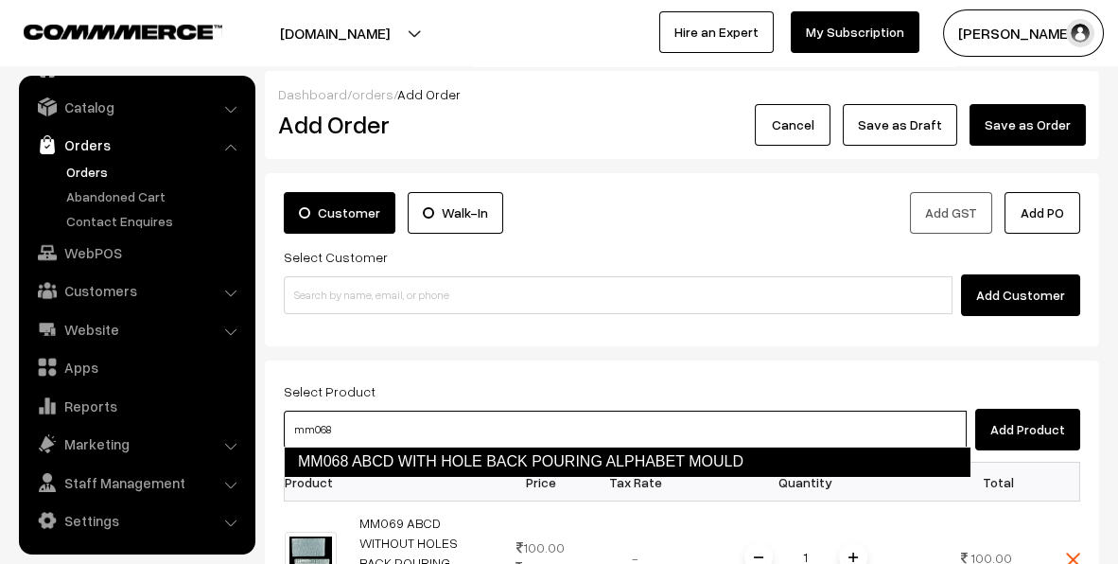
click at [462, 464] on link "MM068 ABCD WITH HOLE BACK POURING ALPHABET MOULD" at bounding box center [627, 461] width 686 height 30
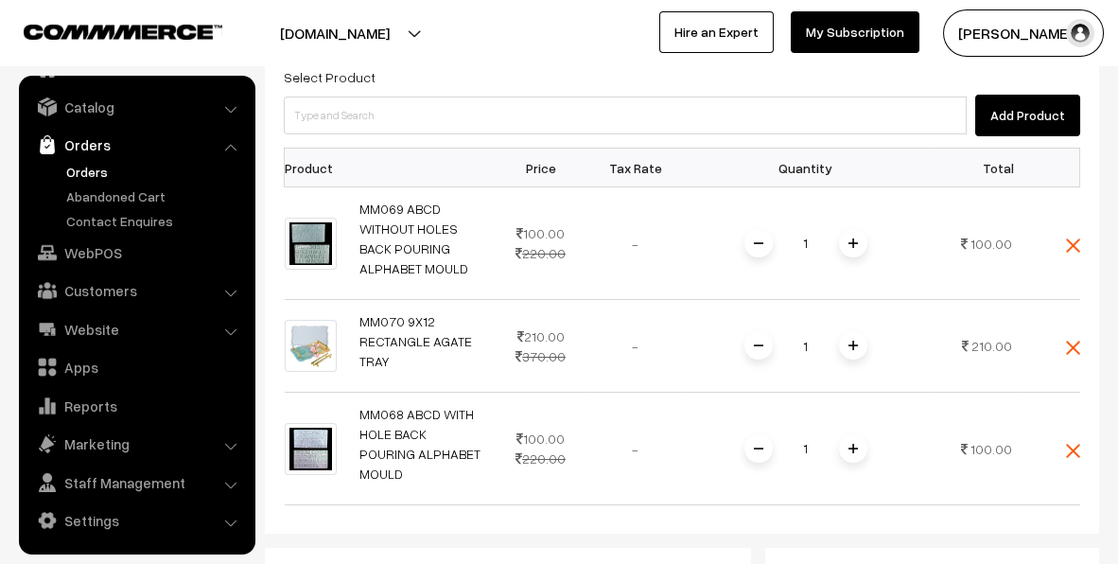
scroll to position [315, 0]
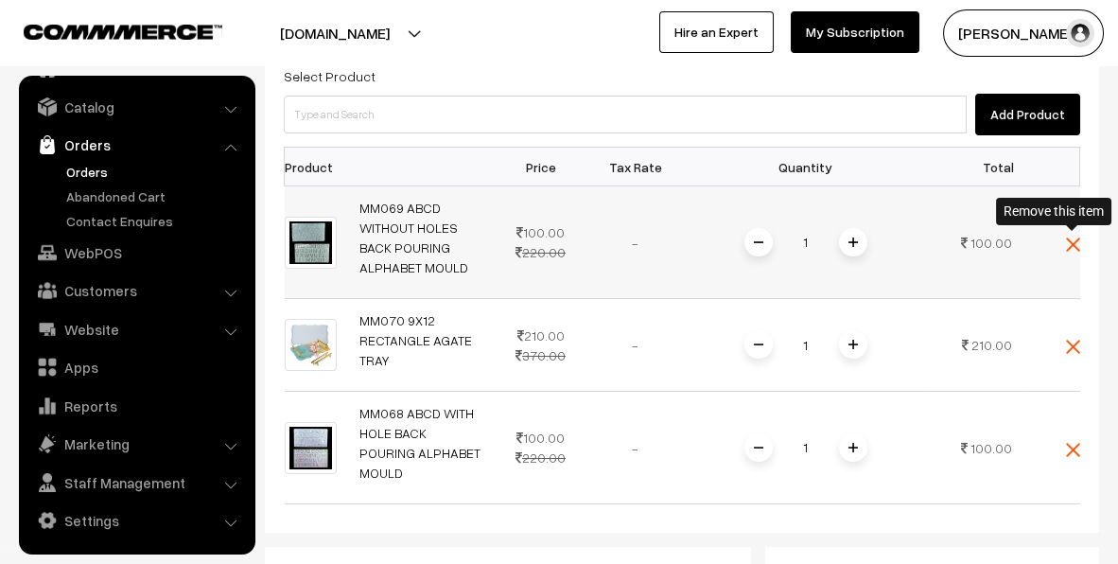
click at [1075, 246] on img at bounding box center [1073, 244] width 14 height 14
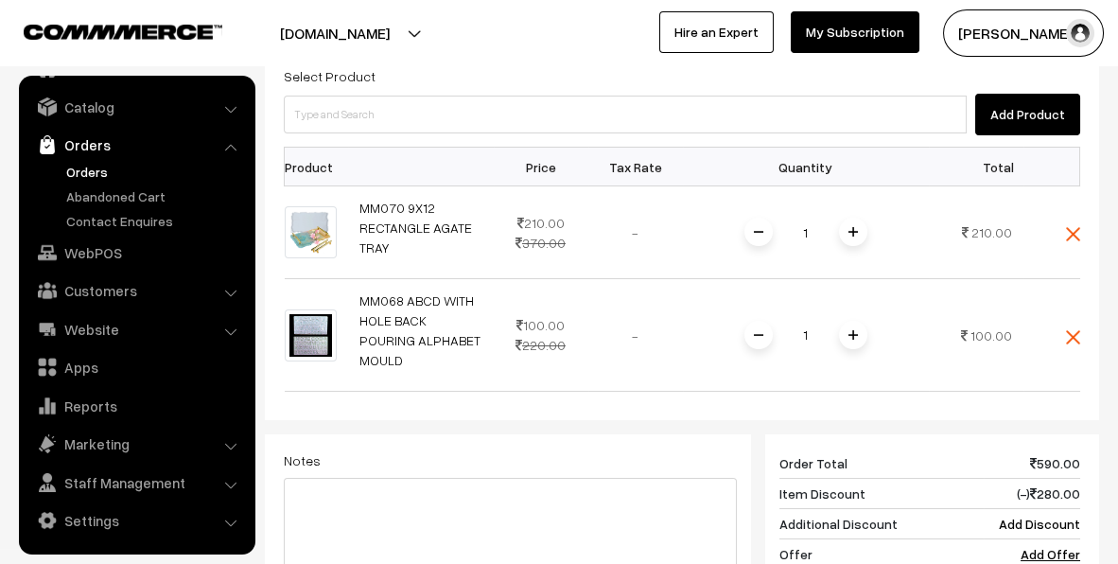
click at [1079, 231] on table "Product Price Tax Rate Quantity Total MM070 9X12 RECTANGLE AGATE TRAY 210.00 37…" at bounding box center [682, 269] width 796 height 245
click at [1074, 233] on img at bounding box center [1073, 234] width 14 height 14
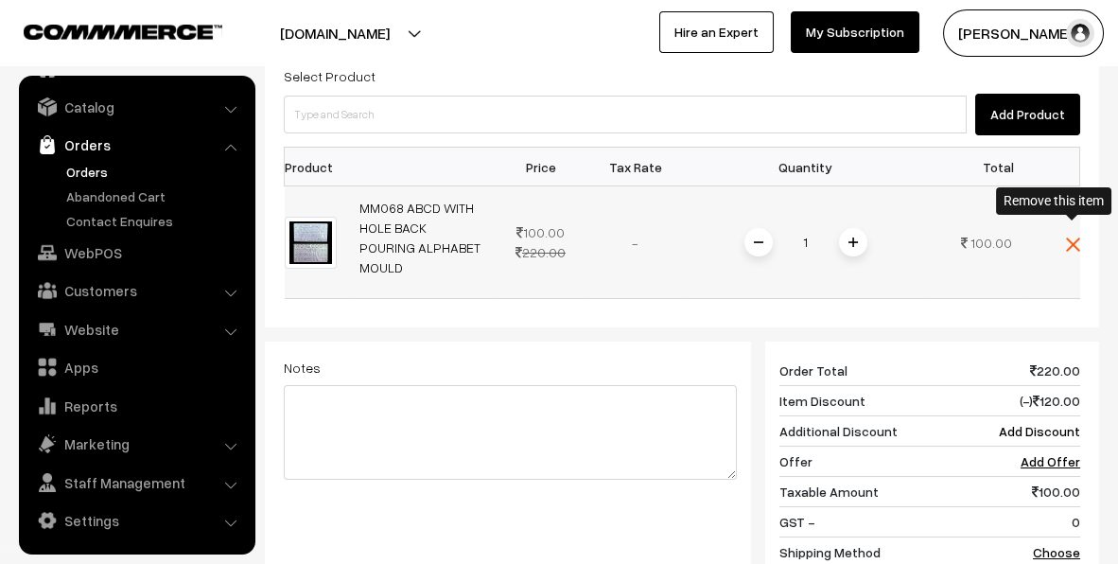
click at [1069, 237] on img at bounding box center [1073, 244] width 14 height 14
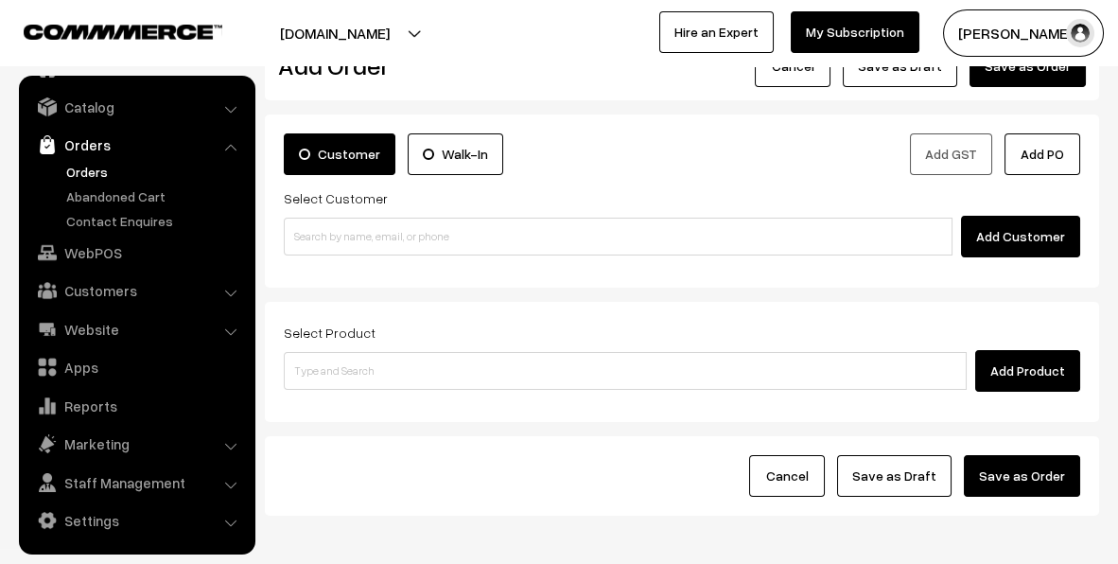
scroll to position [0, 0]
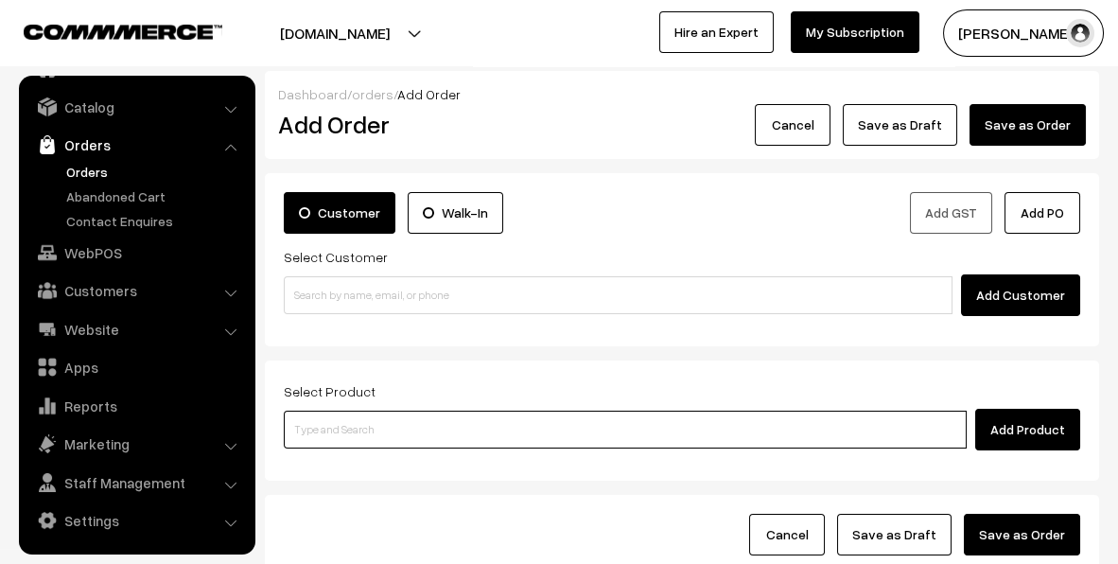
click at [379, 429] on input at bounding box center [625, 429] width 683 height 38
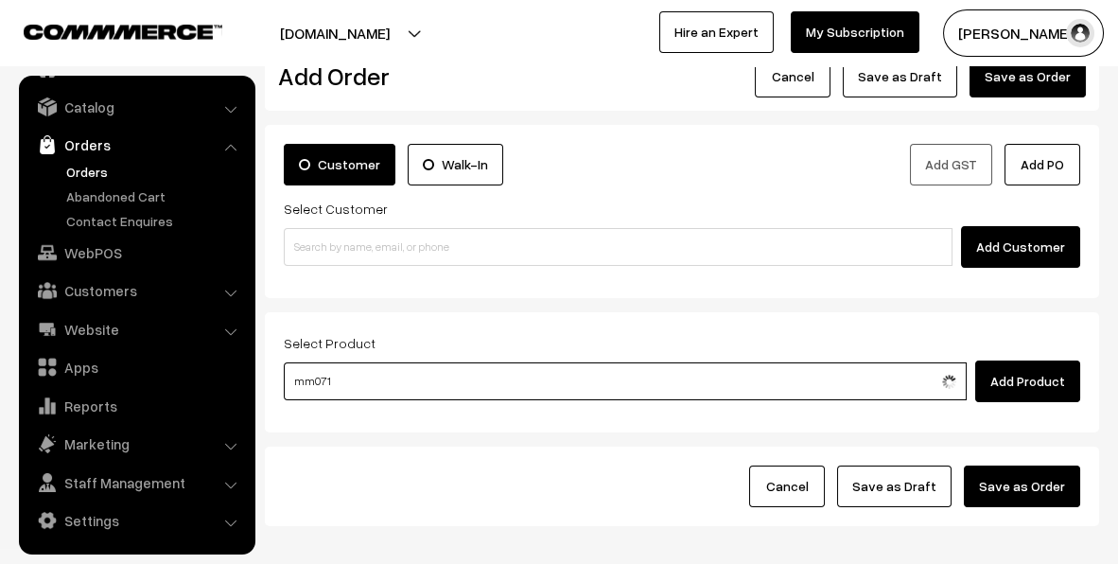
scroll to position [126, 0]
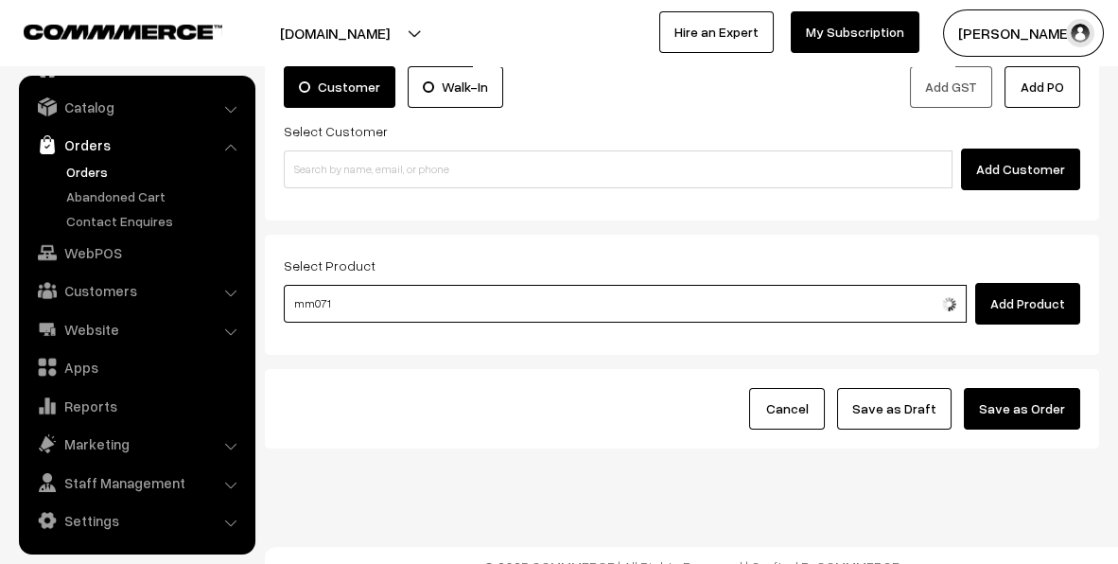
type input "mm071"
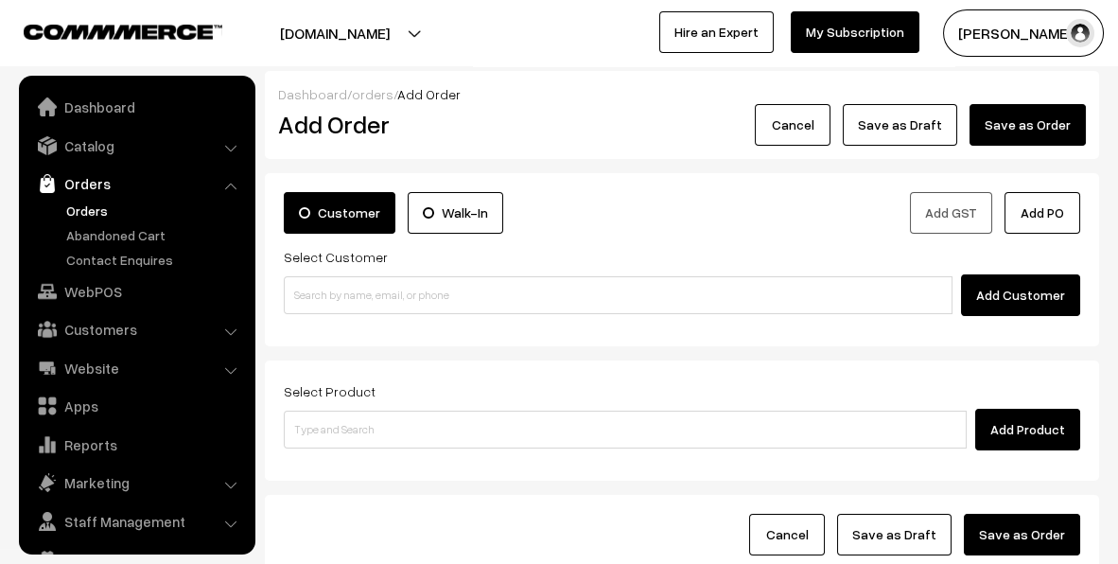
scroll to position [39, 0]
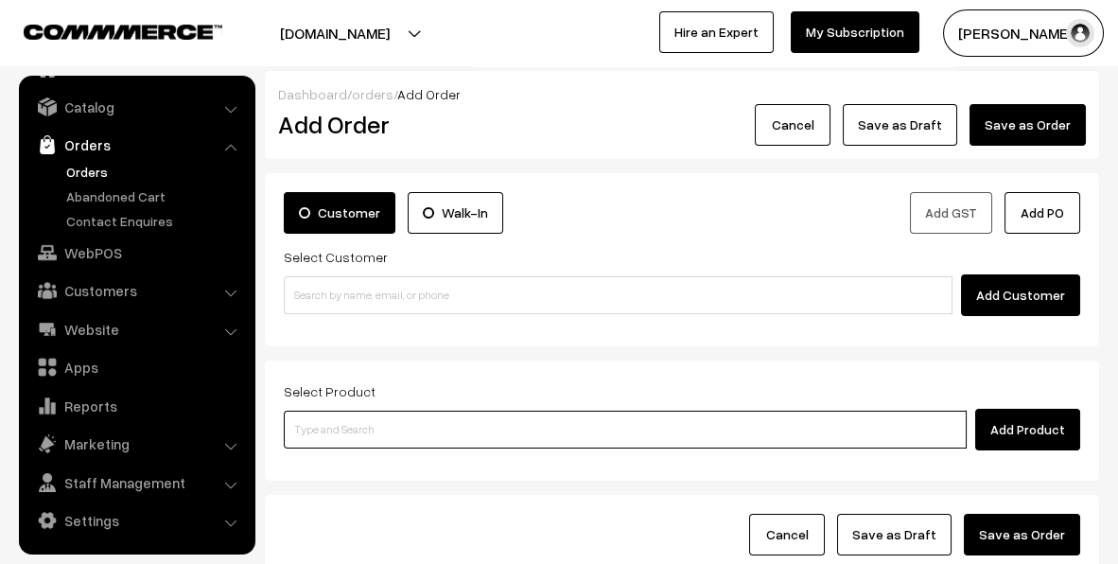
click at [505, 429] on input at bounding box center [625, 429] width 683 height 38
type input "mm071"
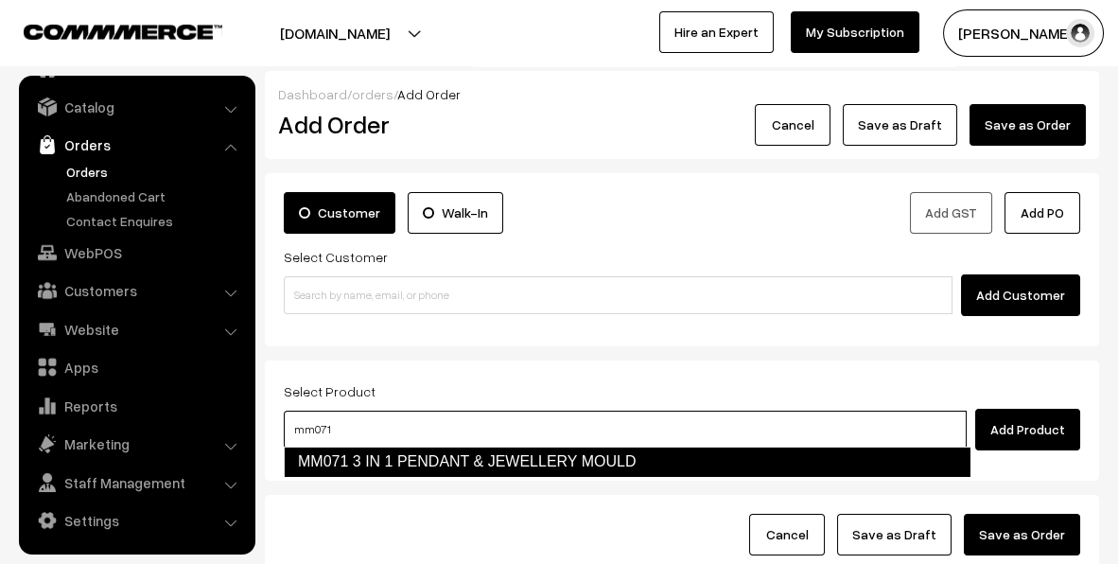
click at [523, 463] on link "MM071 3 IN 1 PENDANT & JEWELLERY MOULD" at bounding box center [627, 461] width 686 height 30
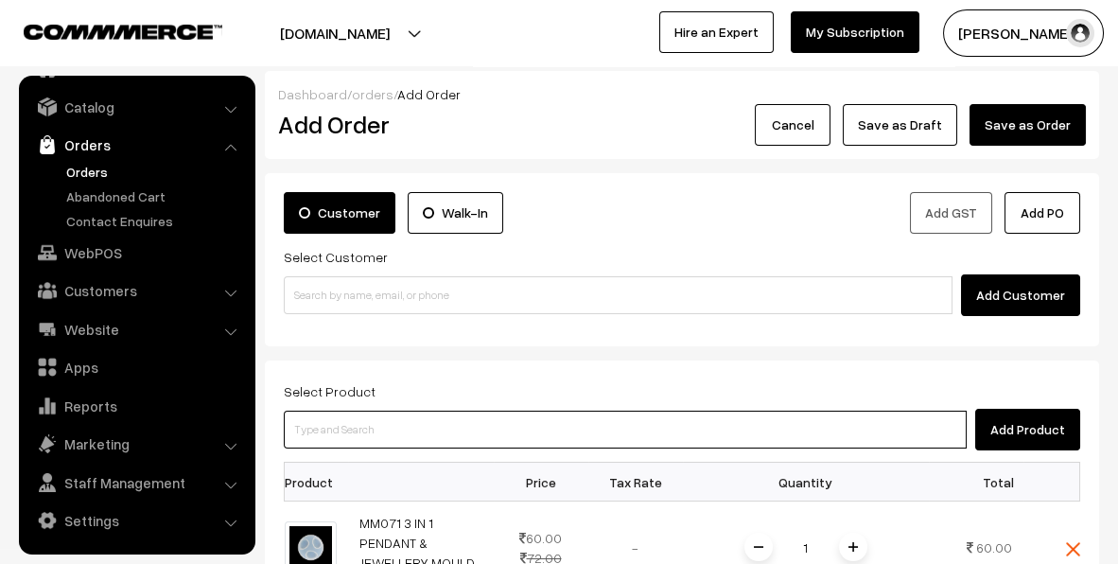
click at [503, 420] on input at bounding box center [625, 429] width 683 height 38
type input "mm072"
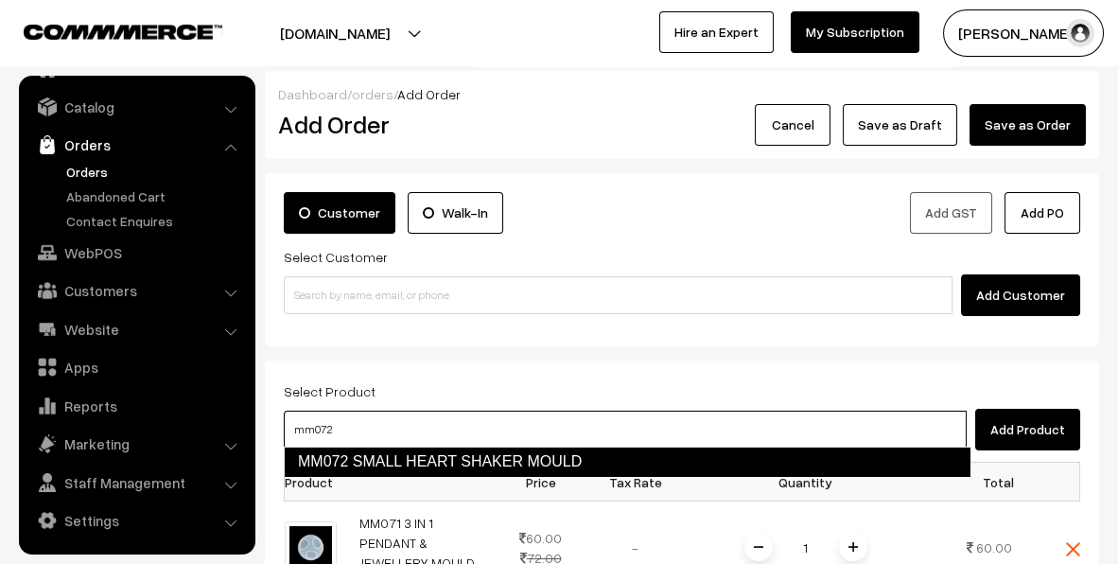
click at [821, 460] on link "MM072 SMALL HEART SHAKER MOULD" at bounding box center [627, 461] width 686 height 30
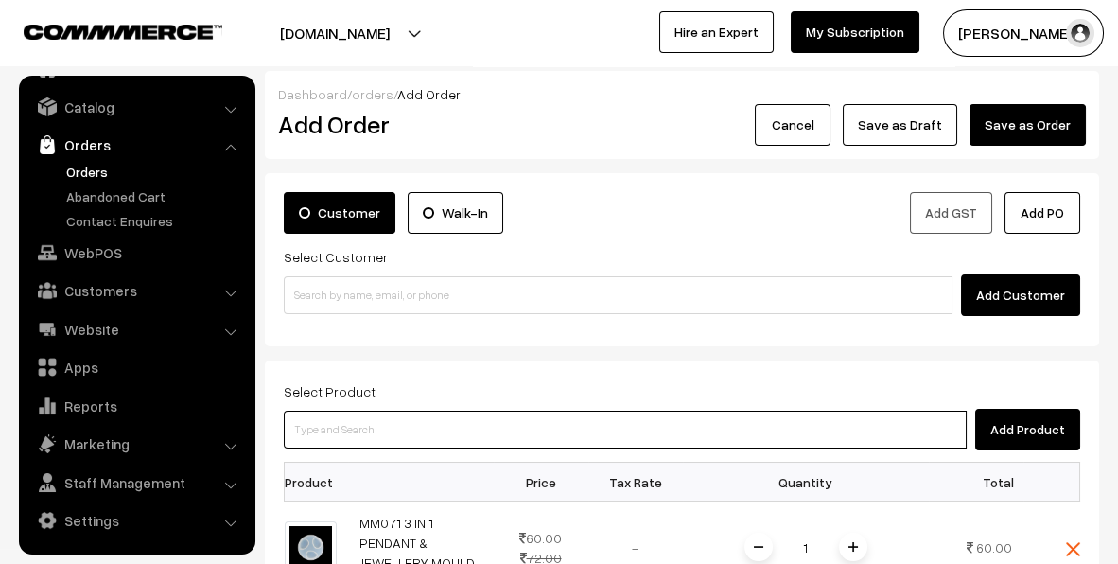
click at [761, 428] on input at bounding box center [625, 429] width 683 height 38
type input "mm073"
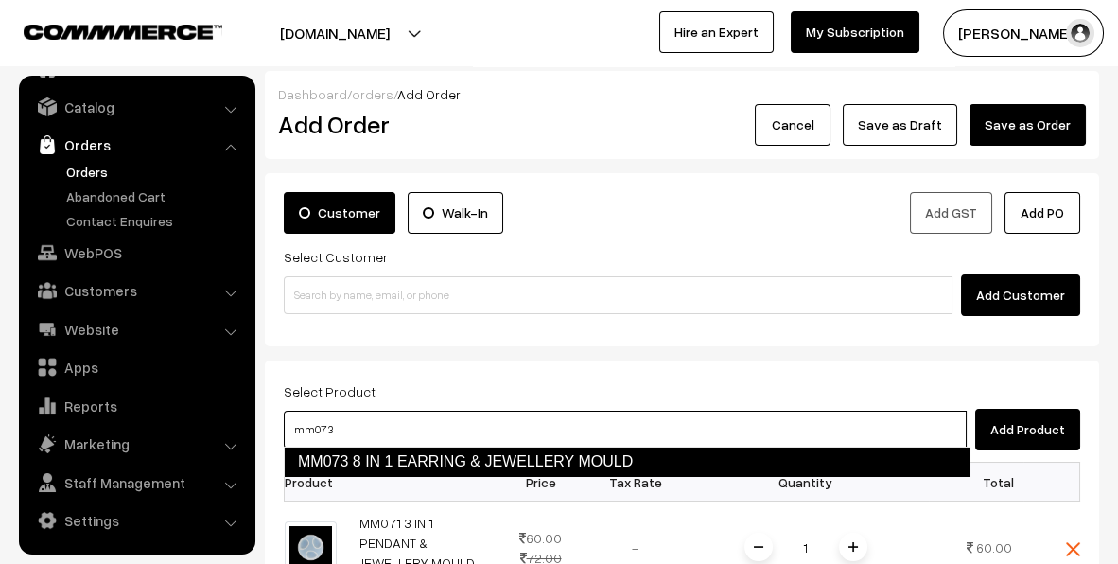
click at [735, 471] on link "MM073 8 IN 1 EARRING & JEWELLERY MOULD" at bounding box center [627, 461] width 686 height 30
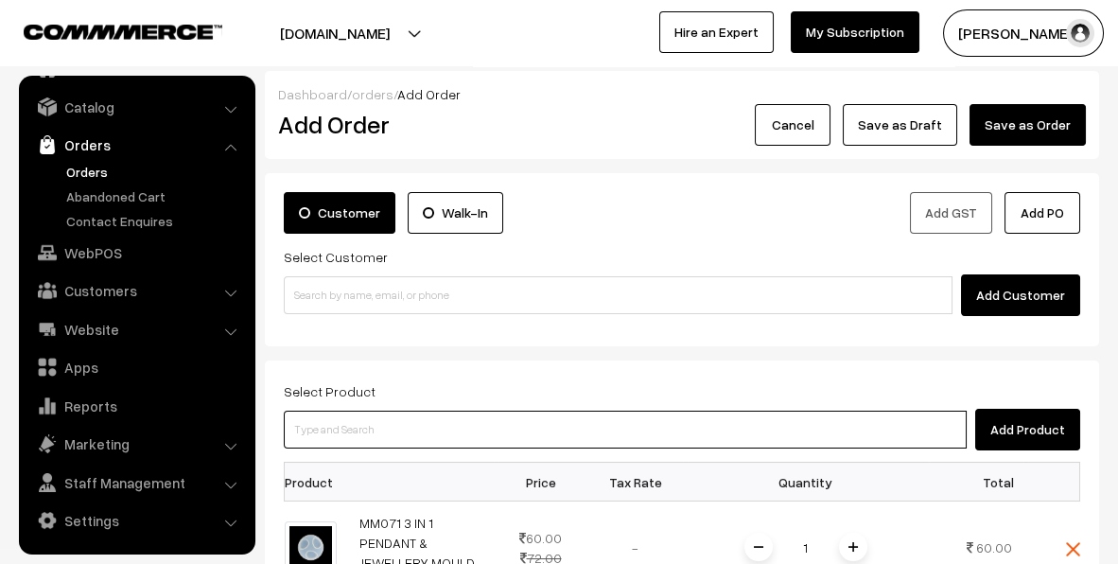
click at [715, 427] on input at bounding box center [625, 429] width 683 height 38
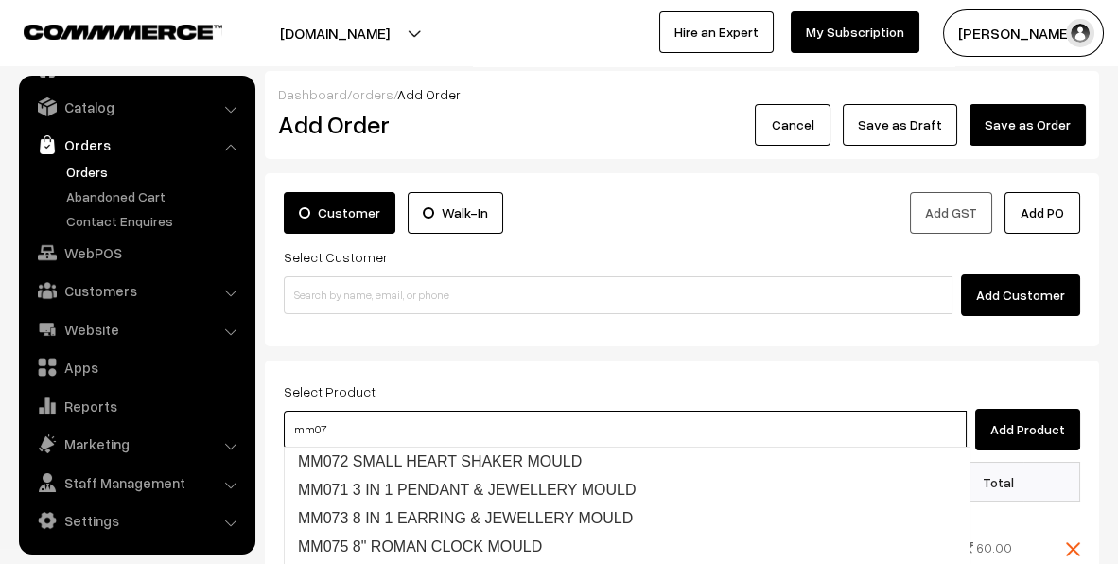
type input "mm074"
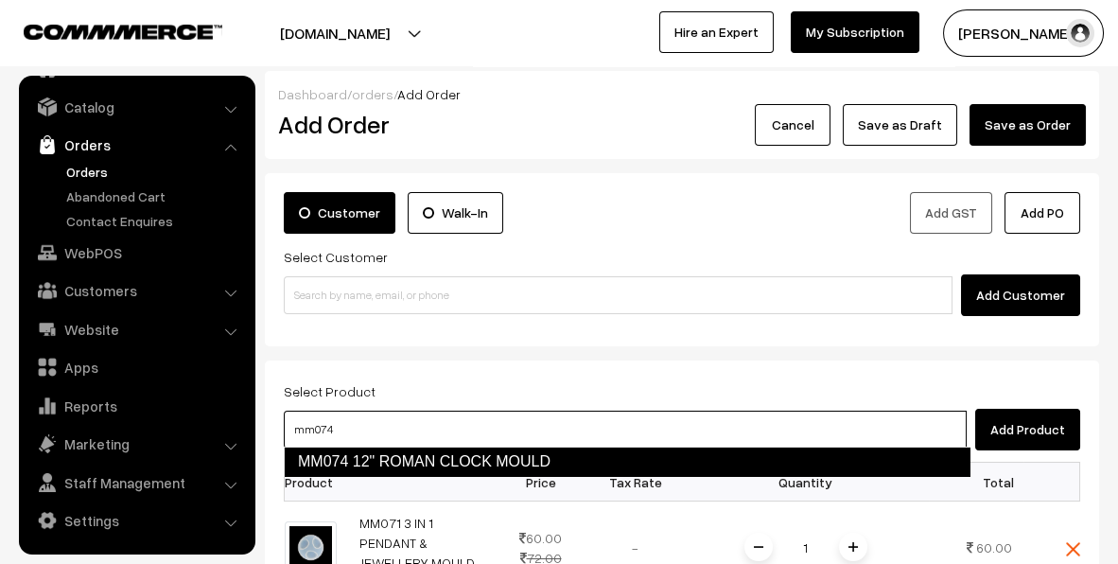
click at [520, 460] on link "MM074 12" ROMAN CLOCK MOULD" at bounding box center [627, 461] width 686 height 30
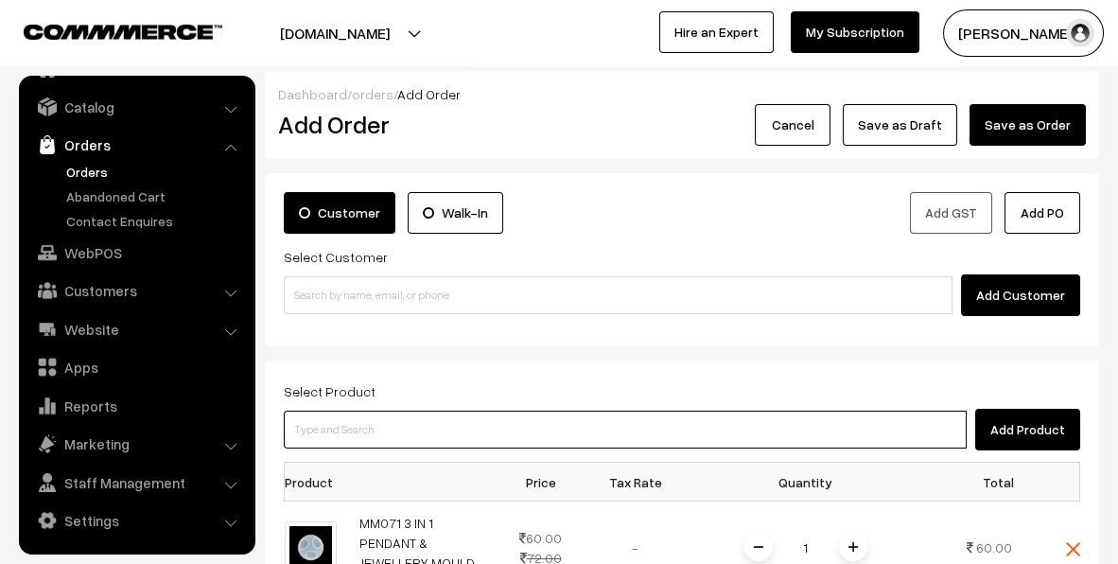
click at [522, 423] on input at bounding box center [625, 429] width 683 height 38
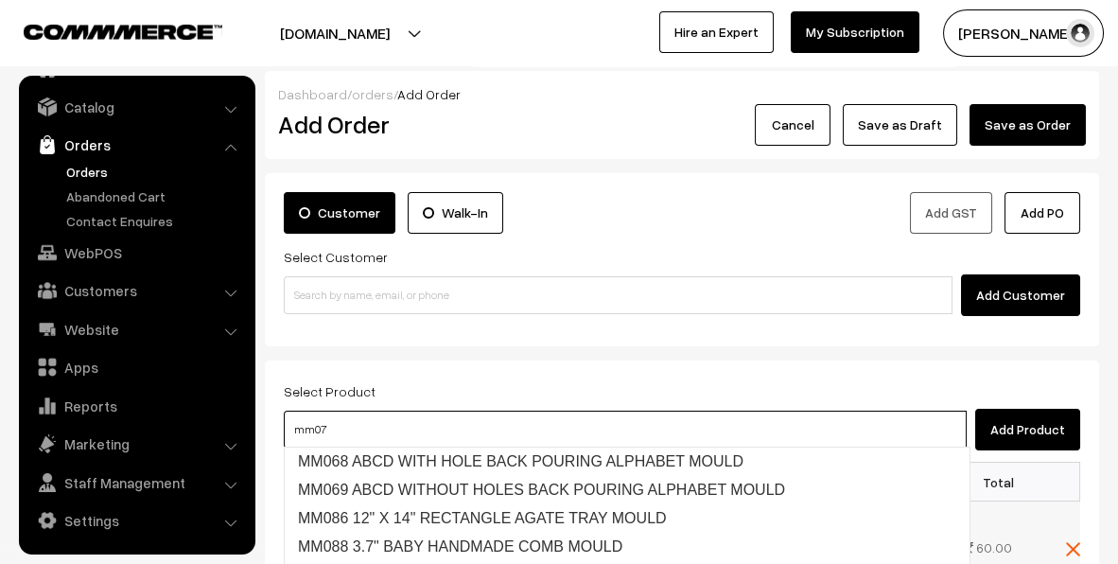
type input "mm075"
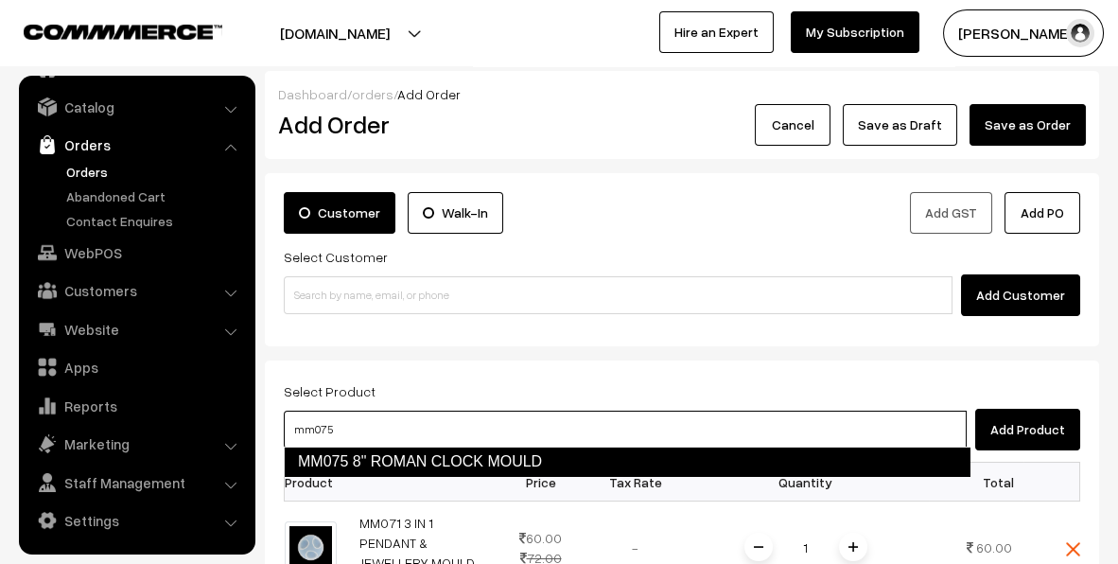
click at [406, 455] on link "MM075 8" ROMAN CLOCK MOULD" at bounding box center [627, 461] width 686 height 30
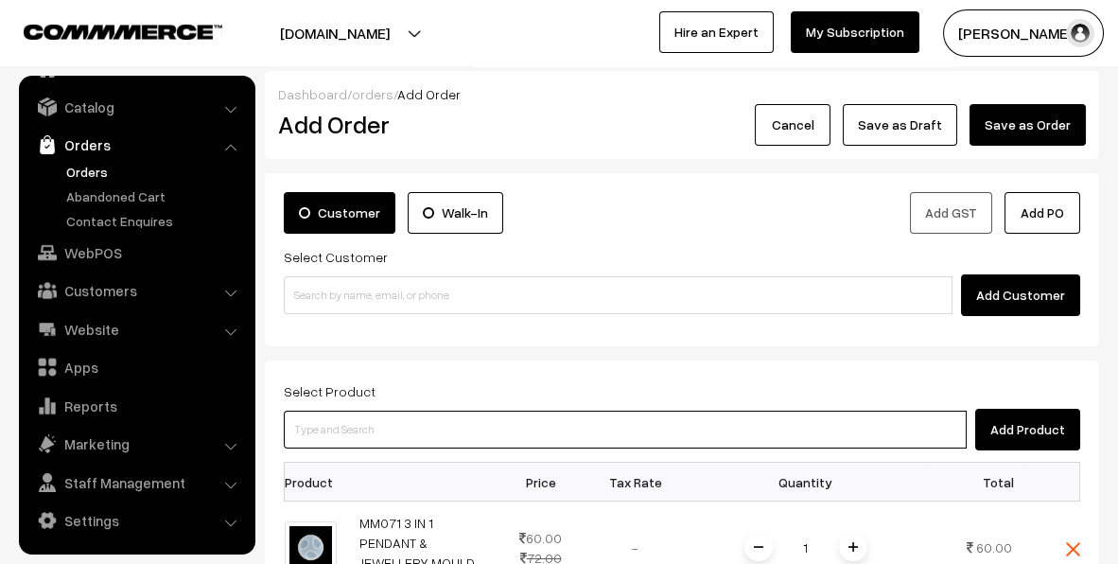
click at [411, 429] on input at bounding box center [625, 429] width 683 height 38
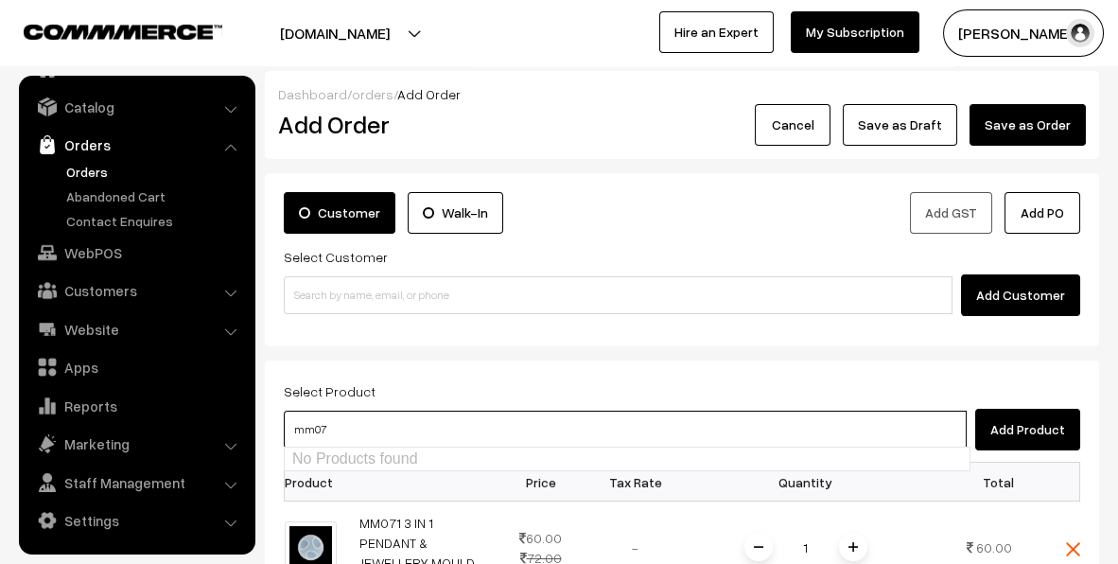
type input "mm076"
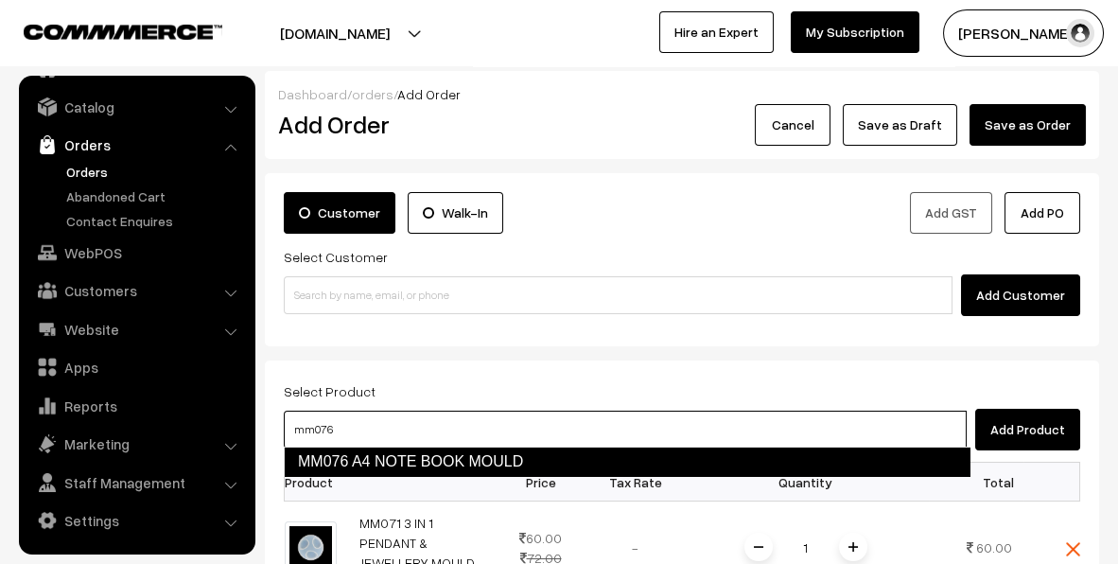
click at [438, 454] on link "MM076 A4 NOTE BOOK MOULD" at bounding box center [627, 461] width 686 height 30
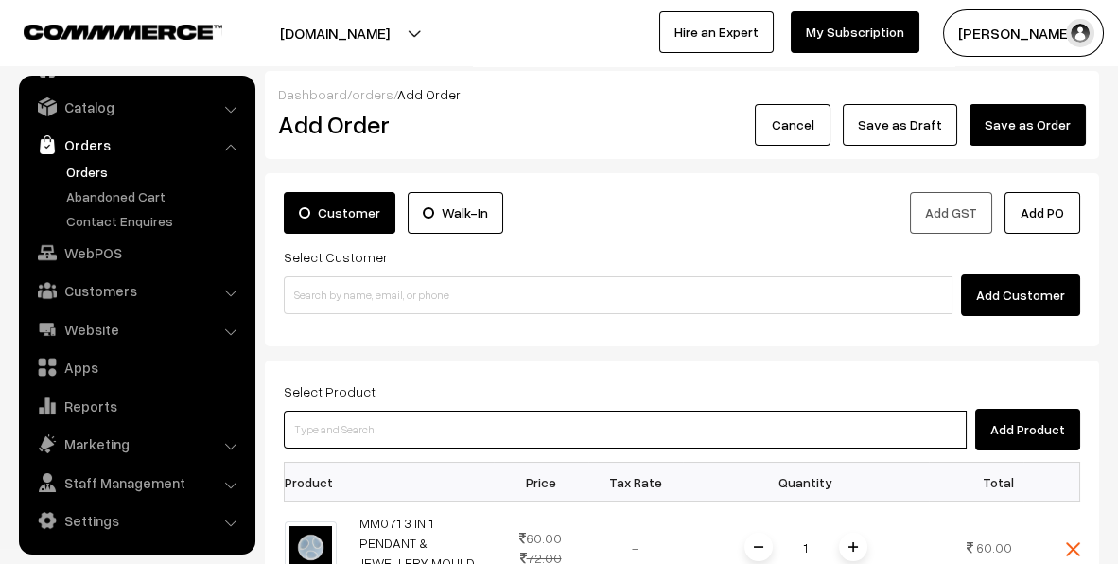
click at [436, 431] on input at bounding box center [625, 429] width 683 height 38
type input "mm077"
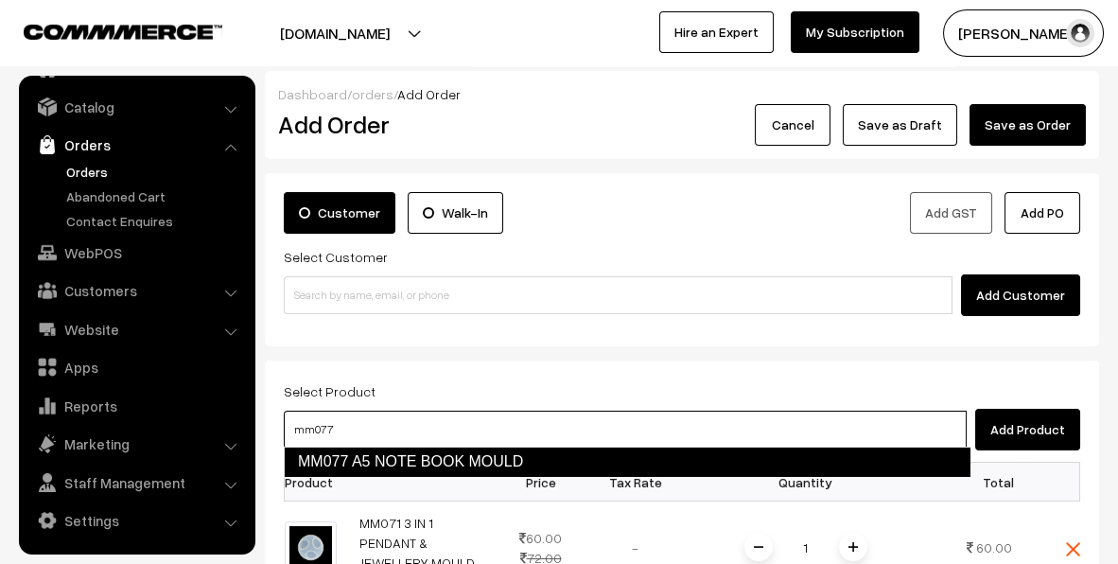
click at [409, 472] on link "MM077 A5 NOTE BOOK MOULD" at bounding box center [627, 461] width 686 height 30
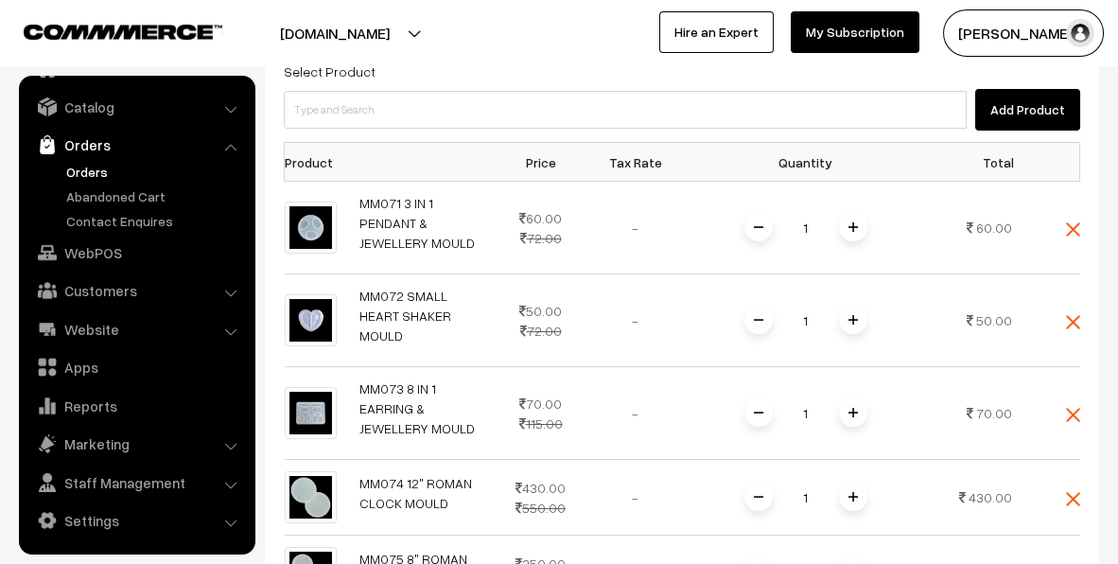
scroll to position [315, 0]
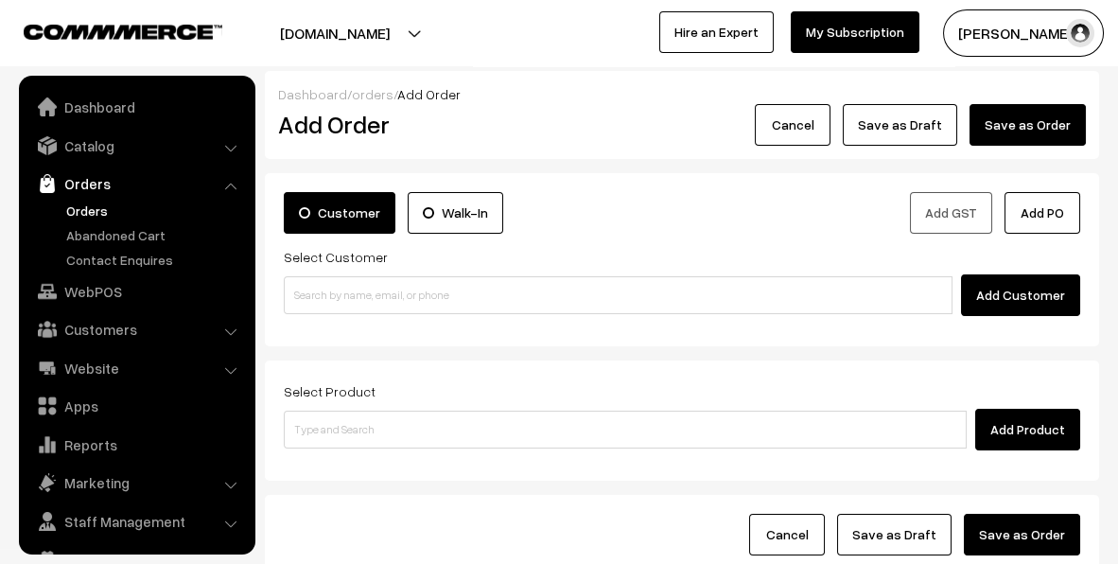
scroll to position [39, 0]
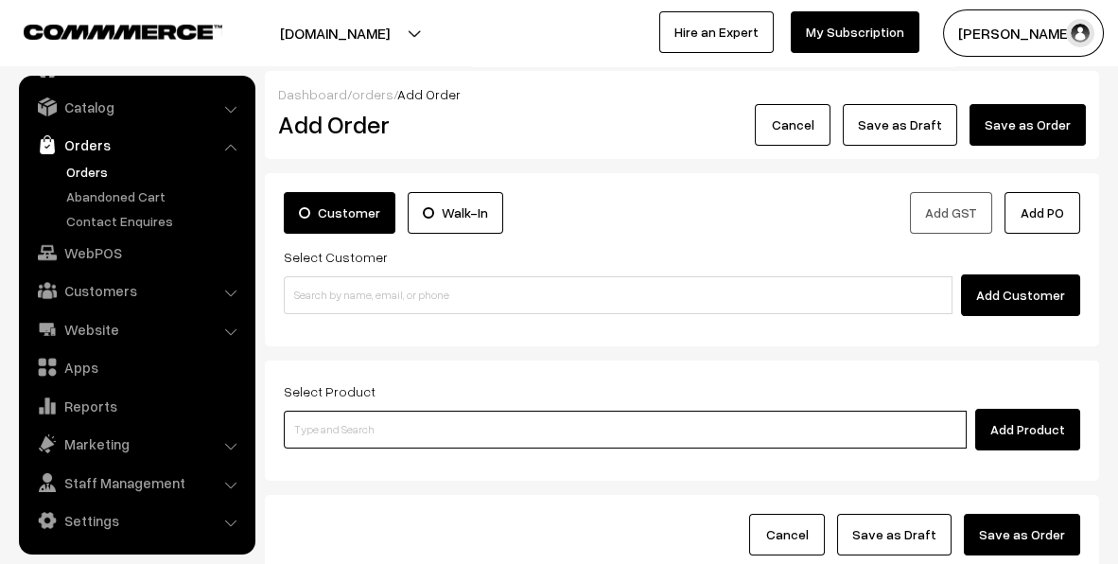
click at [394, 429] on input at bounding box center [625, 429] width 683 height 38
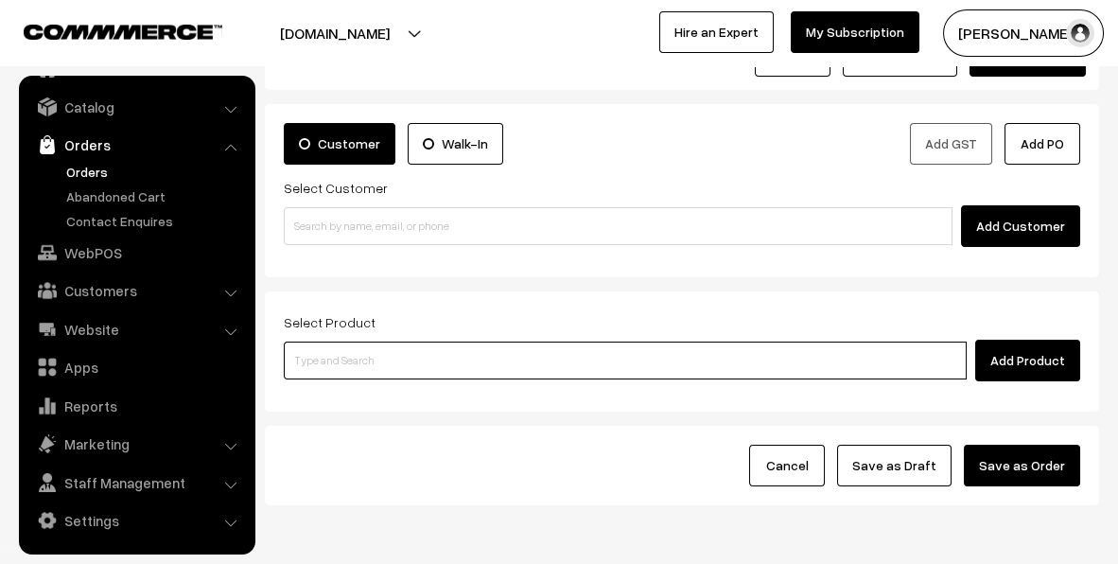
scroll to position [144, 0]
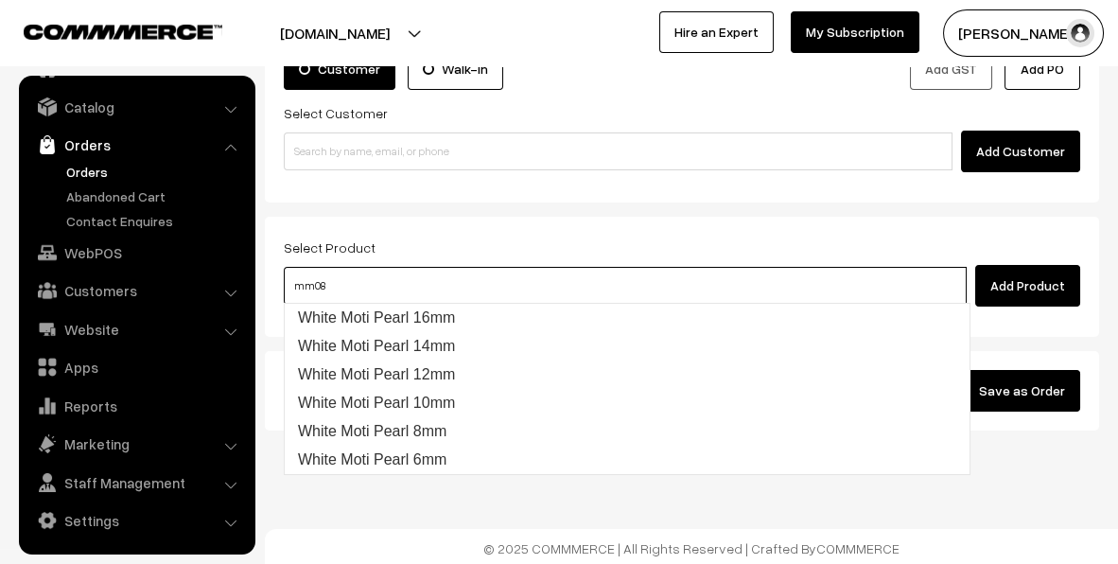
type input "mm080"
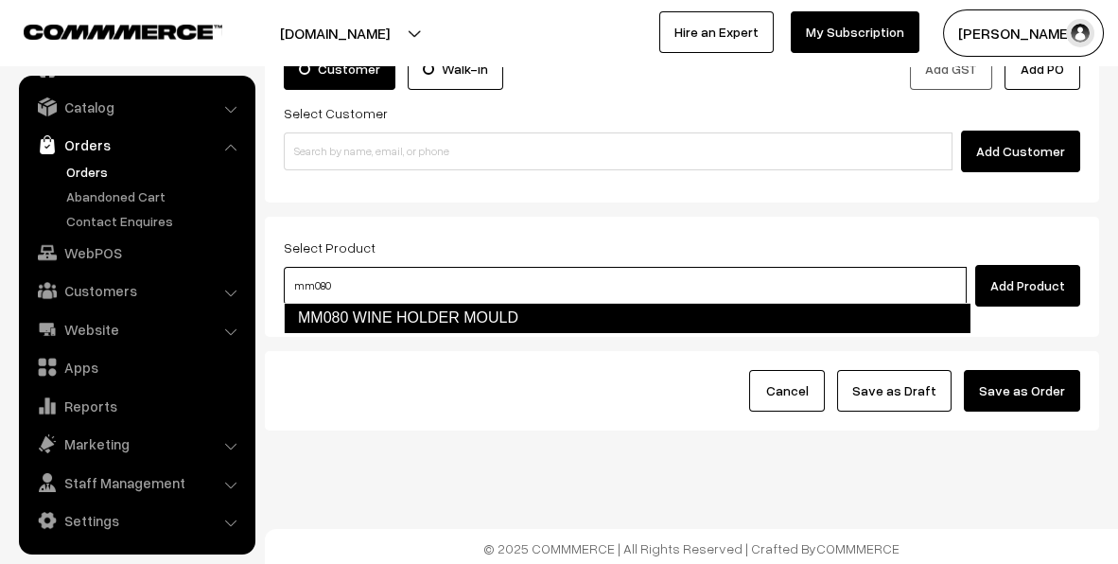
click at [373, 314] on link "MM080 WINE HOLDER MOULD" at bounding box center [627, 318] width 686 height 30
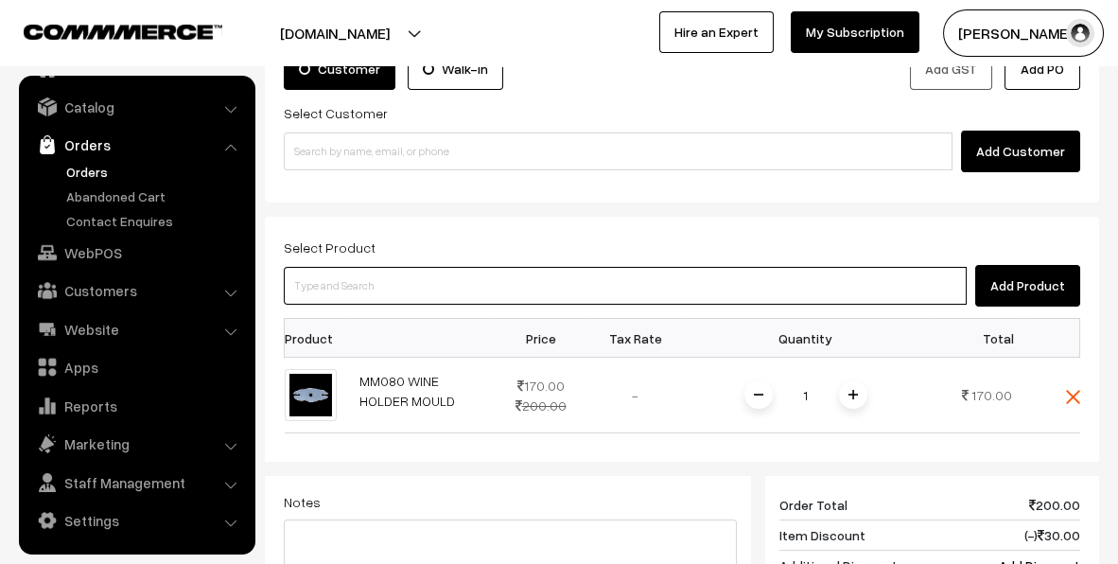
click at [374, 293] on input at bounding box center [625, 286] width 683 height 38
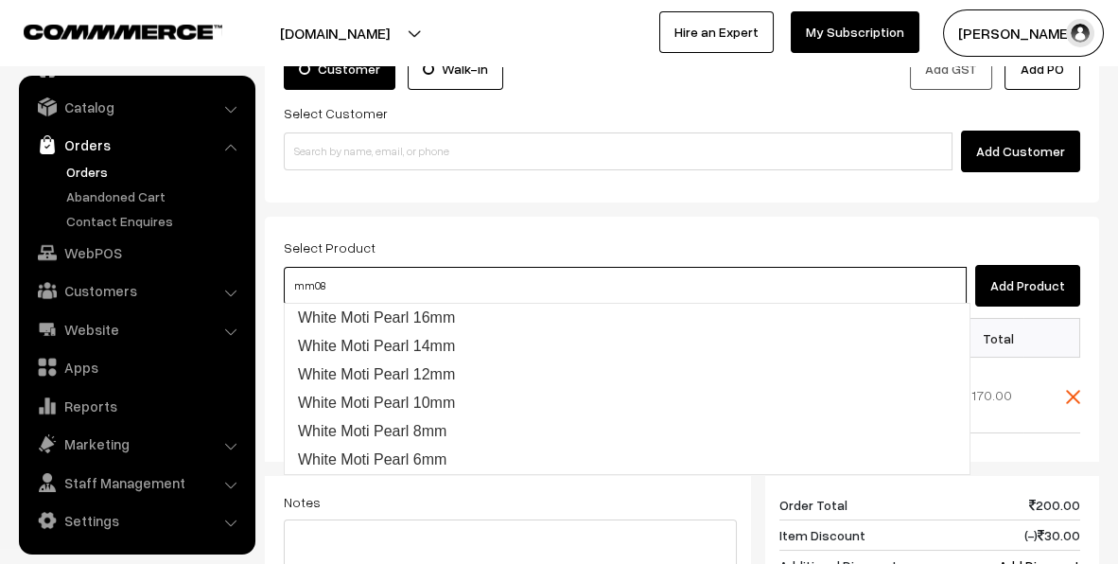
type input "mm081"
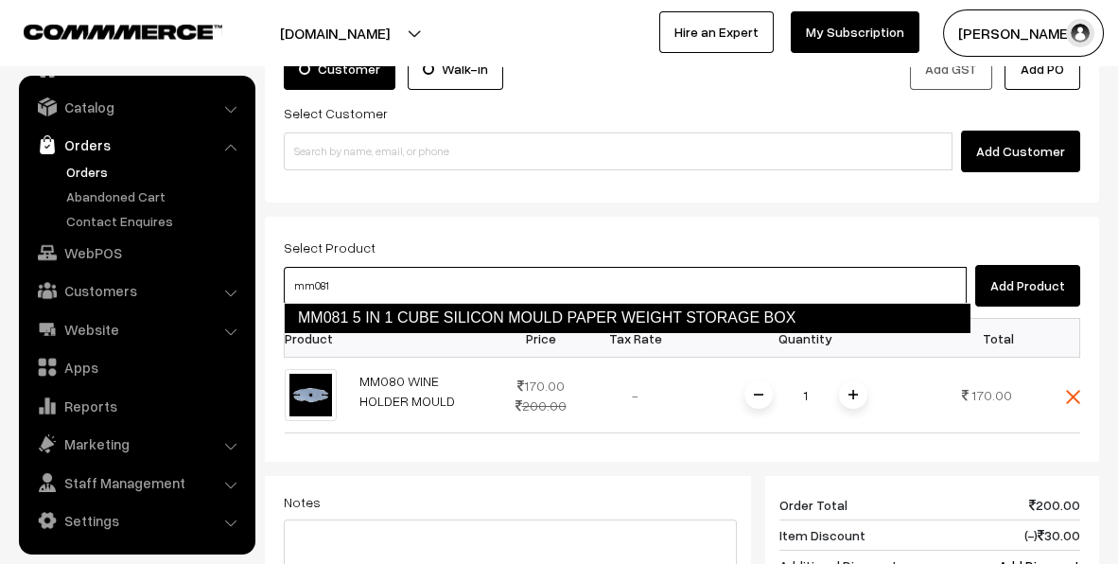
click at [398, 314] on link "MM081 5 IN 1 CUBE SILICON MOULD PAPER WEIGHT STORAGE BOX" at bounding box center [627, 318] width 686 height 30
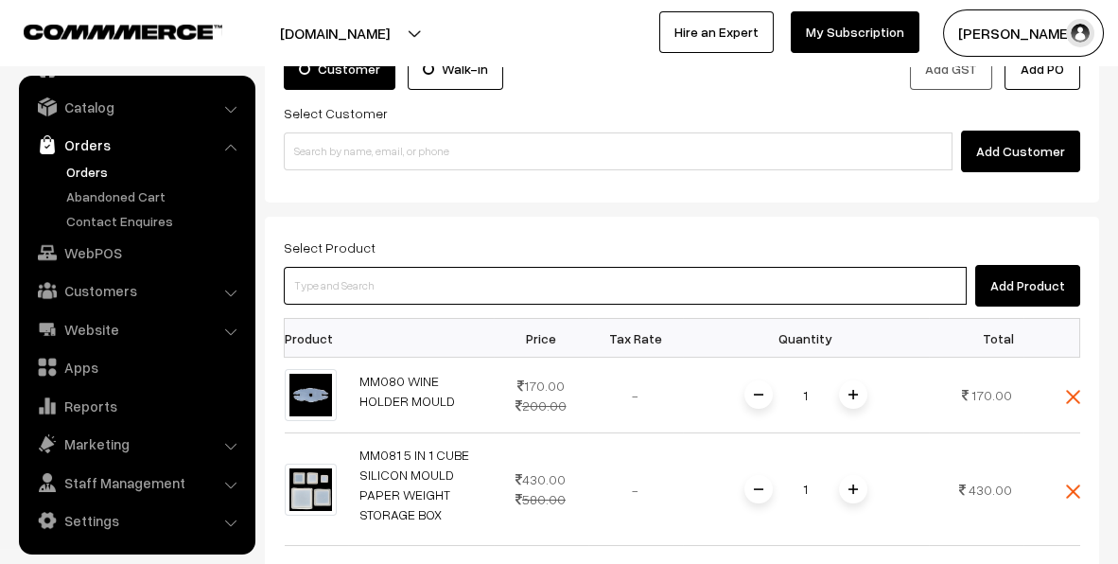
click at [402, 282] on input at bounding box center [625, 286] width 683 height 38
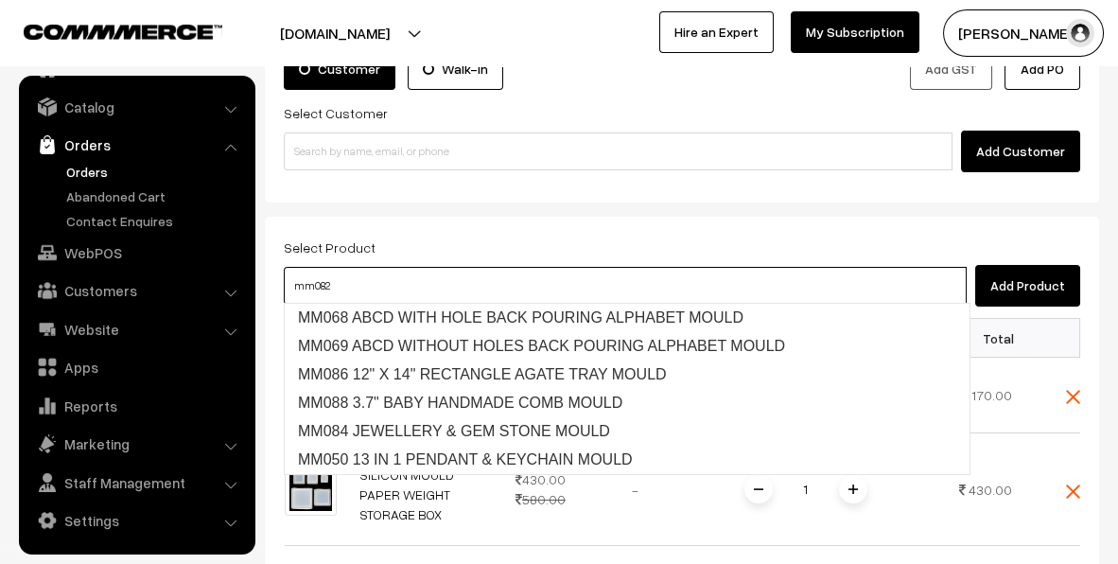
type input "mm082"
